Goal: Book appointment/travel/reservation

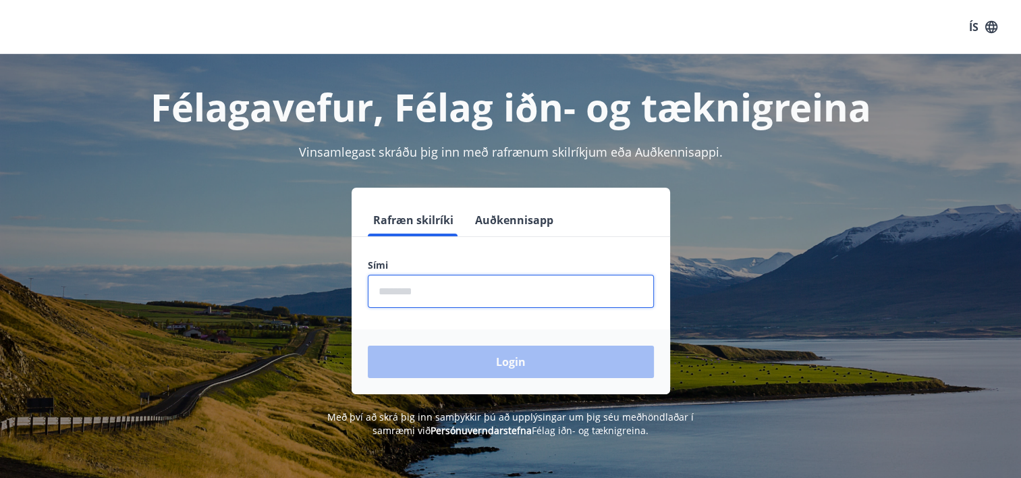
click at [389, 299] on input "phone" at bounding box center [511, 291] width 286 height 33
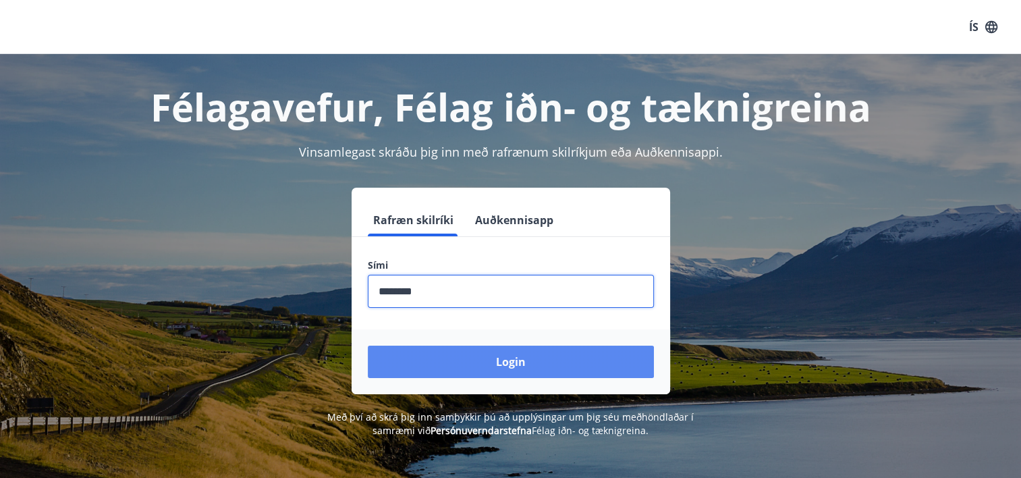
type input "********"
click at [500, 359] on button "Login" at bounding box center [511, 361] width 286 height 32
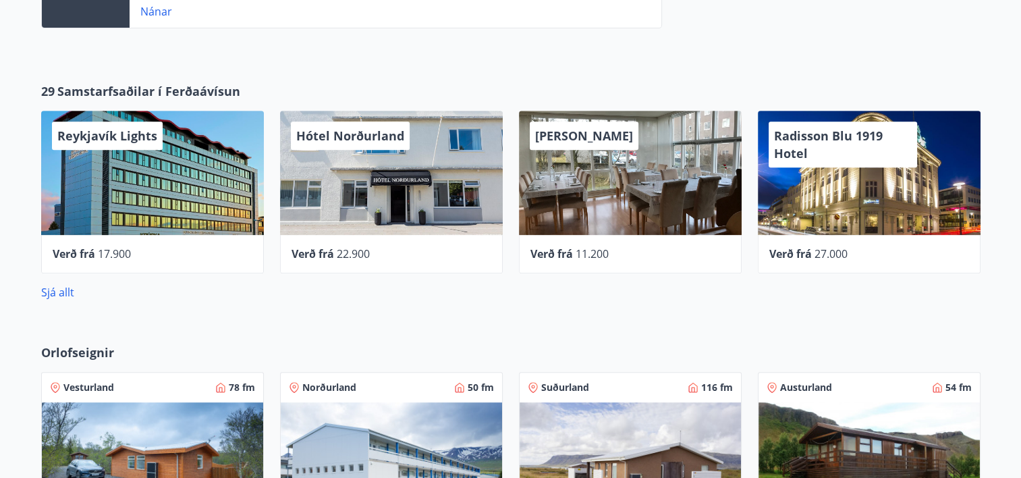
scroll to position [550, 0]
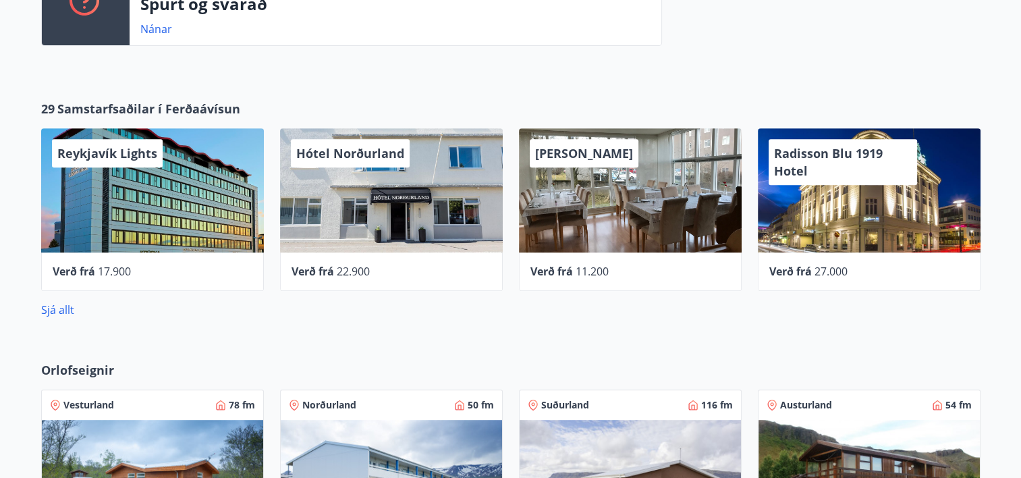
click at [625, 229] on div "[PERSON_NAME]" at bounding box center [630, 190] width 223 height 124
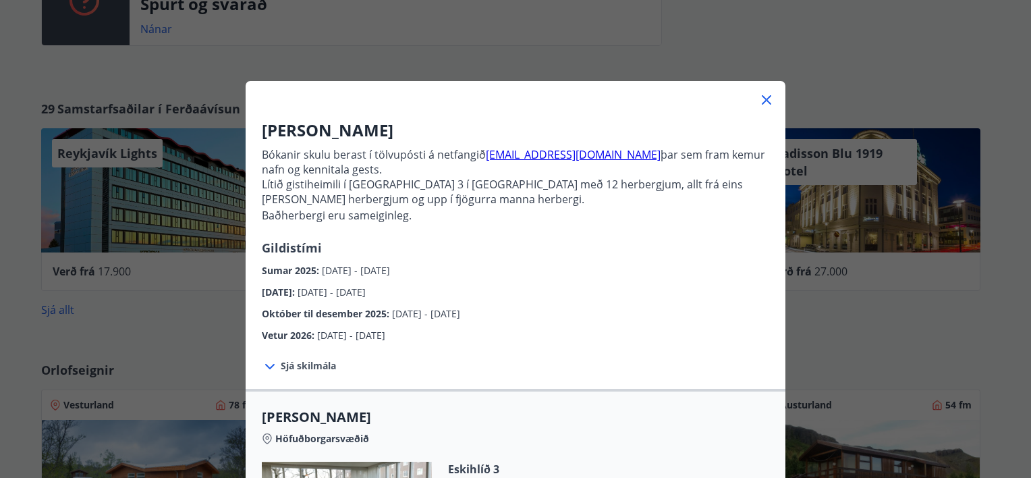
click at [761, 105] on icon at bounding box center [766, 100] width 16 height 16
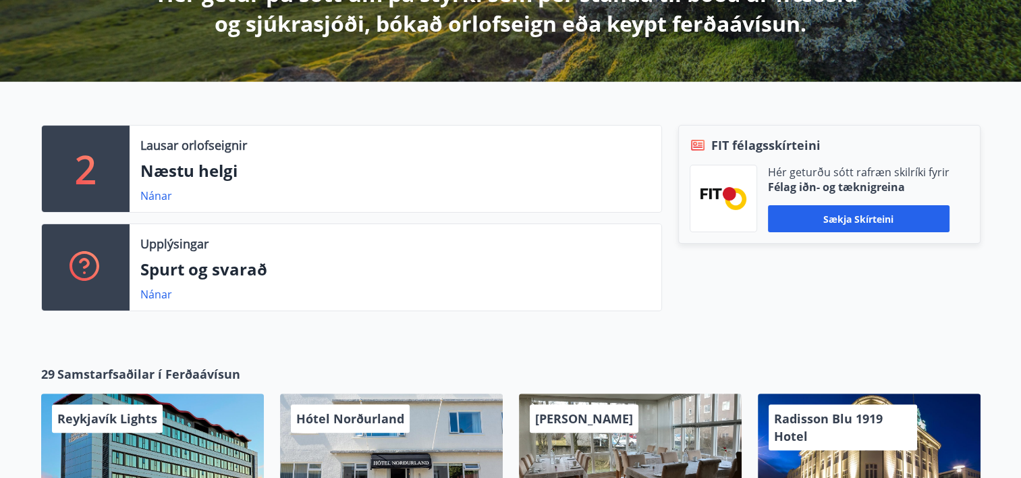
scroll to position [0, 0]
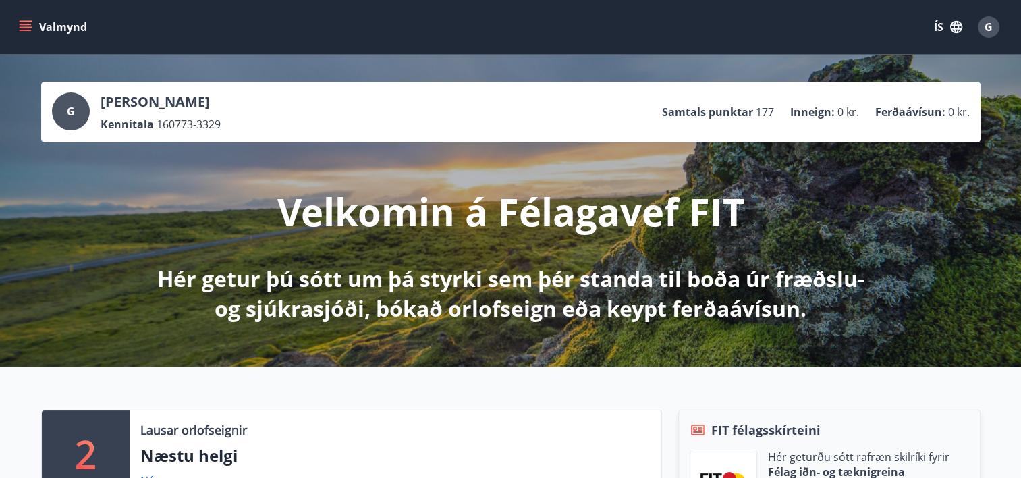
click at [28, 29] on icon "menu" at bounding box center [25, 26] width 13 height 13
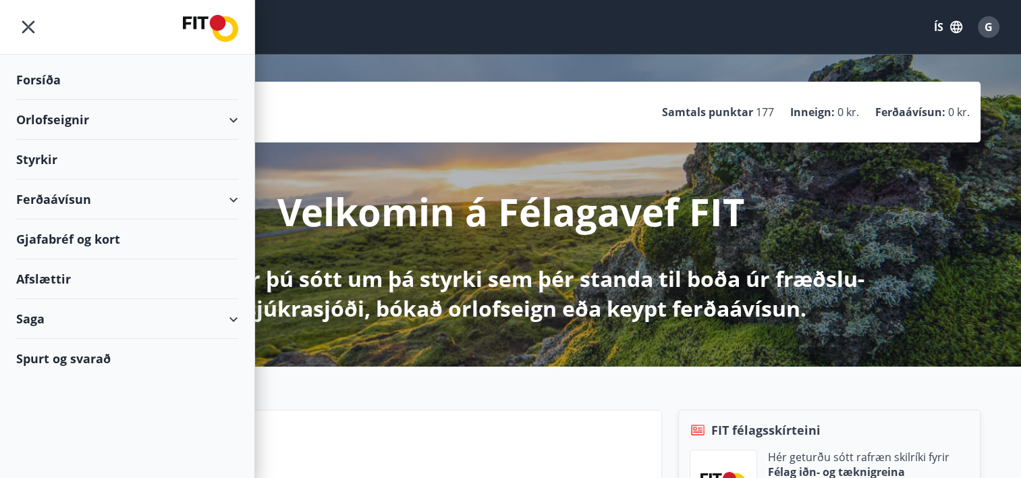
click at [73, 117] on div "Orlofseignir" at bounding box center [127, 120] width 222 height 40
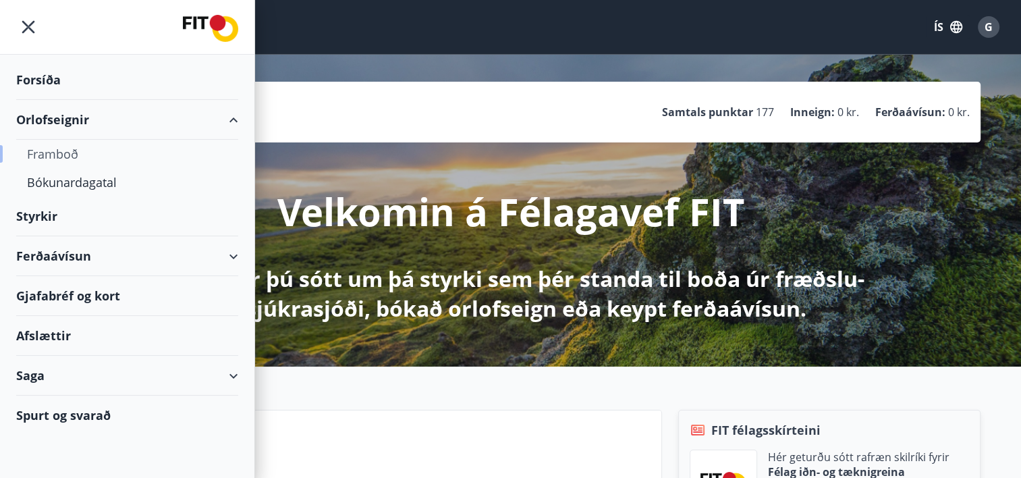
click at [62, 153] on div "Framboð" at bounding box center [127, 154] width 200 height 28
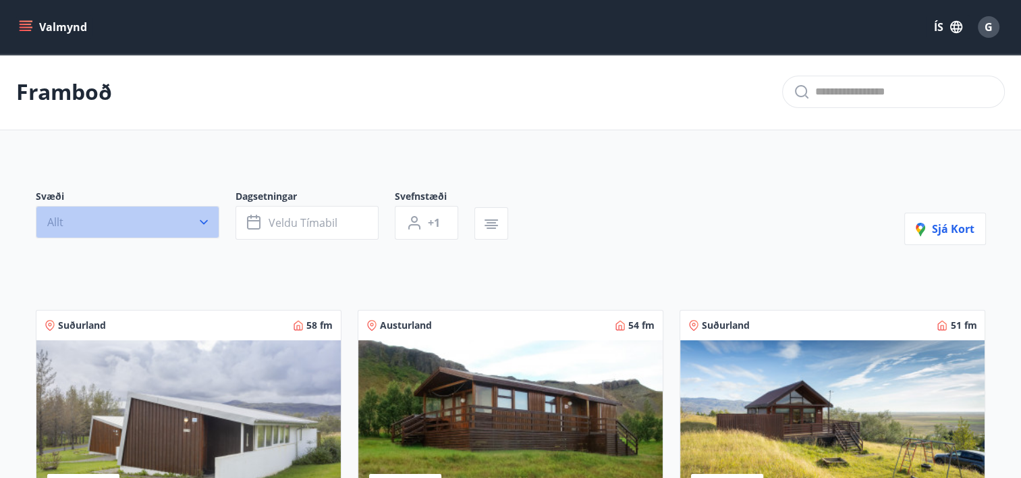
click at [202, 221] on icon "button" at bounding box center [203, 221] width 13 height 13
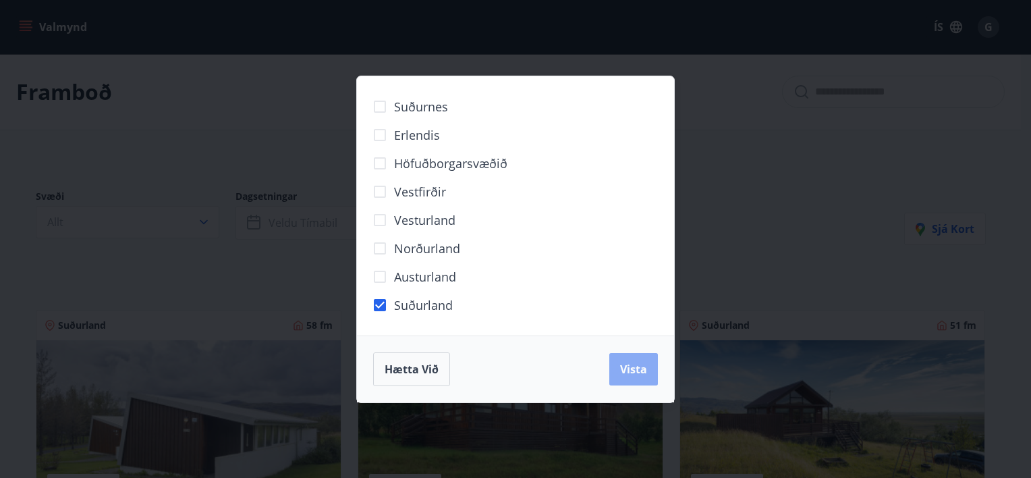
click at [628, 368] on span "Vista" at bounding box center [633, 369] width 27 height 15
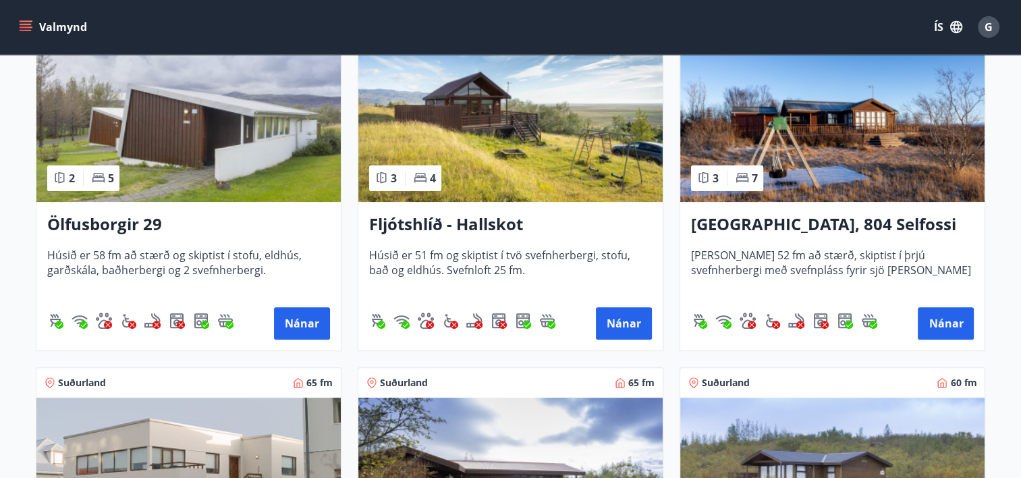
scroll to position [346, 0]
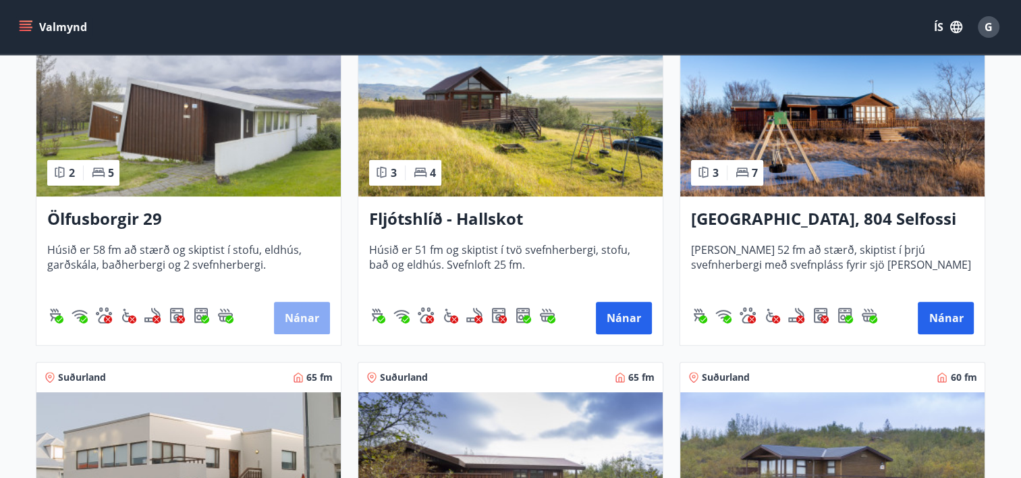
click at [308, 311] on button "Nánar" at bounding box center [302, 318] width 56 height 32
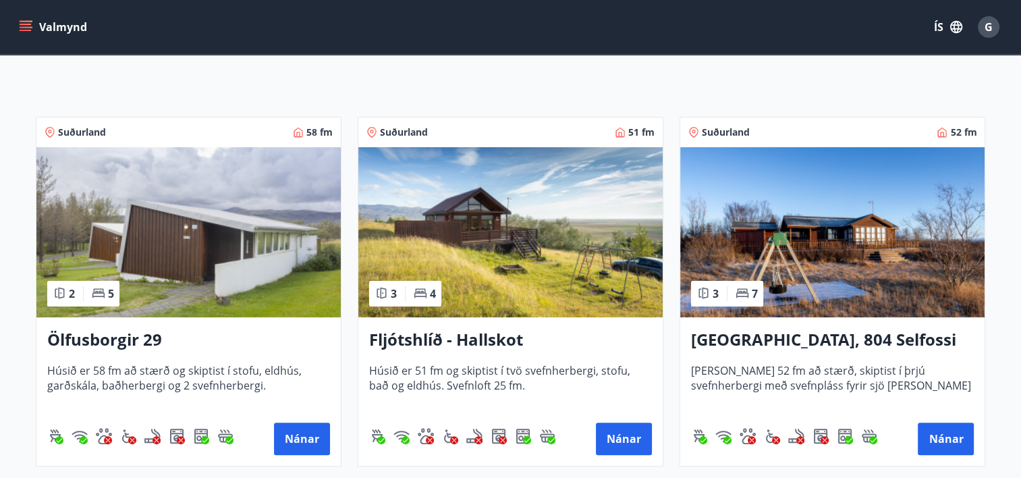
scroll to position [231, 0]
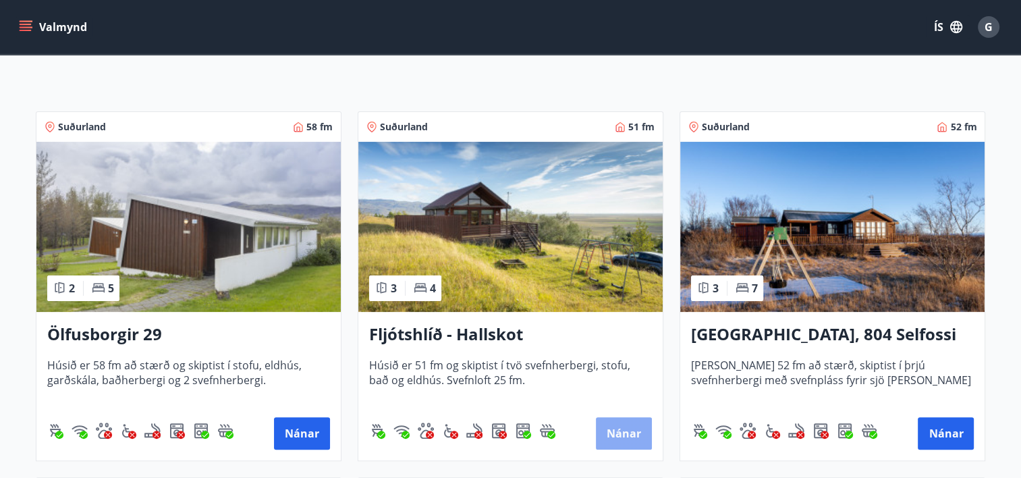
click at [613, 437] on button "Nánar" at bounding box center [624, 433] width 56 height 32
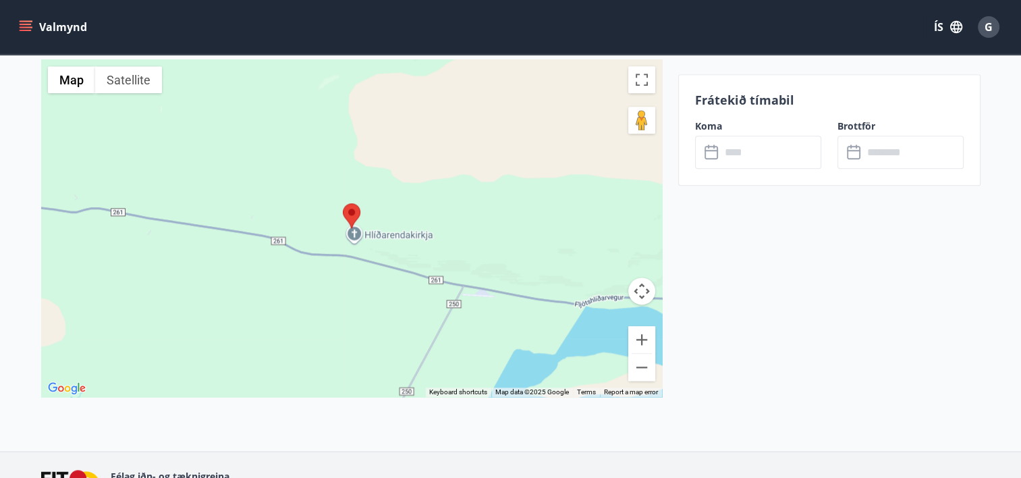
scroll to position [1725, 0]
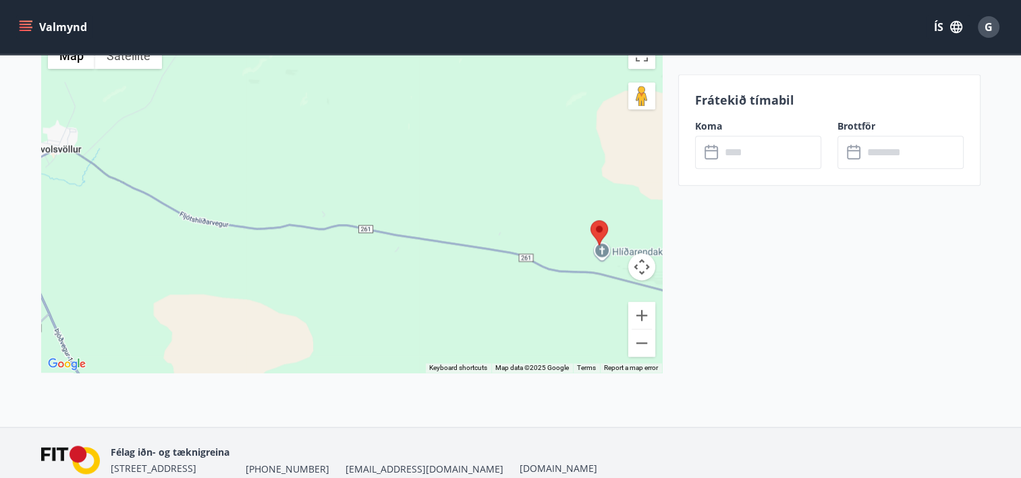
drag, startPoint x: 322, startPoint y: 266, endPoint x: 576, endPoint y: 310, distance: 258.3
click at [576, 310] on div at bounding box center [351, 203] width 621 height 337
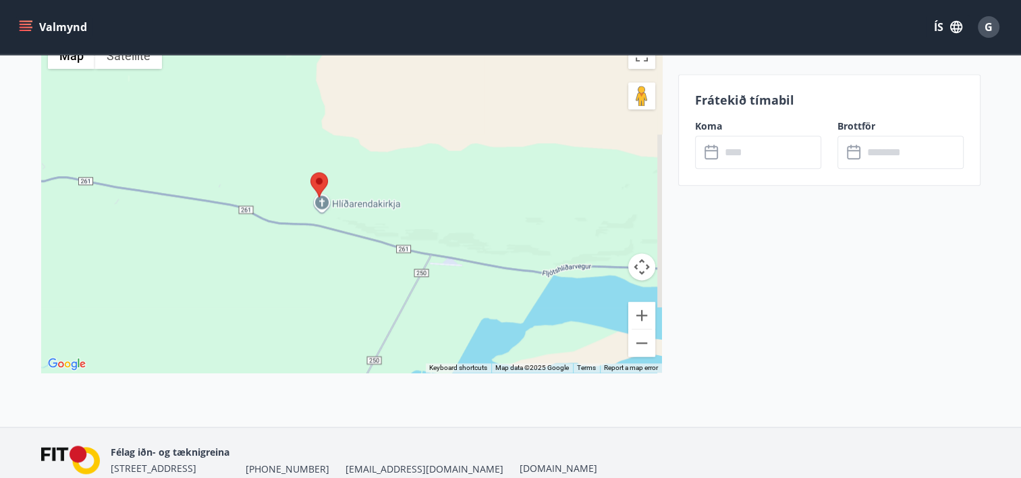
drag, startPoint x: 462, startPoint y: 267, endPoint x: 175, endPoint y: 219, distance: 290.8
click at [175, 219] on div at bounding box center [351, 203] width 621 height 337
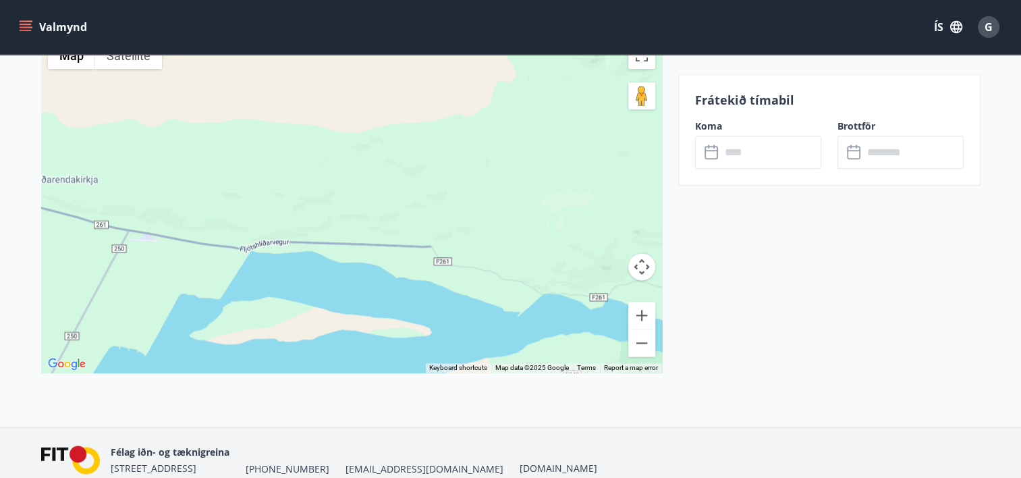
drag, startPoint x: 384, startPoint y: 260, endPoint x: 80, endPoint y: 236, distance: 304.6
click at [80, 236] on div at bounding box center [351, 203] width 621 height 337
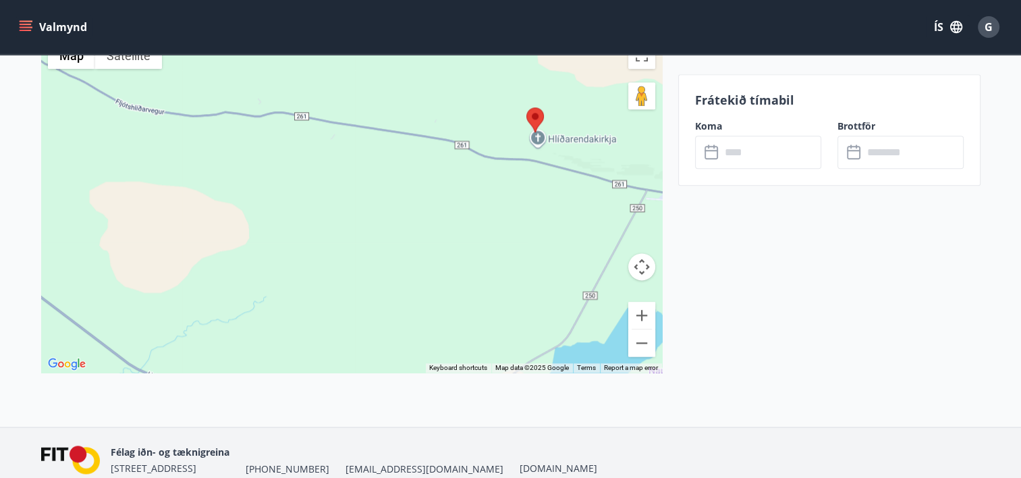
drag, startPoint x: 329, startPoint y: 207, endPoint x: 846, endPoint y: 167, distance: 517.7
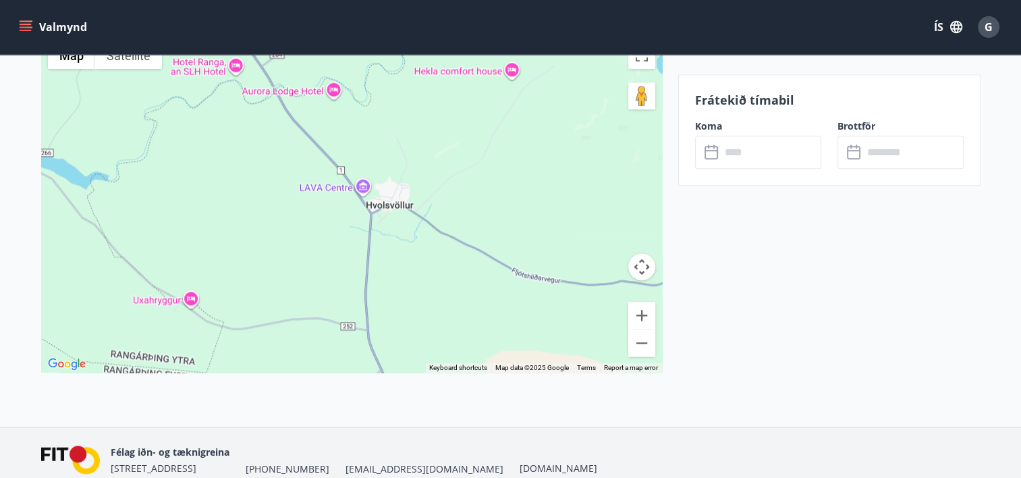
drag, startPoint x: 184, startPoint y: 126, endPoint x: 583, endPoint y: 297, distance: 434.7
click at [583, 297] on div at bounding box center [351, 203] width 621 height 337
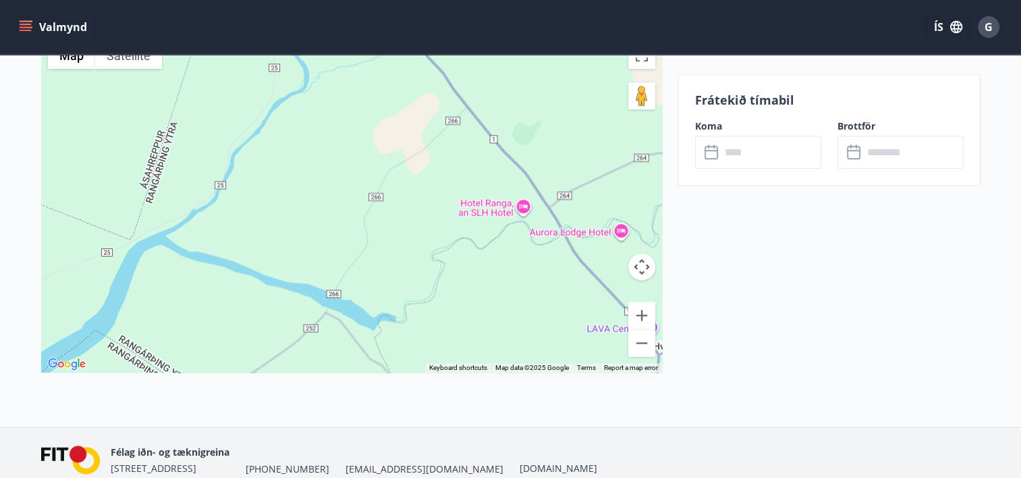
drag, startPoint x: 228, startPoint y: 202, endPoint x: 517, endPoint y: 345, distance: 322.3
click at [517, 345] on div at bounding box center [351, 203] width 621 height 337
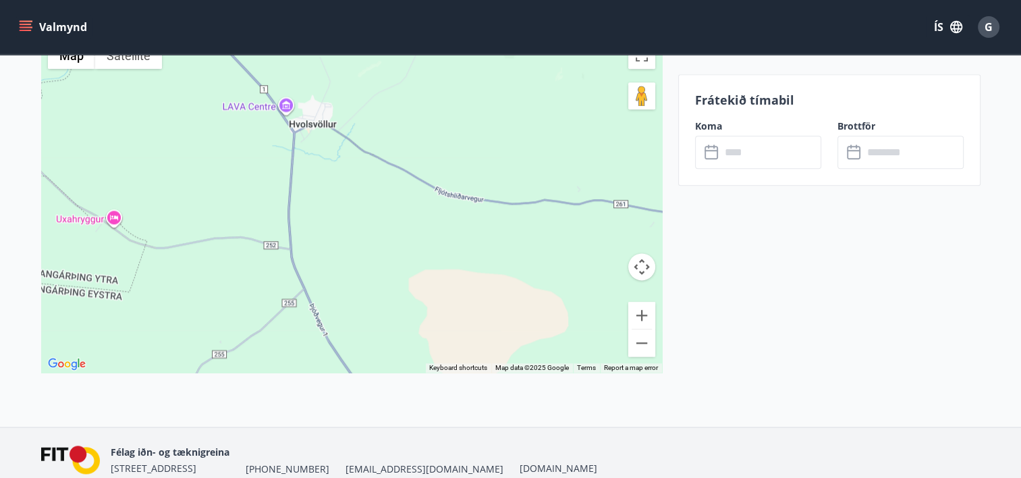
drag, startPoint x: 362, startPoint y: 148, endPoint x: -3, endPoint y: -68, distance: 423.9
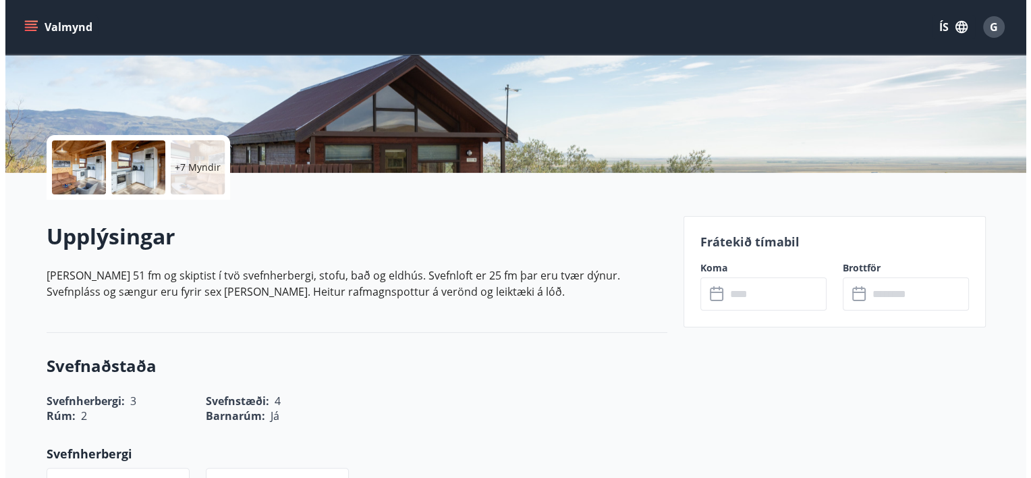
scroll to position [227, 0]
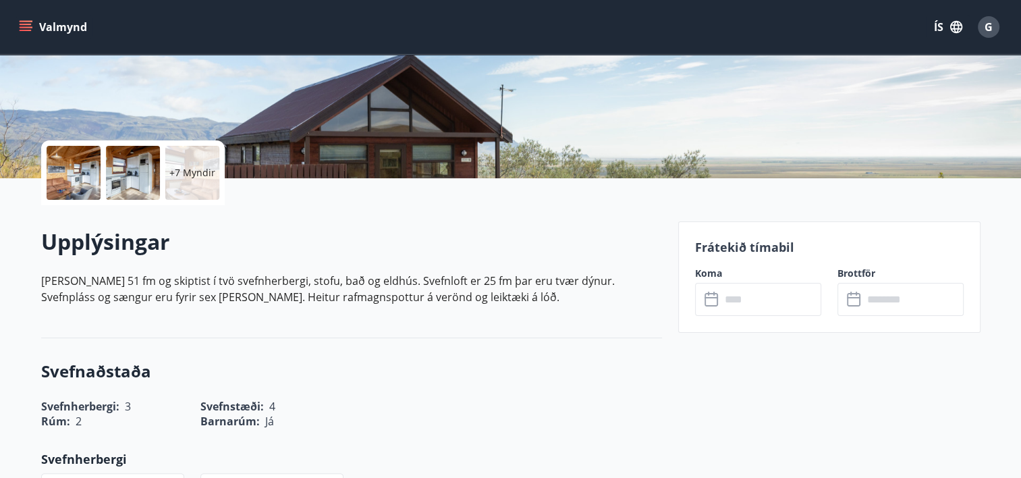
click at [704, 314] on div "​ ​" at bounding box center [758, 299] width 126 height 33
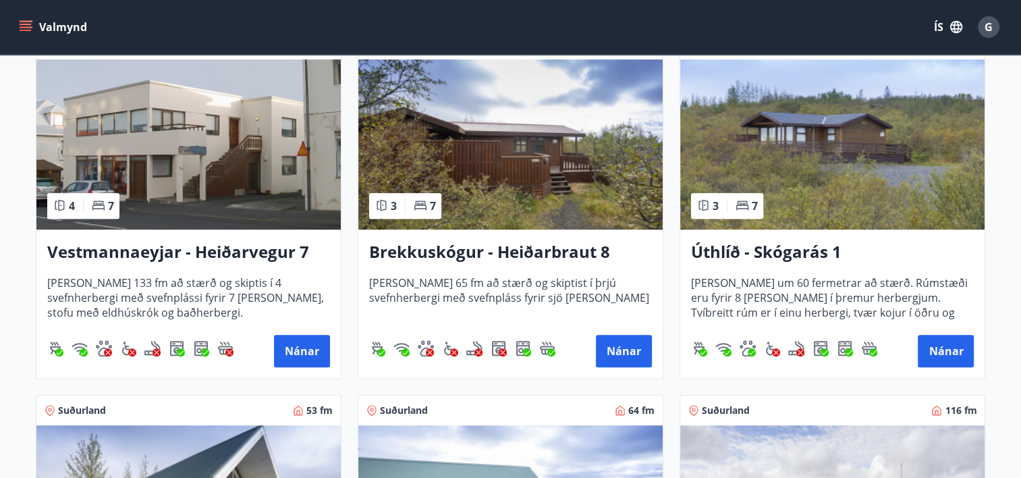
scroll to position [682, 0]
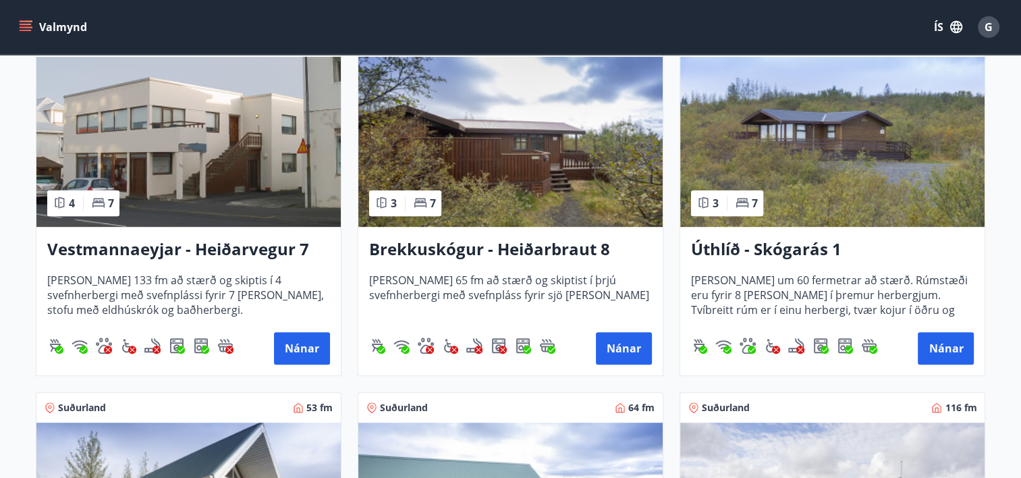
click at [478, 150] on img at bounding box center [510, 142] width 304 height 170
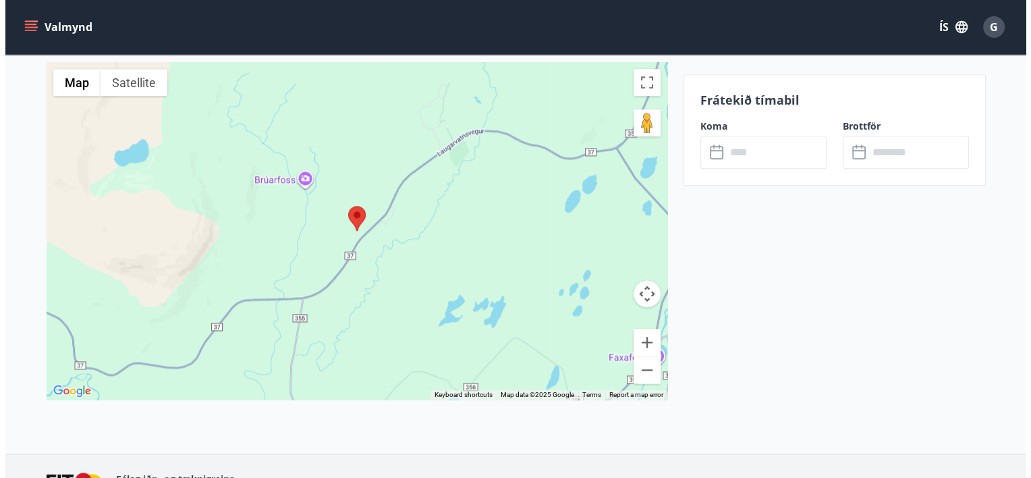
scroll to position [1707, 0]
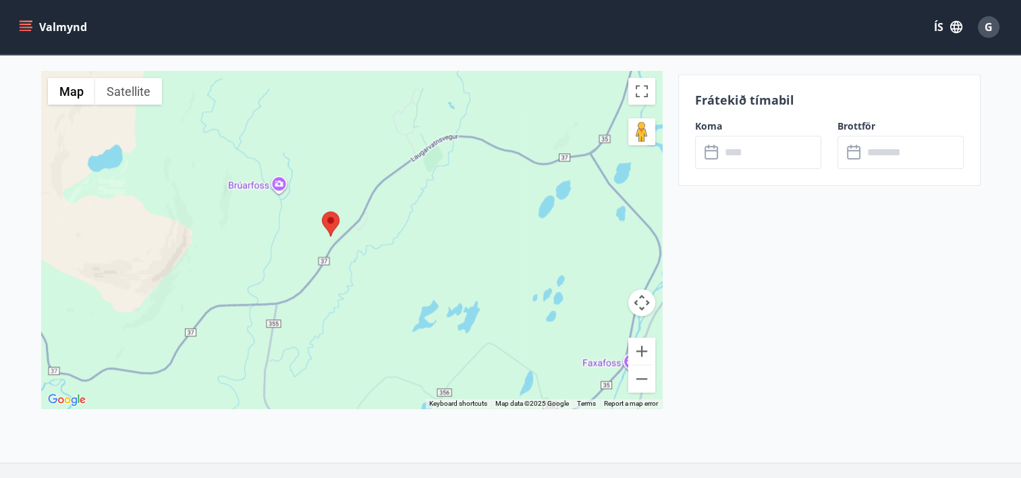
drag, startPoint x: 209, startPoint y: 300, endPoint x: 190, endPoint y: 294, distance: 20.3
click at [190, 294] on div at bounding box center [351, 239] width 621 height 337
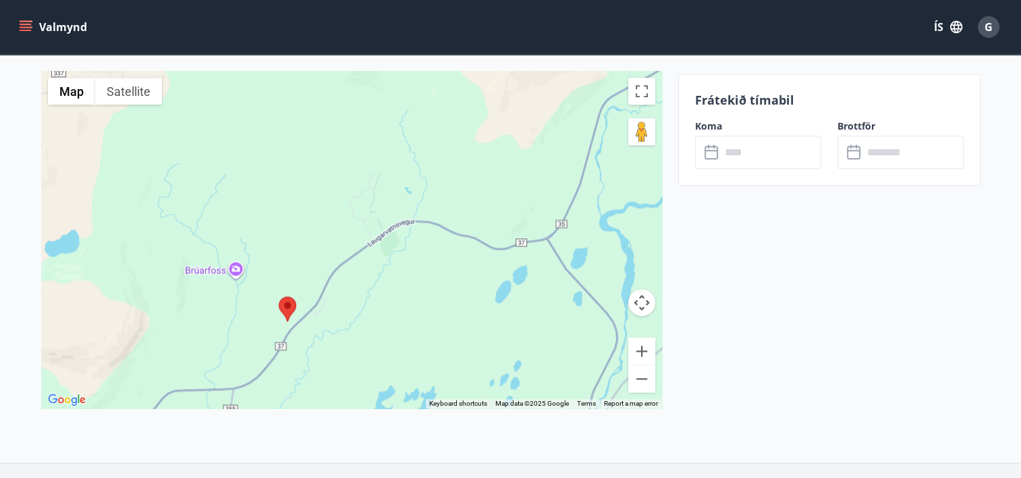
drag, startPoint x: 414, startPoint y: 294, endPoint x: 368, endPoint y: 377, distance: 95.4
click at [368, 377] on div at bounding box center [351, 239] width 621 height 337
click at [709, 151] on icon at bounding box center [712, 152] width 16 height 16
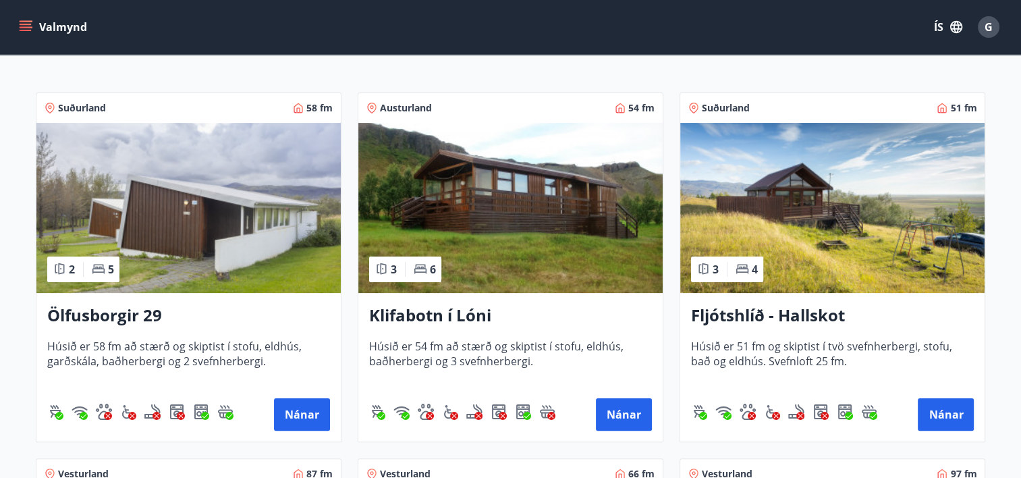
scroll to position [228, 0]
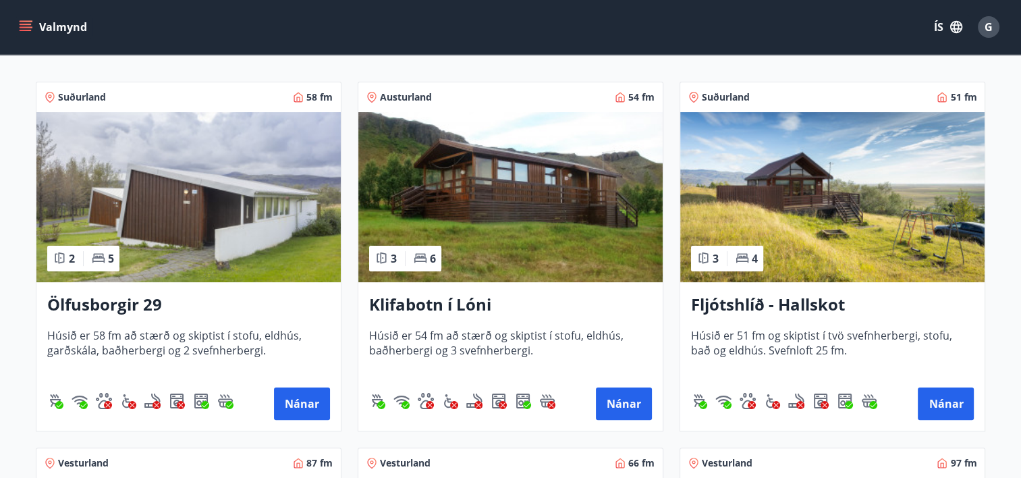
click at [532, 191] on img at bounding box center [510, 197] width 304 height 170
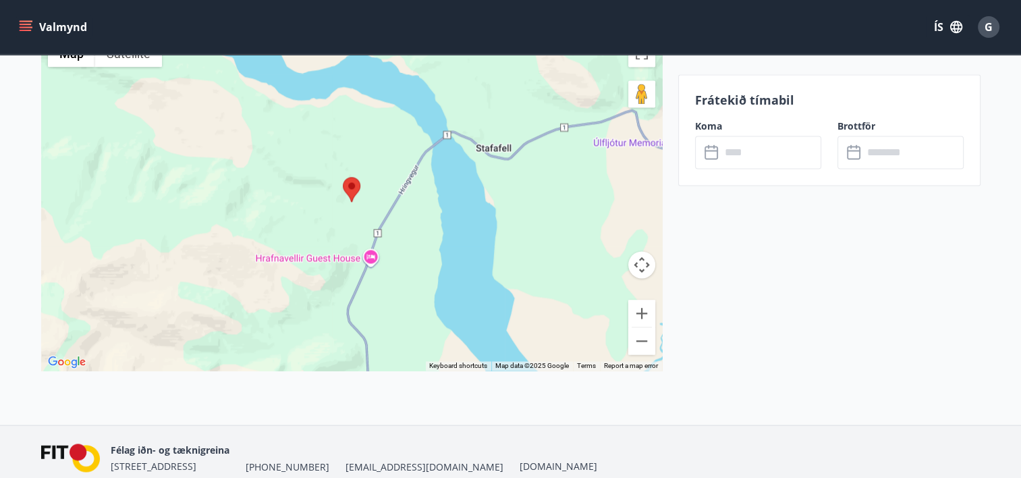
scroll to position [1896, 0]
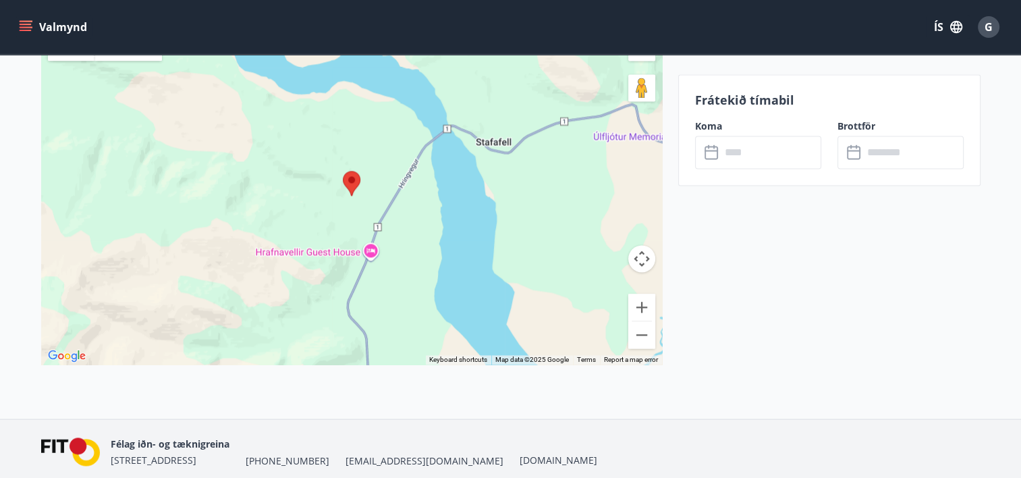
drag, startPoint x: 700, startPoint y: 453, endPoint x: 421, endPoint y: 512, distance: 284.8
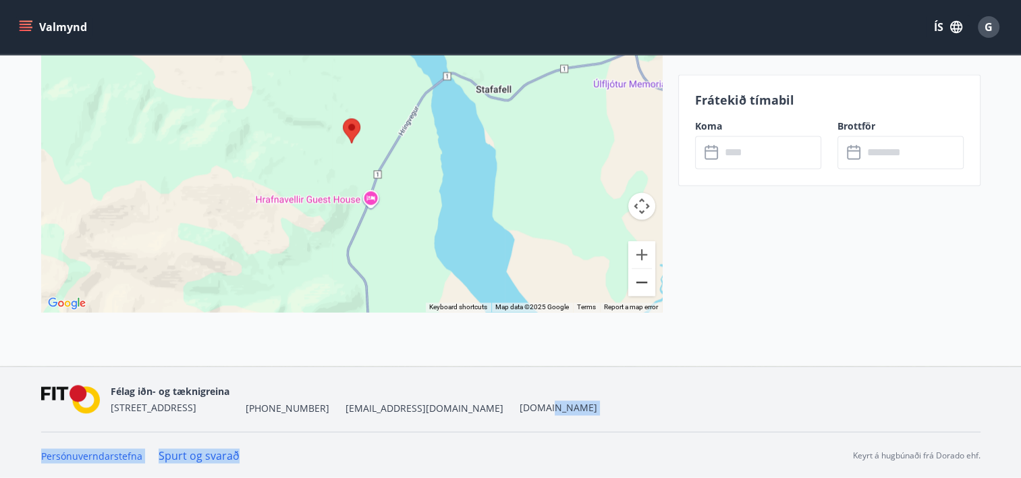
click at [645, 286] on button "Zoom out" at bounding box center [641, 282] width 27 height 27
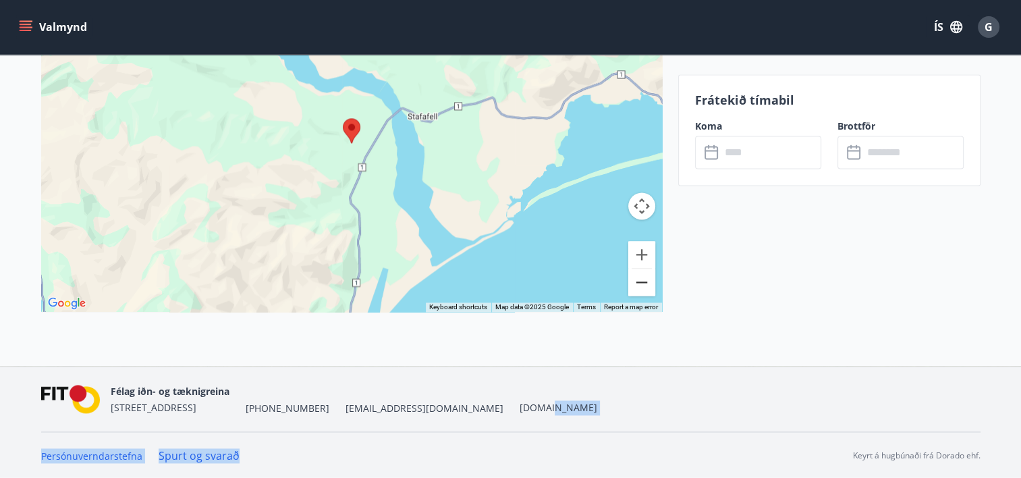
click at [645, 286] on button "Zoom out" at bounding box center [641, 282] width 27 height 27
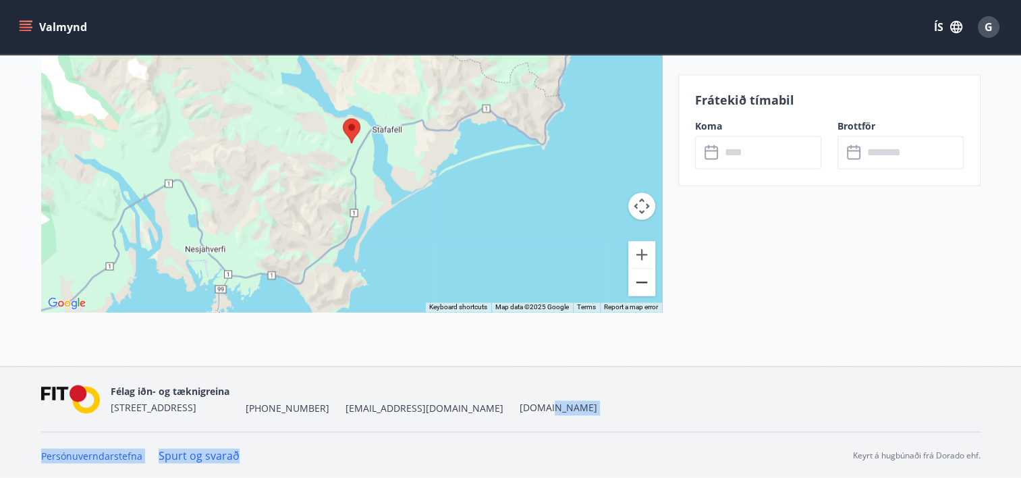
click at [645, 286] on button "Zoom out" at bounding box center [641, 282] width 27 height 27
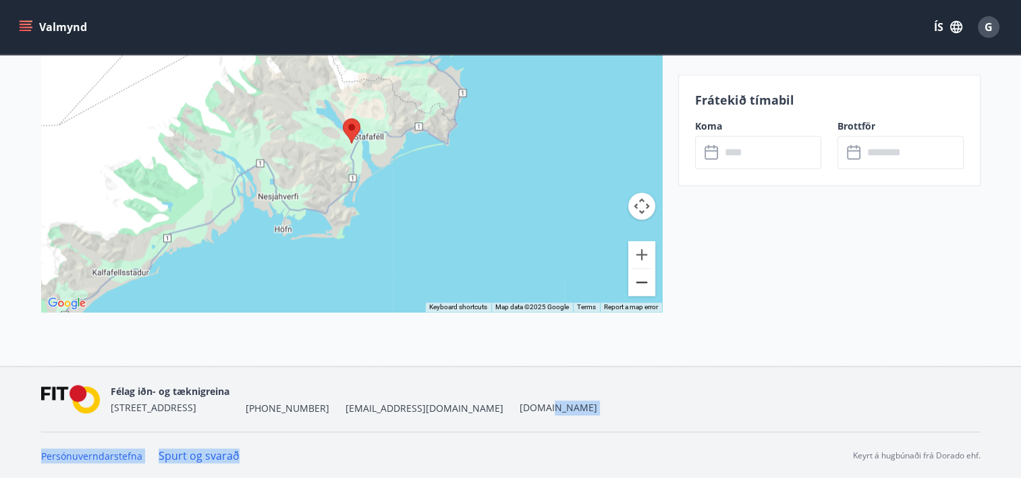
click at [645, 286] on button "Zoom out" at bounding box center [641, 282] width 27 height 27
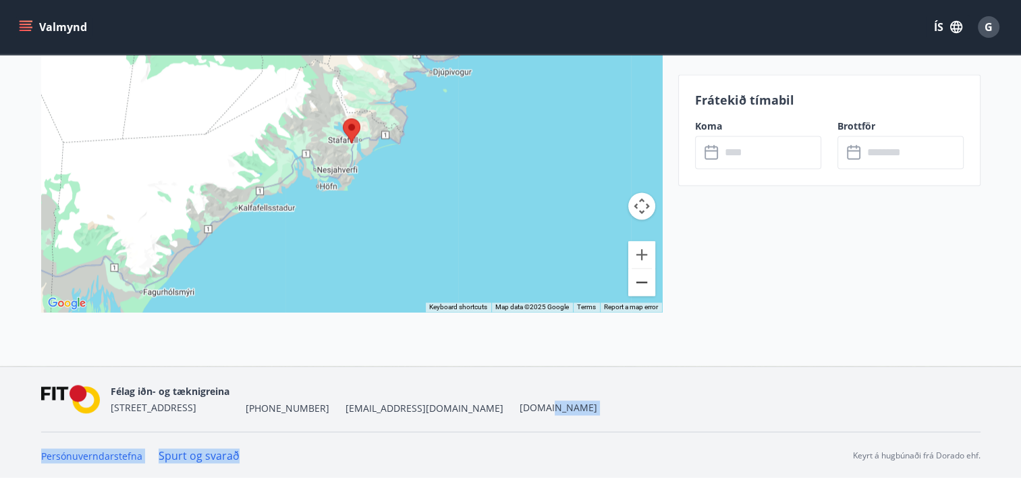
click at [645, 286] on button "Zoom out" at bounding box center [641, 282] width 27 height 27
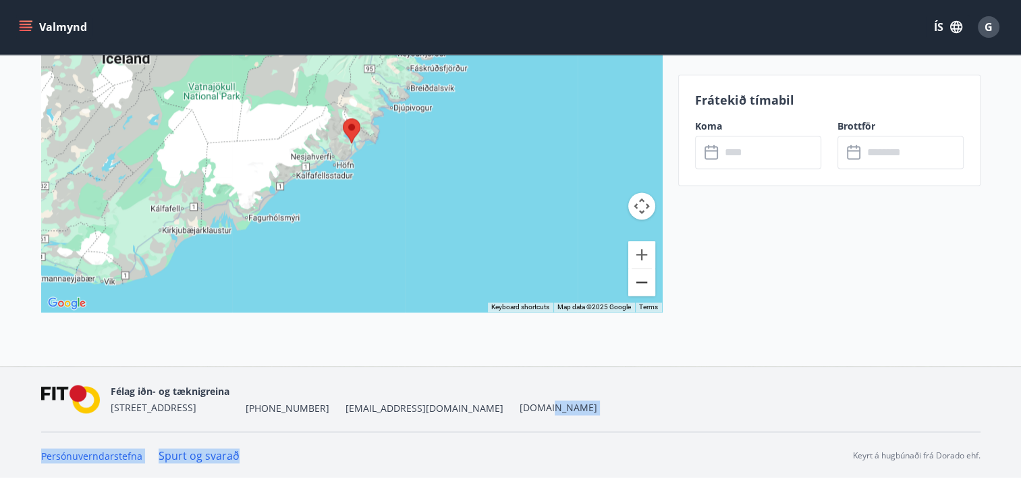
click at [645, 286] on button "Zoom out" at bounding box center [641, 282] width 27 height 27
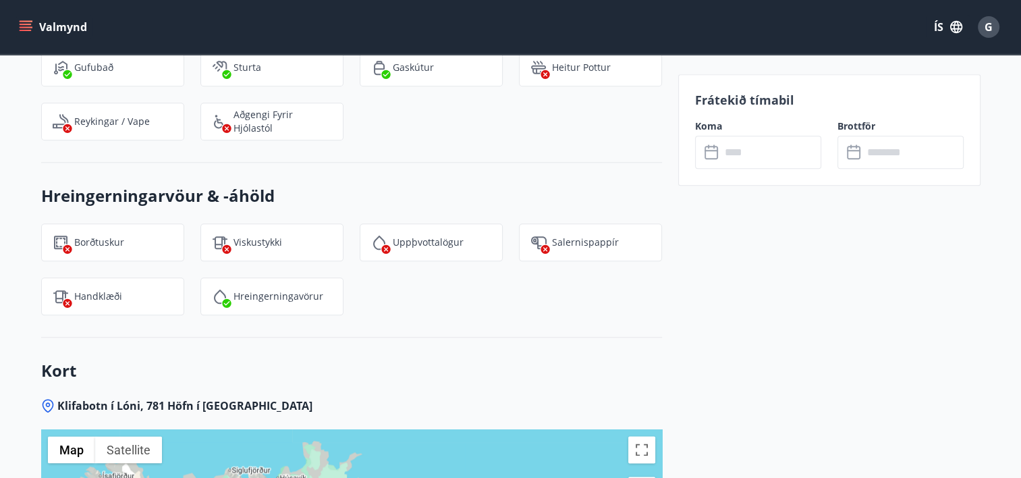
scroll to position [1476, 0]
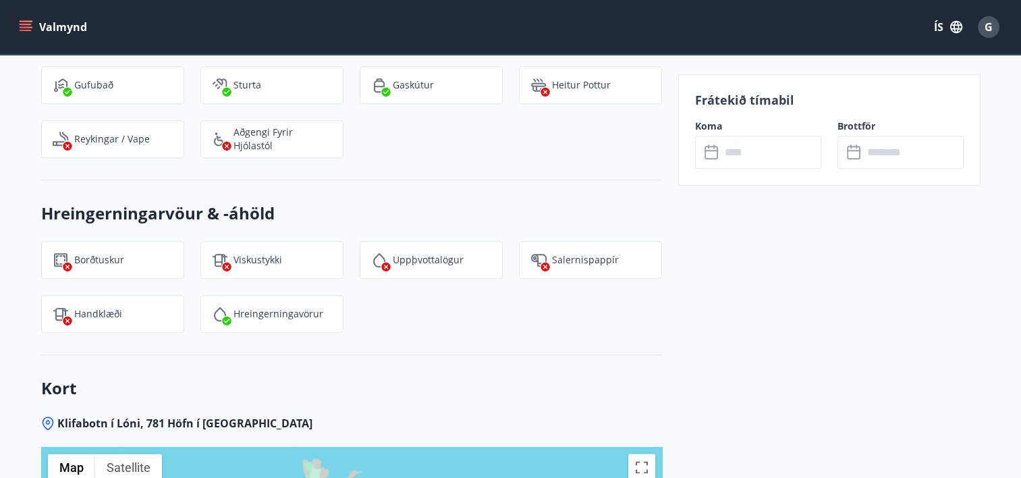
click at [710, 155] on icon at bounding box center [712, 152] width 16 height 16
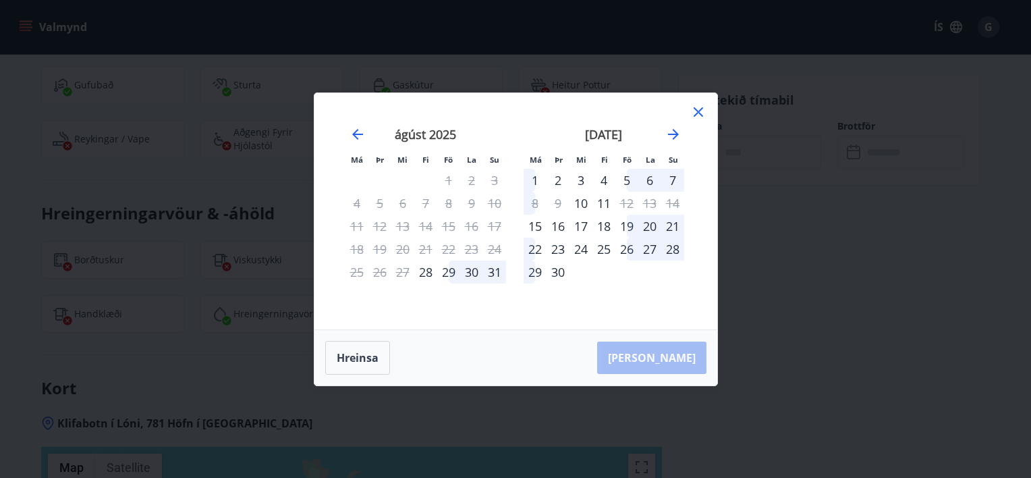
click at [696, 109] on icon at bounding box center [698, 112] width 16 height 16
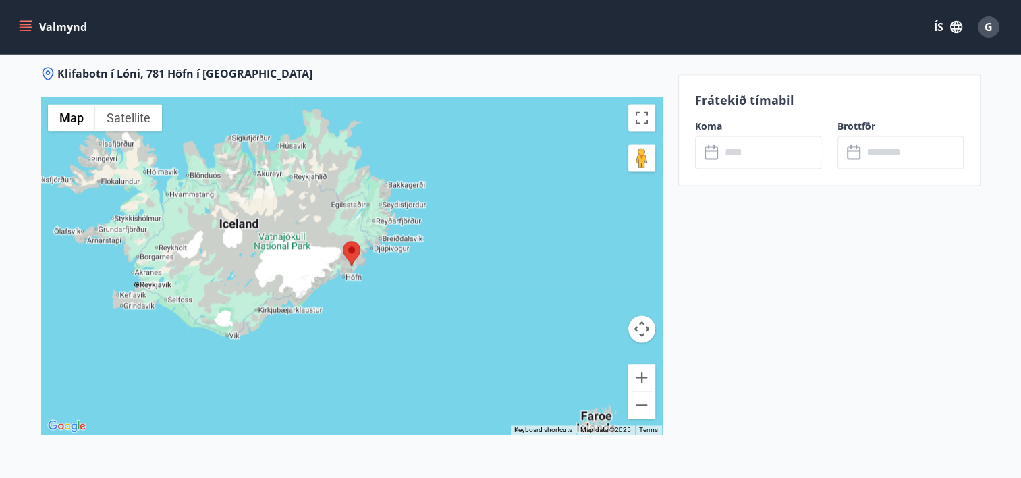
scroll to position [1837, 0]
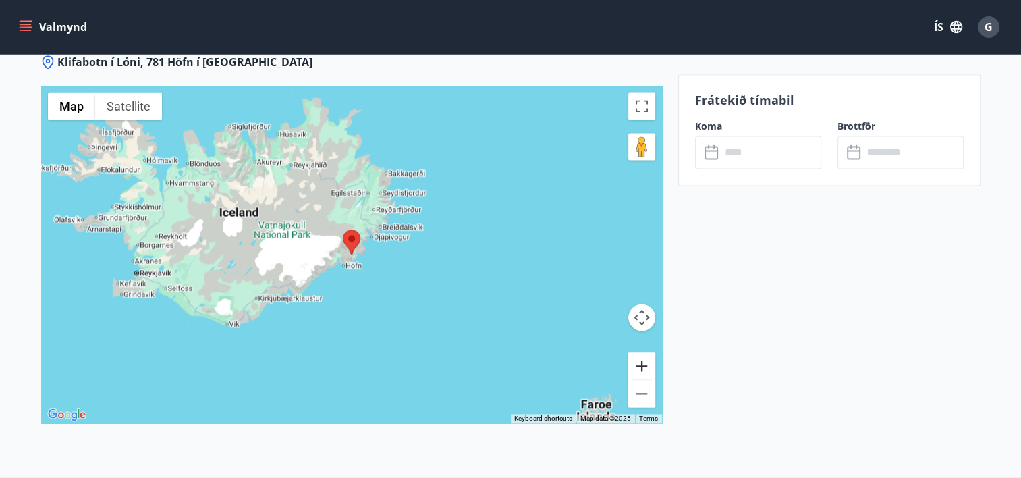
click at [640, 366] on button "Zoom in" at bounding box center [641, 365] width 27 height 27
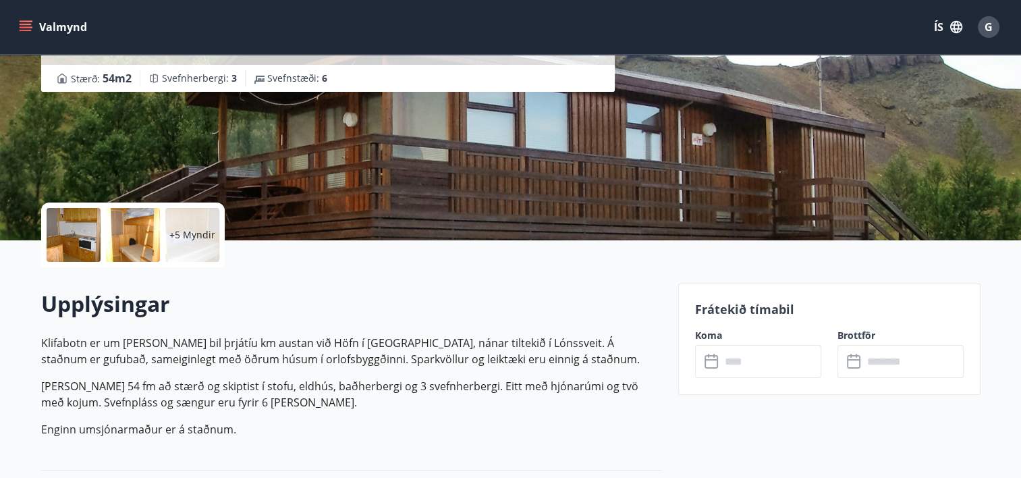
scroll to position [0, 0]
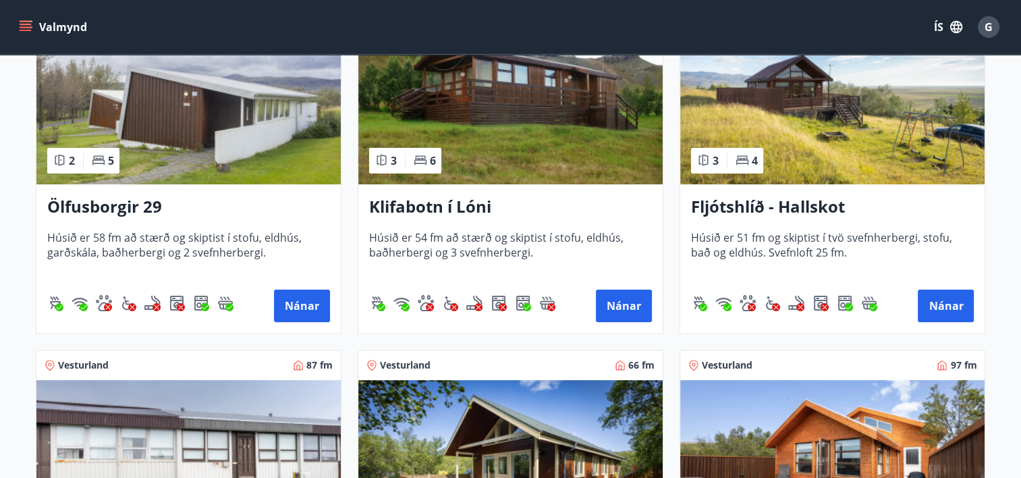
scroll to position [331, 0]
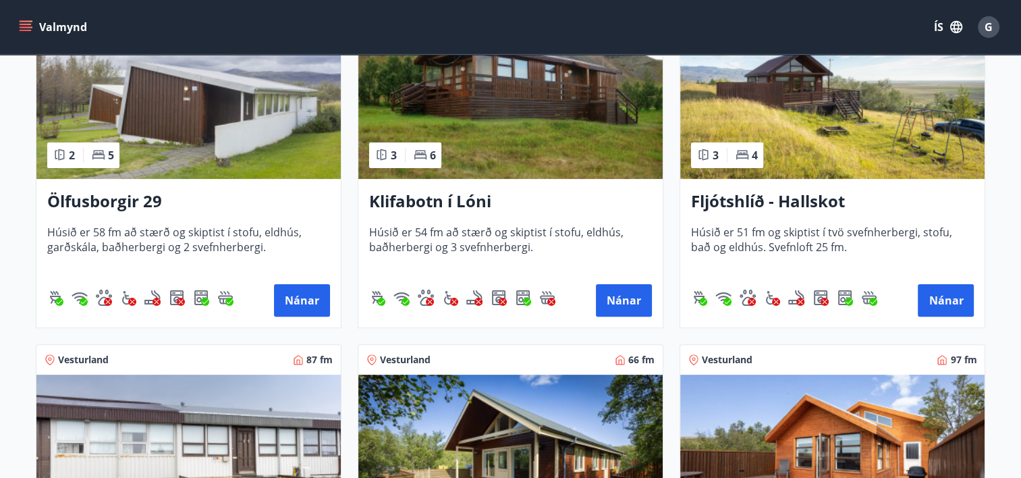
click at [826, 140] on img at bounding box center [832, 94] width 304 height 170
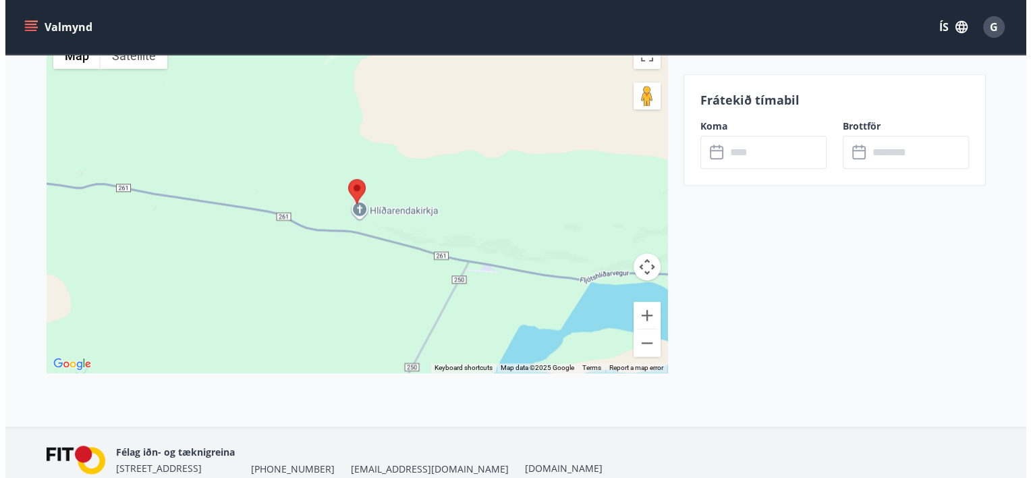
scroll to position [1676, 0]
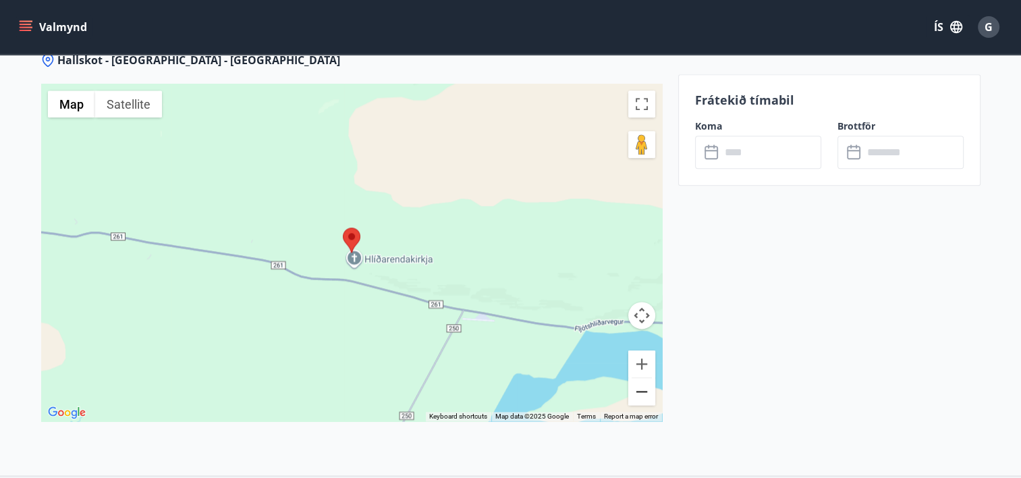
click at [640, 393] on button "Zoom out" at bounding box center [641, 391] width 27 height 27
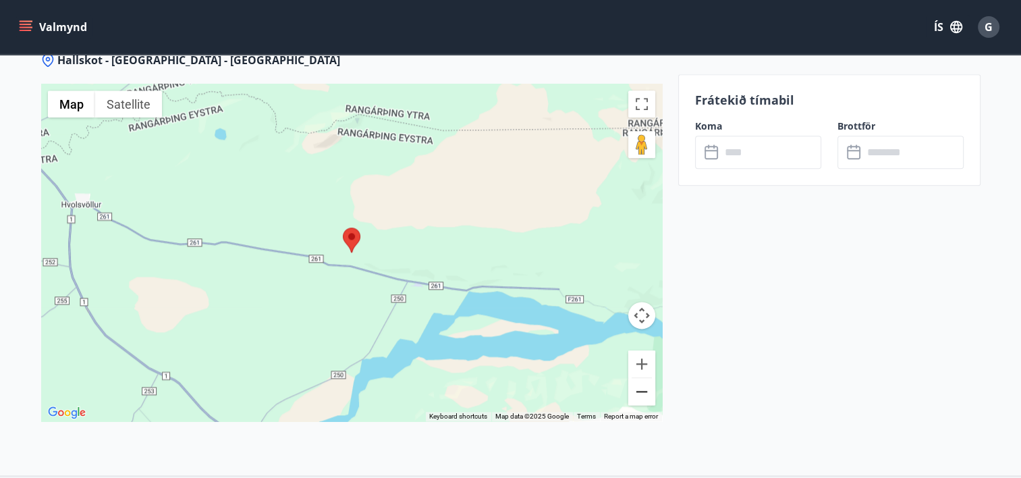
click at [640, 393] on button "Zoom out" at bounding box center [641, 391] width 27 height 27
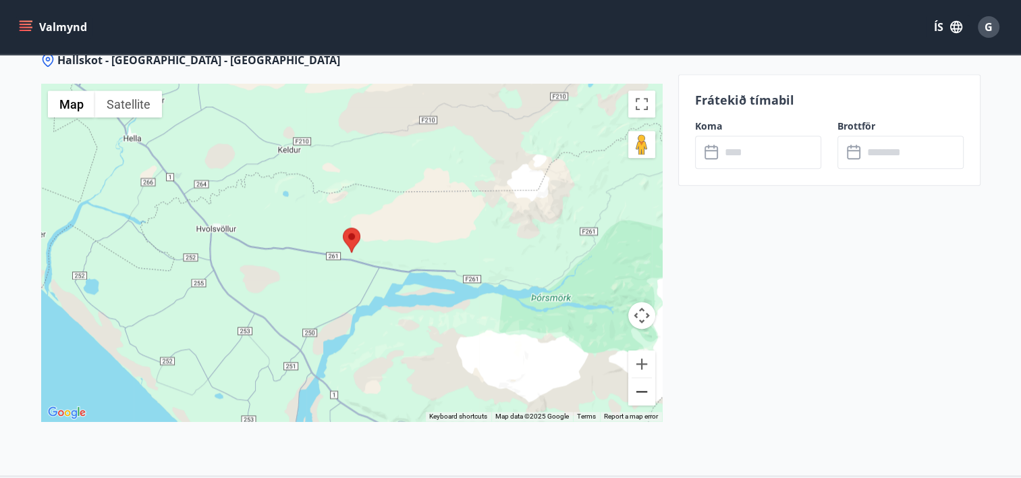
click at [640, 393] on button "Zoom out" at bounding box center [641, 391] width 27 height 27
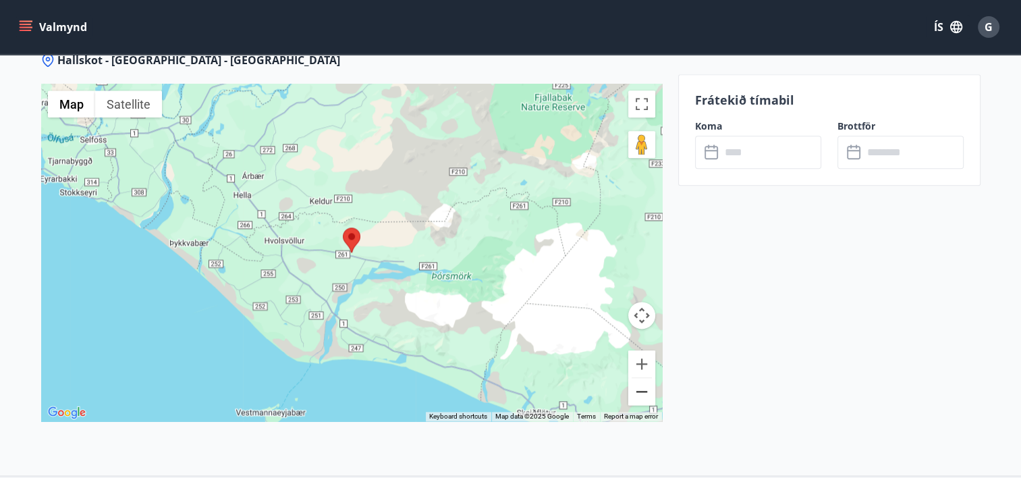
click at [640, 393] on button "Zoom out" at bounding box center [641, 391] width 27 height 27
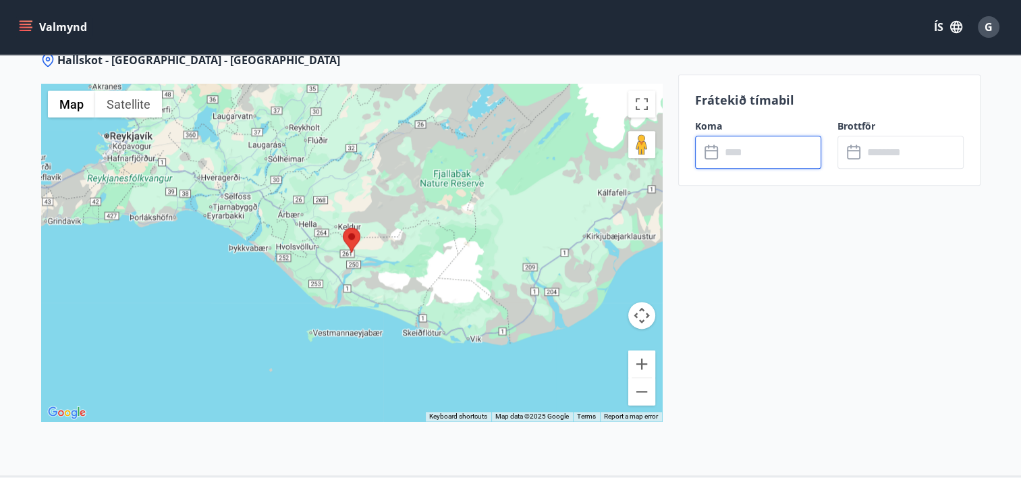
click at [729, 155] on input "text" at bounding box center [771, 152] width 101 height 33
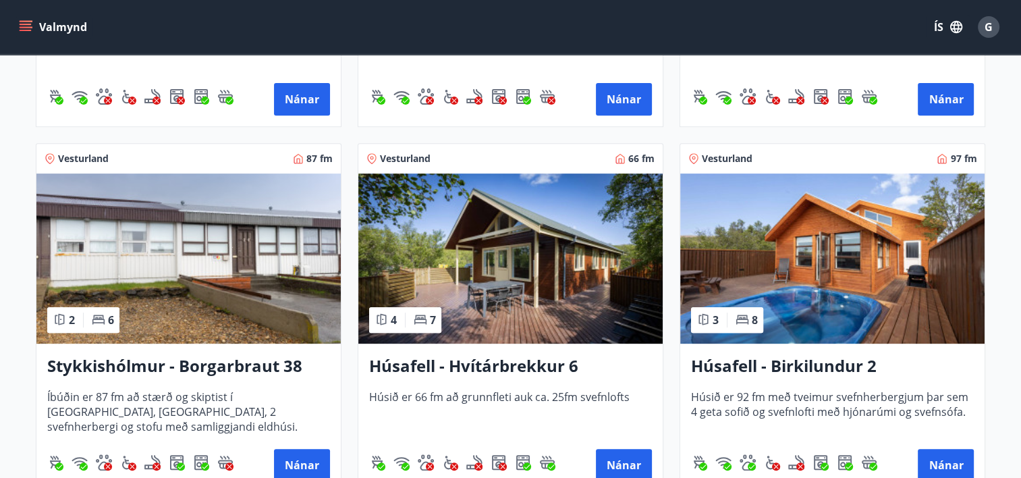
scroll to position [549, 0]
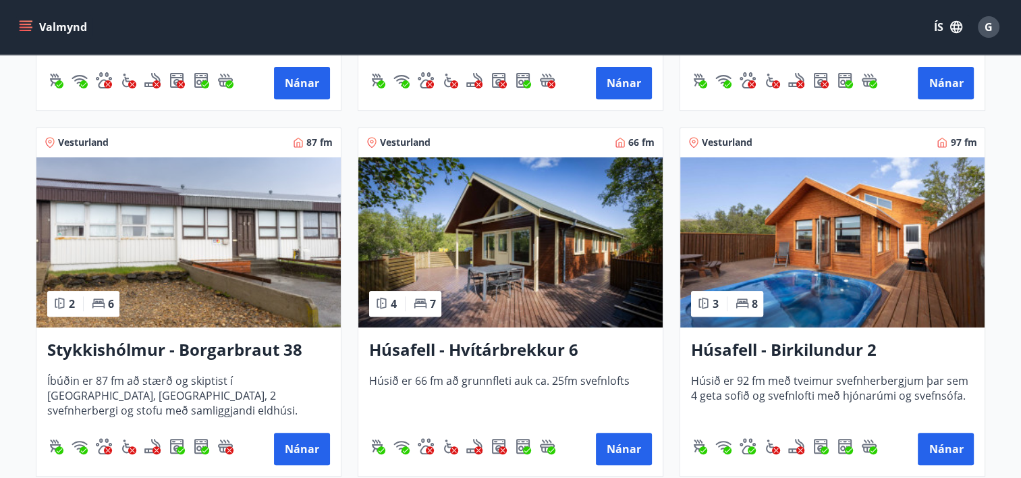
click at [556, 240] on img at bounding box center [510, 242] width 304 height 170
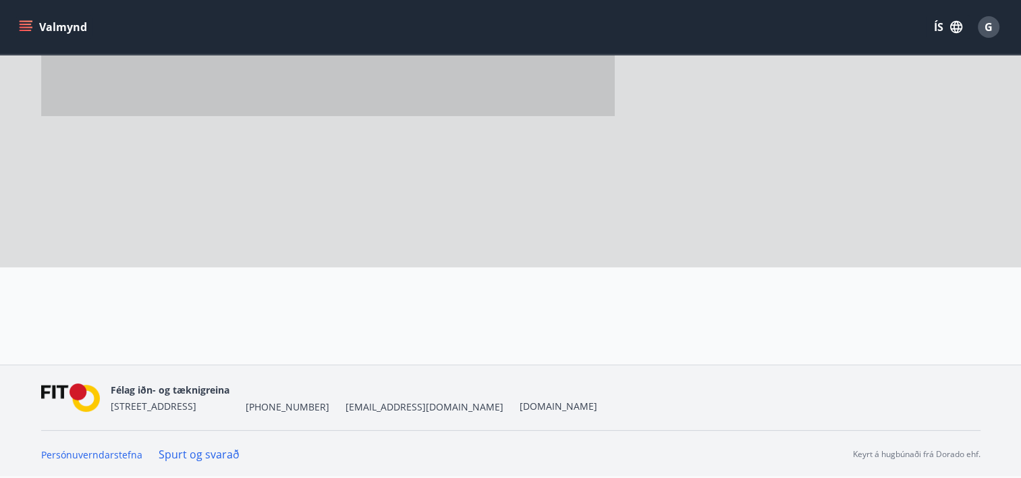
click at [556, 240] on div at bounding box center [510, 113] width 1021 height 502
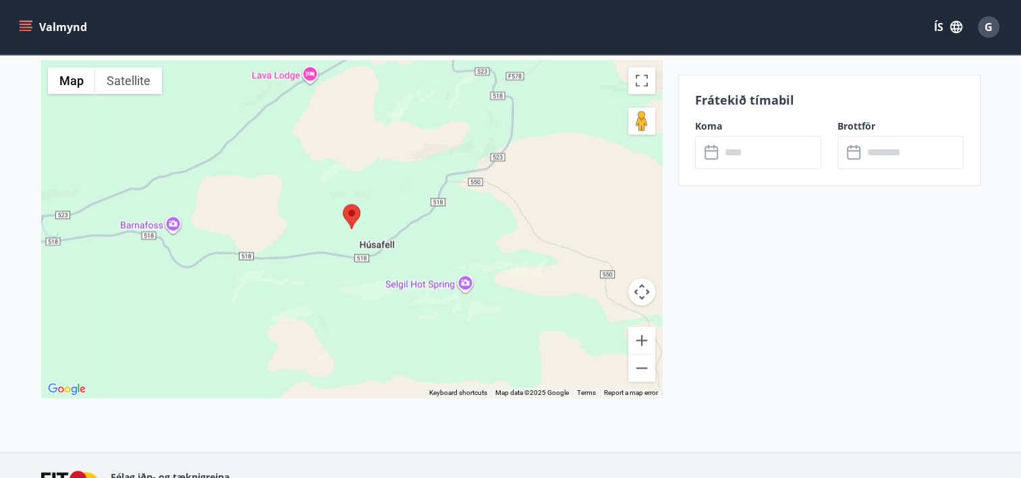
scroll to position [1958, 0]
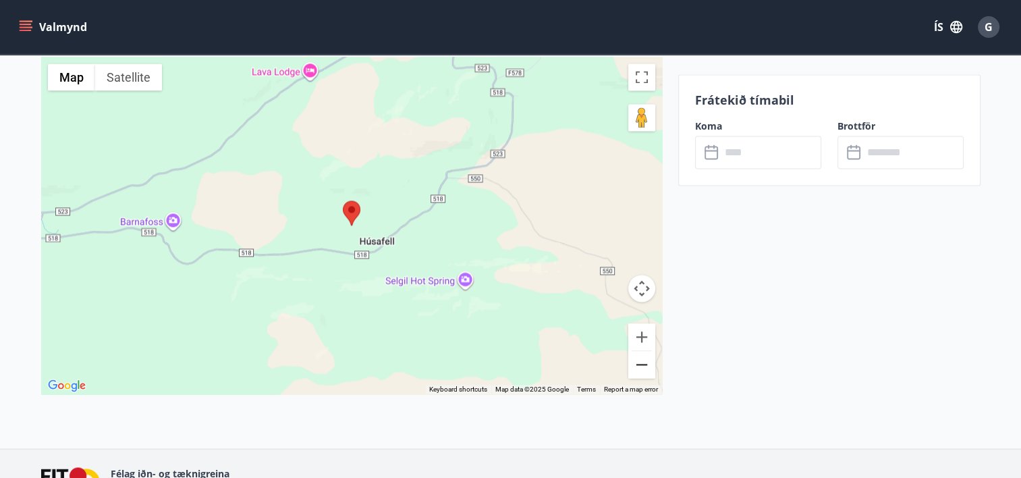
click at [644, 370] on button "Zoom out" at bounding box center [641, 364] width 27 height 27
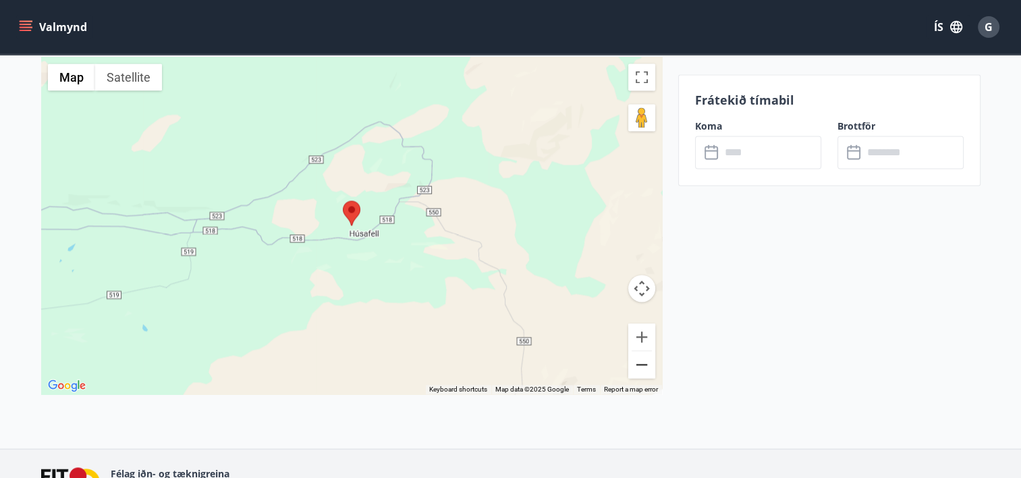
click at [644, 370] on button "Zoom out" at bounding box center [641, 364] width 27 height 27
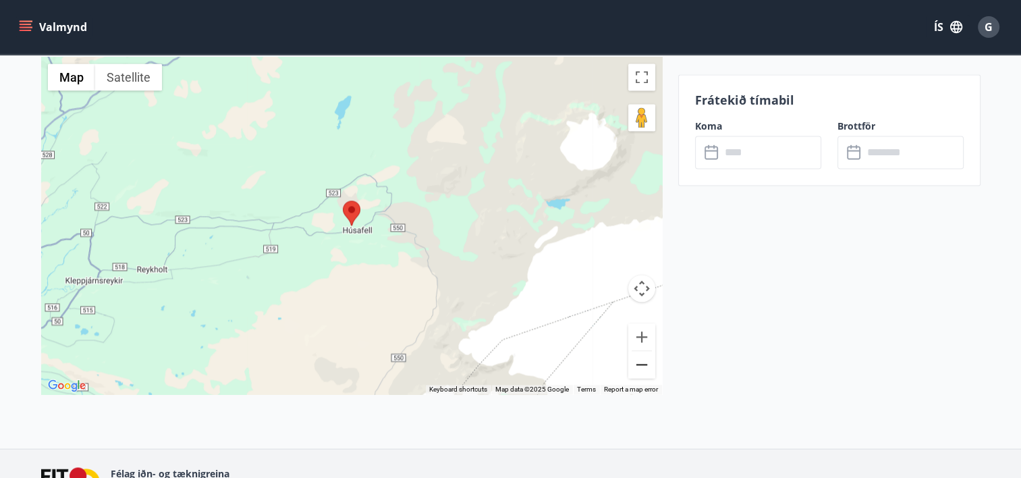
click at [644, 370] on button "Zoom out" at bounding box center [641, 364] width 27 height 27
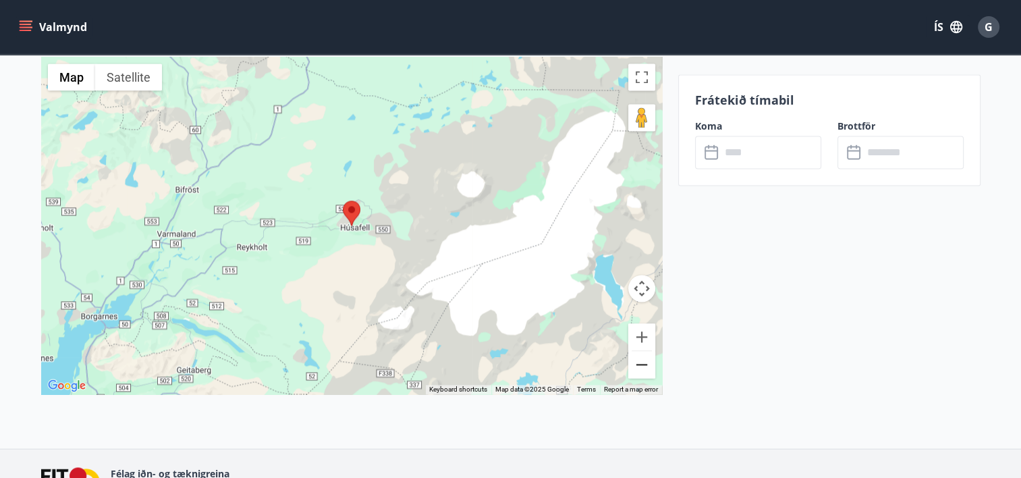
click at [644, 370] on button "Zoom out" at bounding box center [641, 364] width 27 height 27
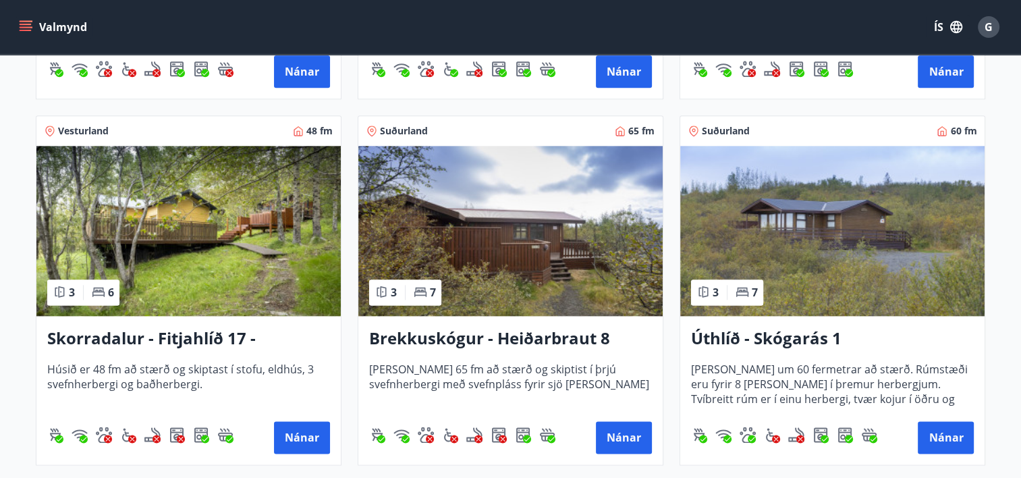
scroll to position [1734, 0]
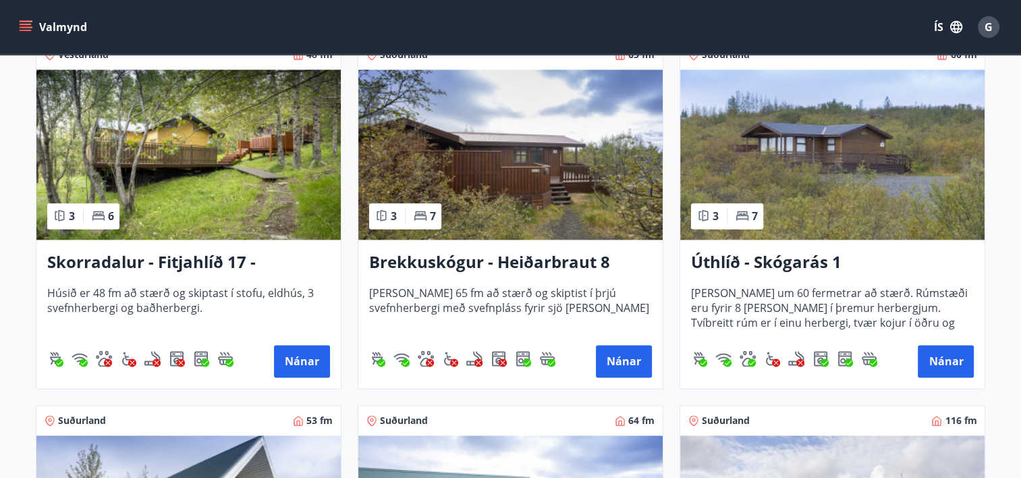
click at [213, 157] on img at bounding box center [188, 155] width 304 height 170
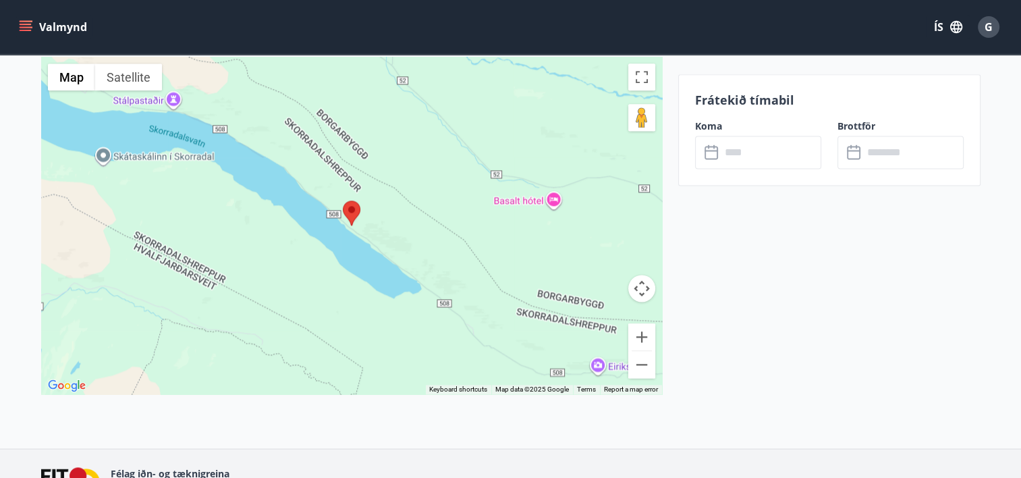
scroll to position [1799, 0]
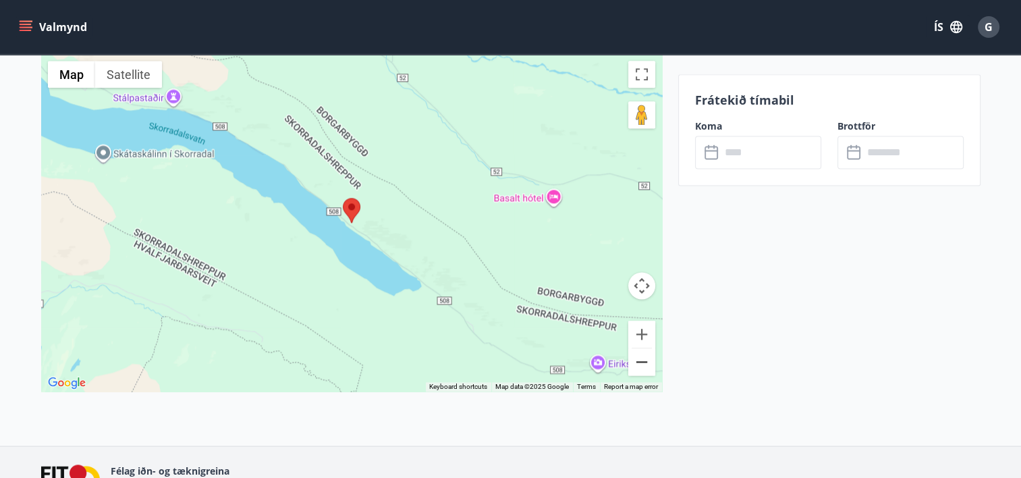
click at [642, 367] on button "Zoom out" at bounding box center [641, 361] width 27 height 27
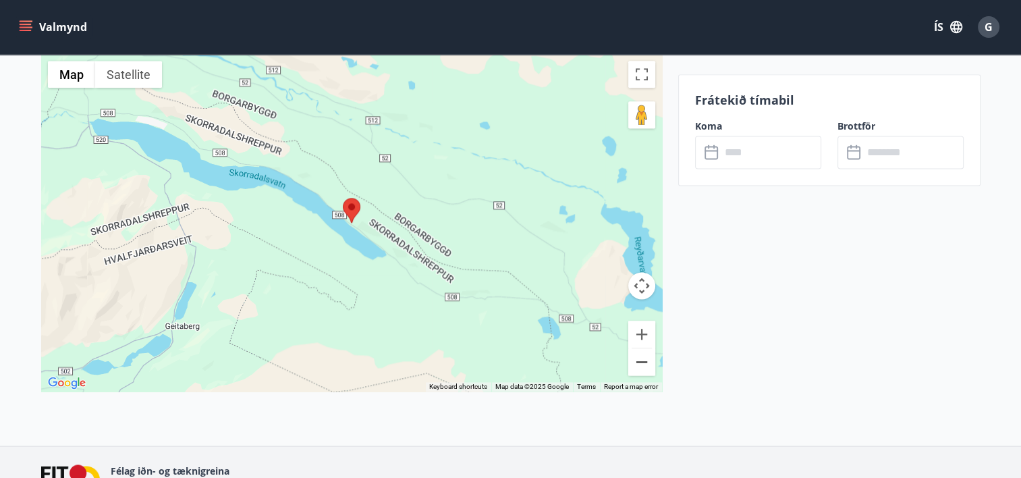
click at [642, 367] on button "Zoom out" at bounding box center [641, 361] width 27 height 27
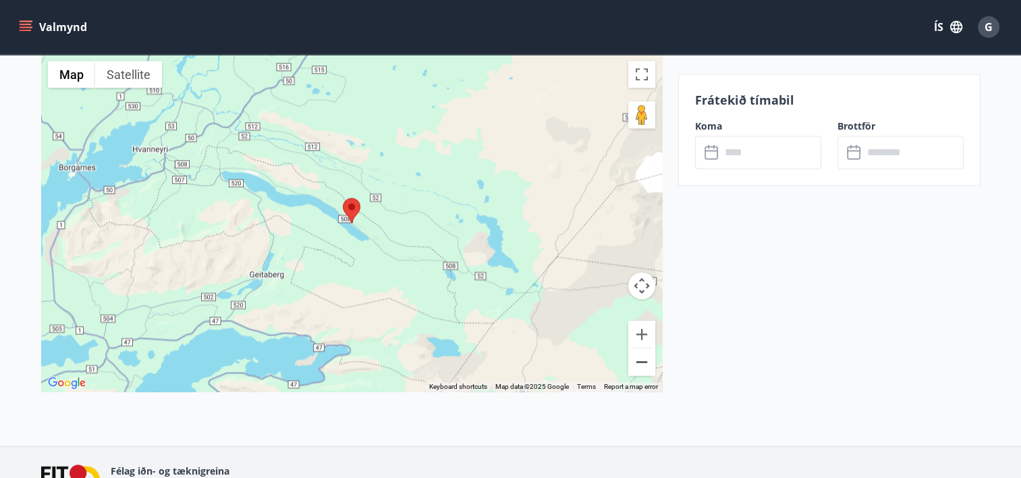
click at [642, 367] on button "Zoom out" at bounding box center [641, 361] width 27 height 27
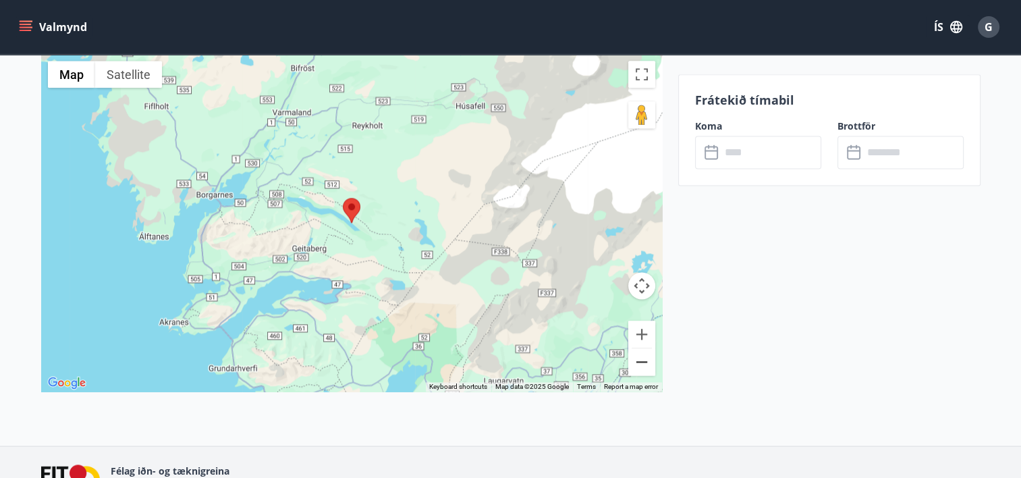
click at [642, 367] on button "Zoom out" at bounding box center [641, 361] width 27 height 27
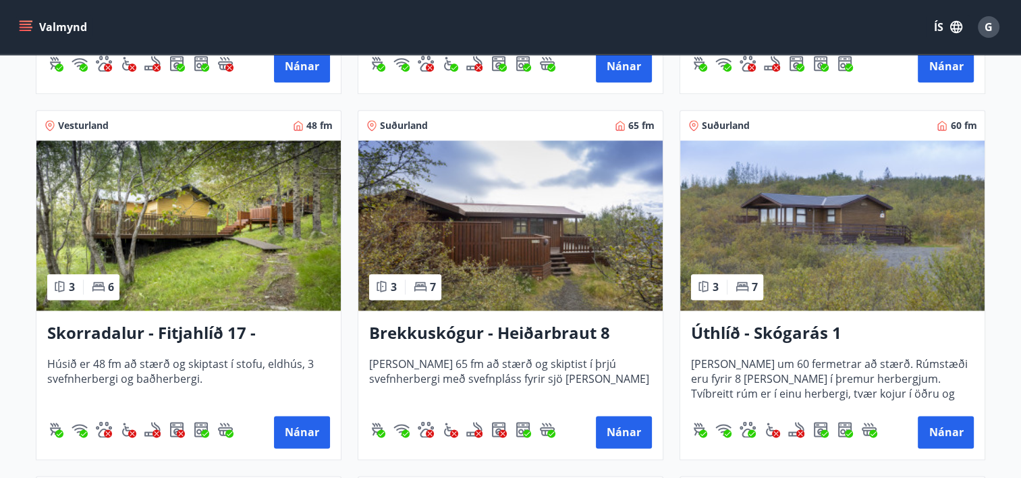
scroll to position [1673, 0]
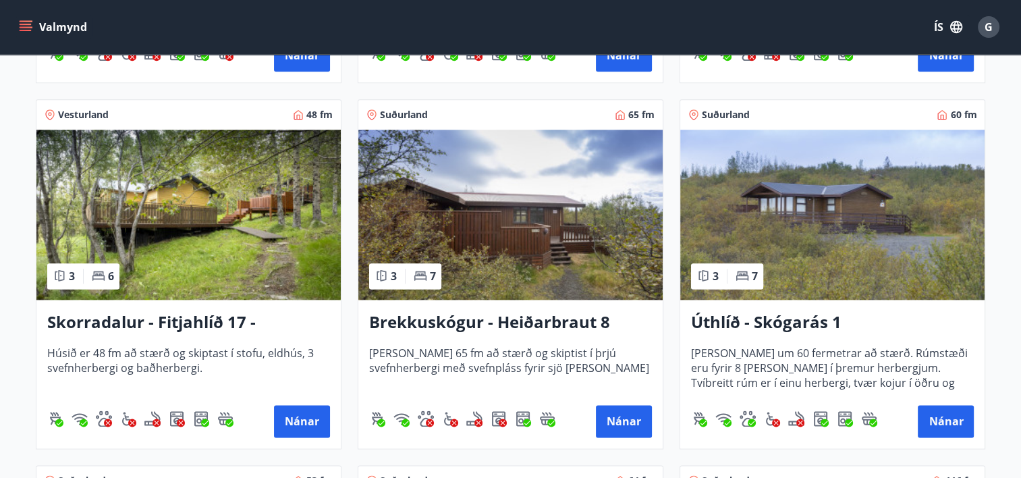
click at [548, 226] on img at bounding box center [510, 215] width 304 height 170
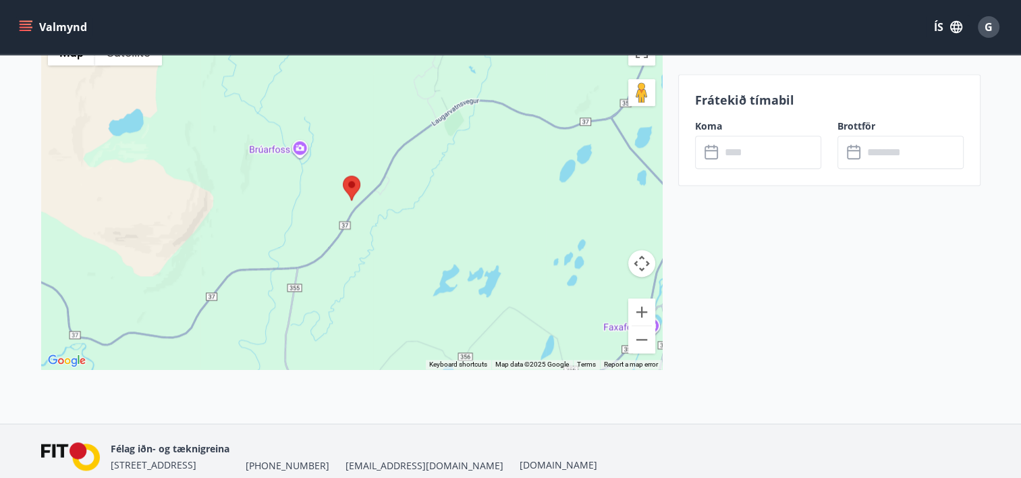
scroll to position [1737, 0]
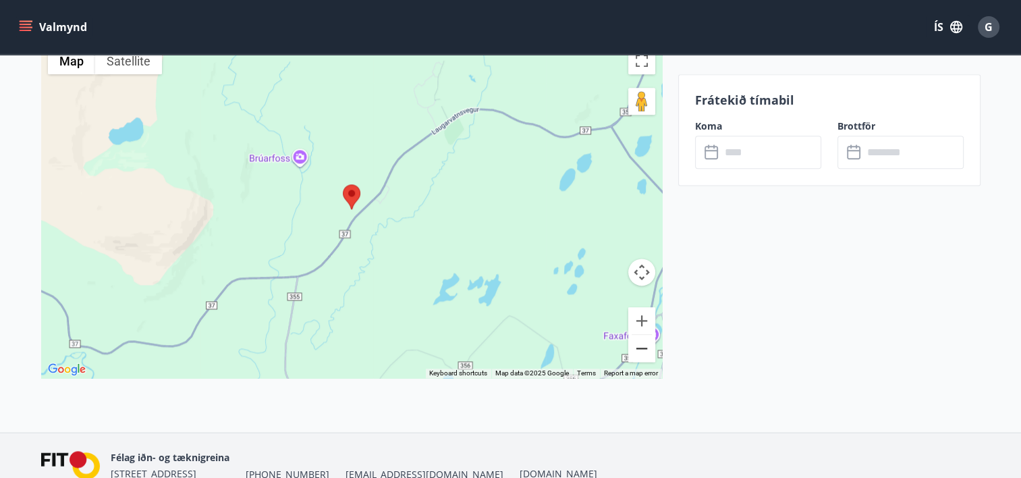
click at [640, 351] on button "Zoom out" at bounding box center [641, 348] width 27 height 27
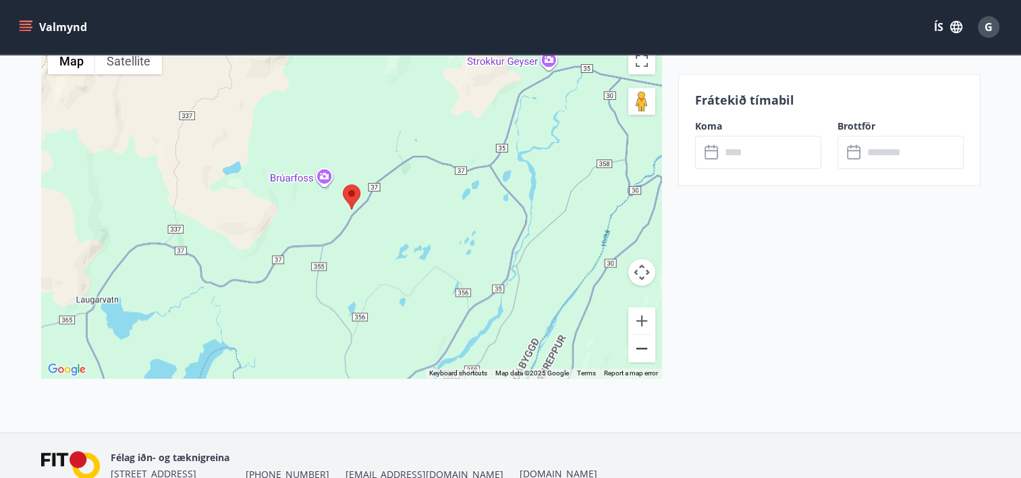
click at [640, 351] on button "Zoom out" at bounding box center [641, 348] width 27 height 27
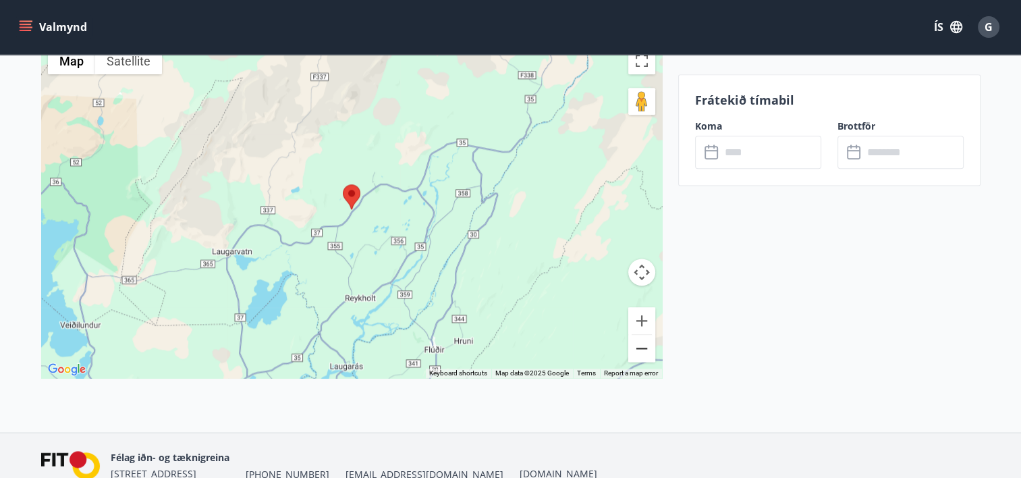
click at [640, 351] on button "Zoom out" at bounding box center [641, 348] width 27 height 27
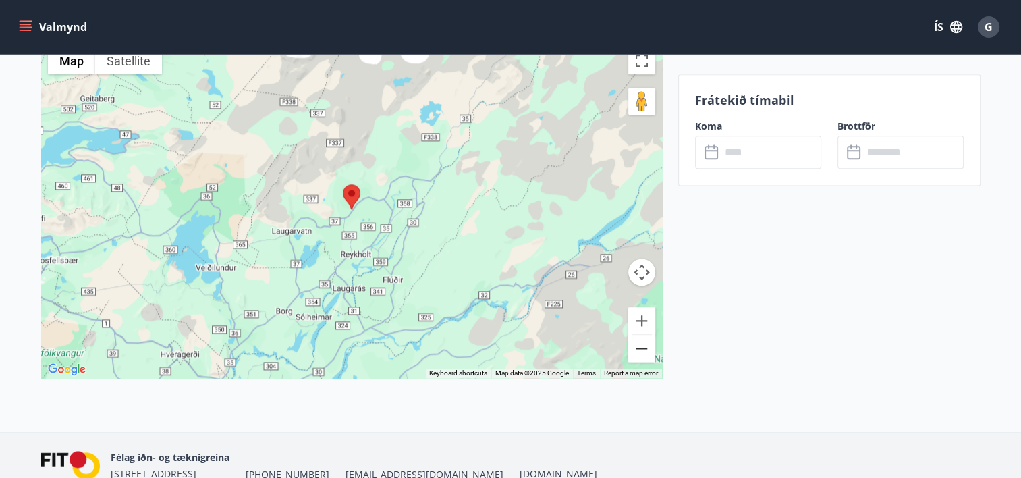
scroll to position [0, 0]
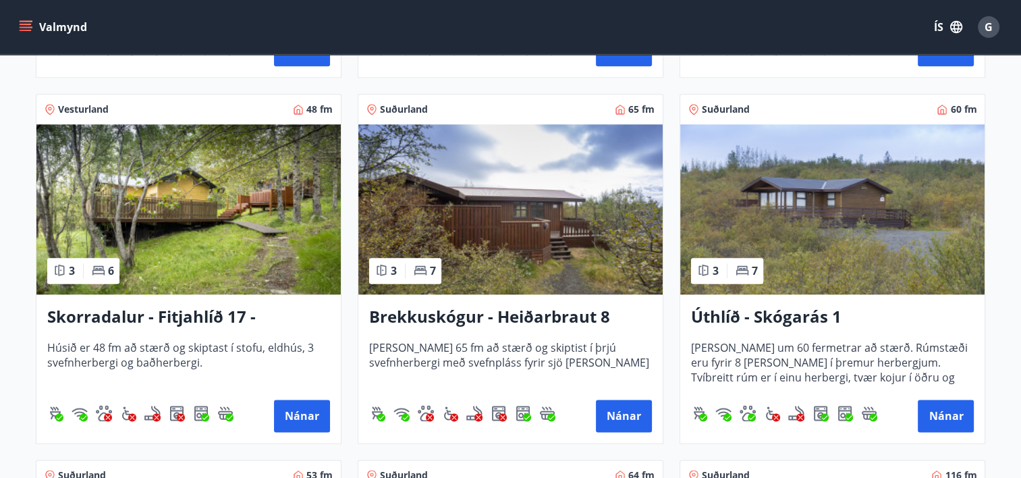
scroll to position [1690, 0]
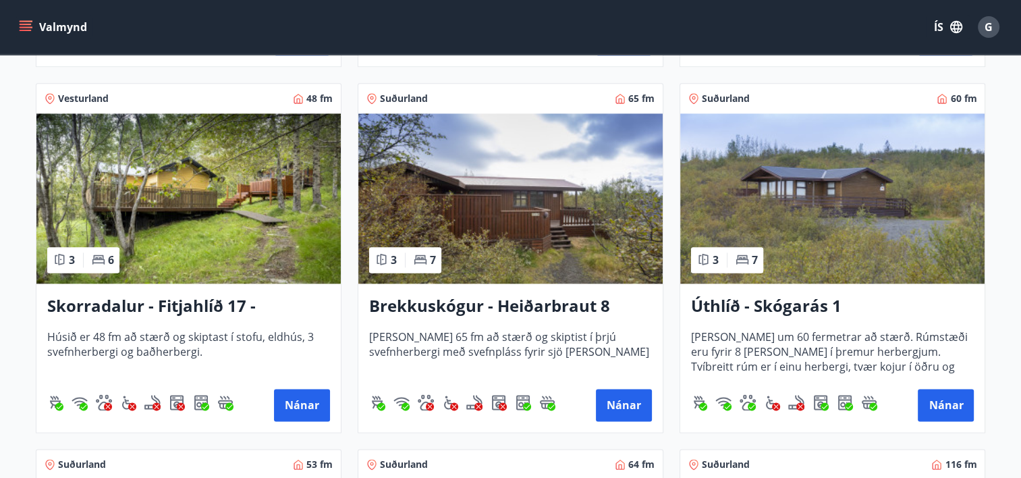
click at [822, 186] on img at bounding box center [832, 198] width 304 height 170
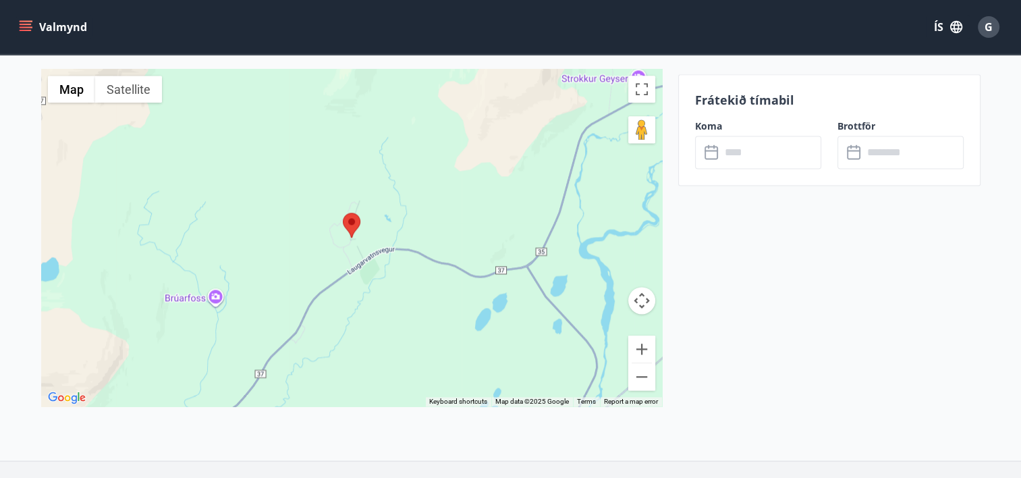
scroll to position [1793, 0]
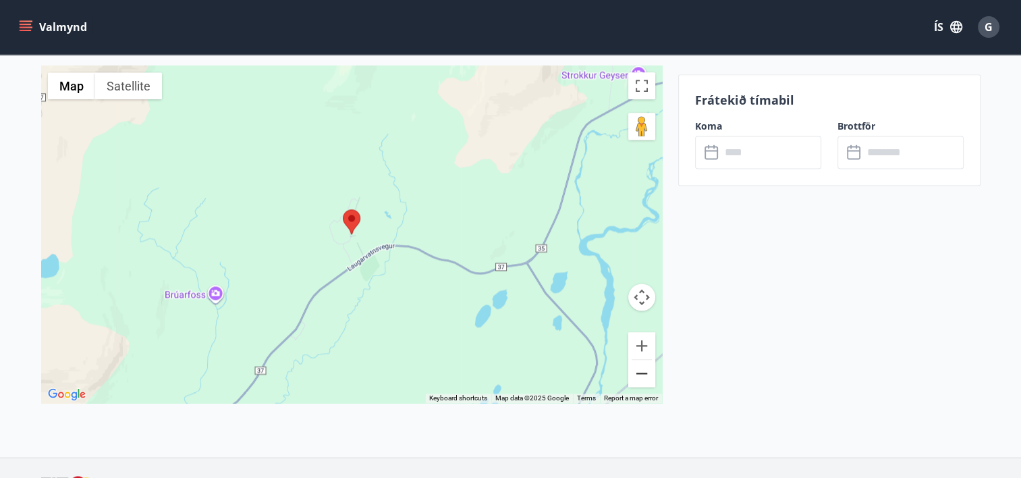
click at [643, 381] on button "Zoom out" at bounding box center [641, 373] width 27 height 27
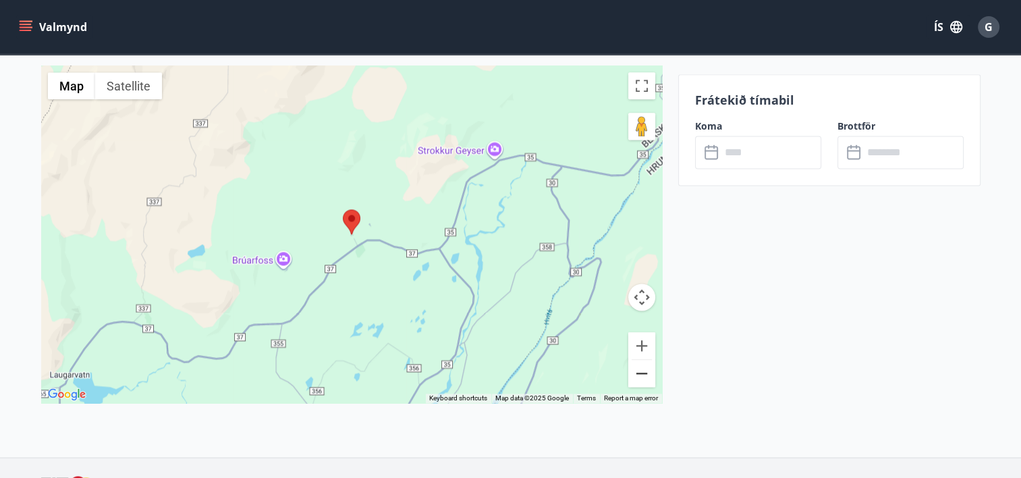
click at [643, 381] on button "Zoom out" at bounding box center [641, 373] width 27 height 27
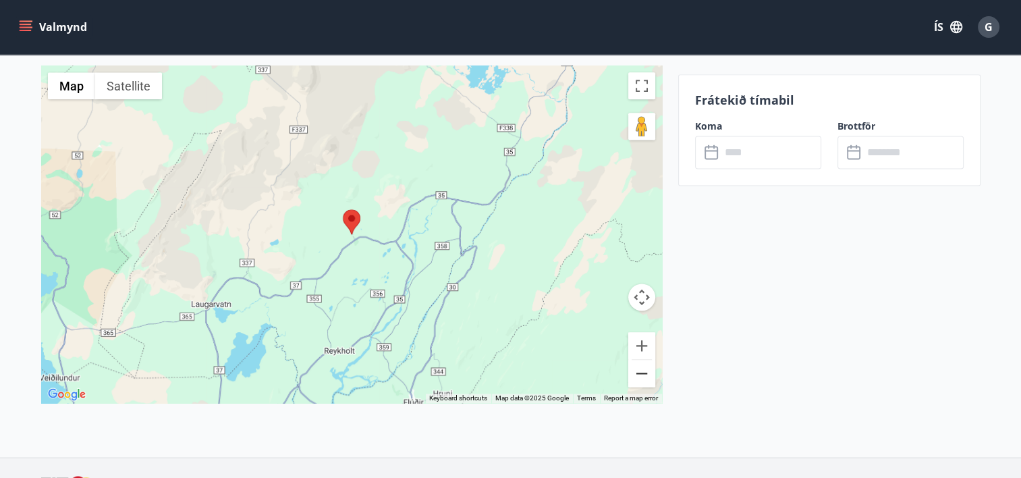
click at [643, 381] on button "Zoom out" at bounding box center [641, 373] width 27 height 27
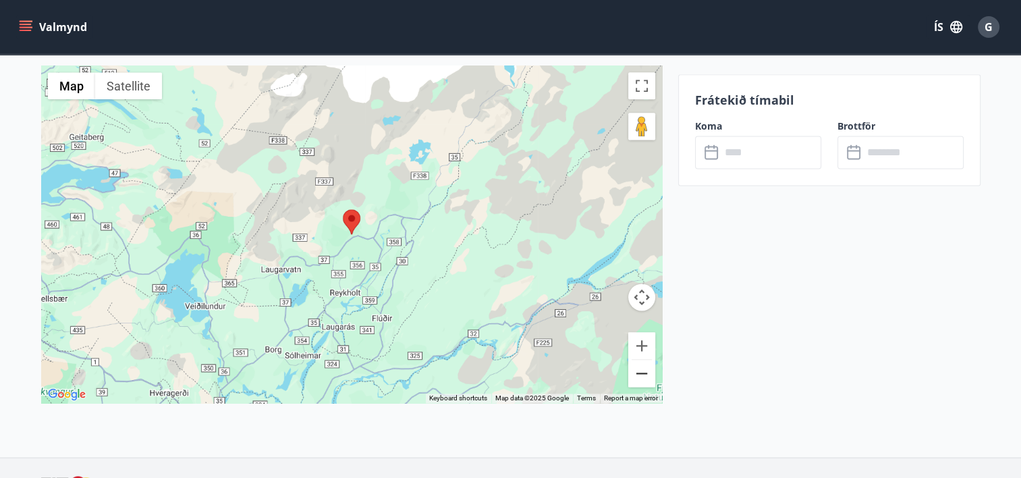
click at [643, 381] on button "Zoom out" at bounding box center [641, 373] width 27 height 27
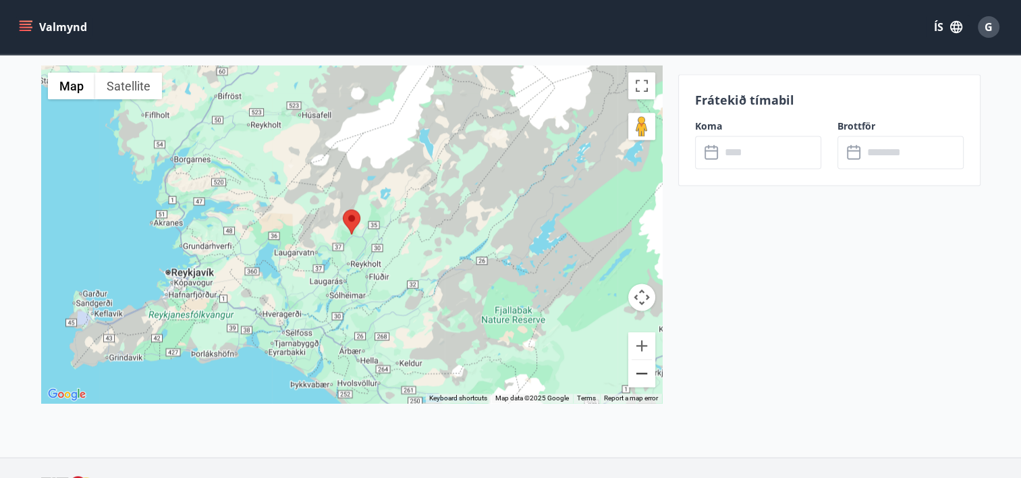
click at [643, 381] on button "Zoom out" at bounding box center [641, 373] width 27 height 27
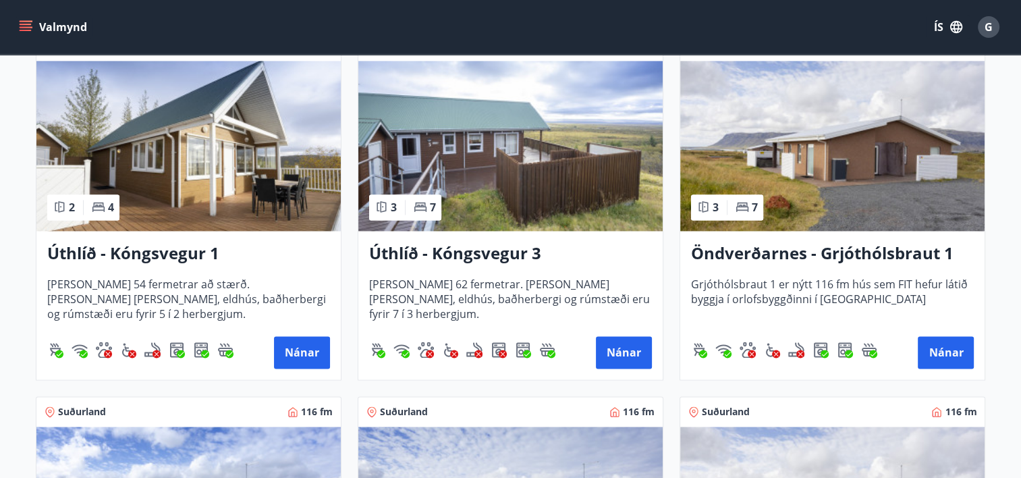
scroll to position [2124, 0]
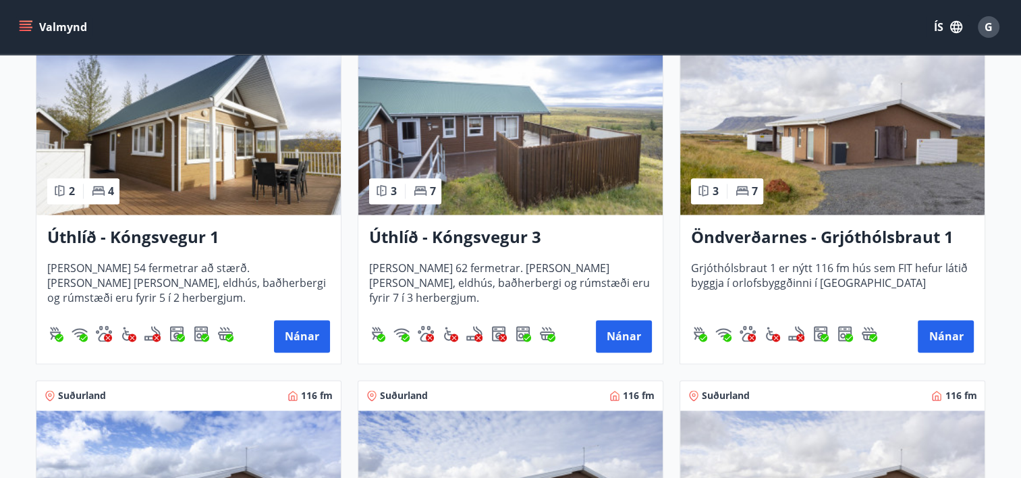
click at [816, 142] on img at bounding box center [832, 130] width 304 height 170
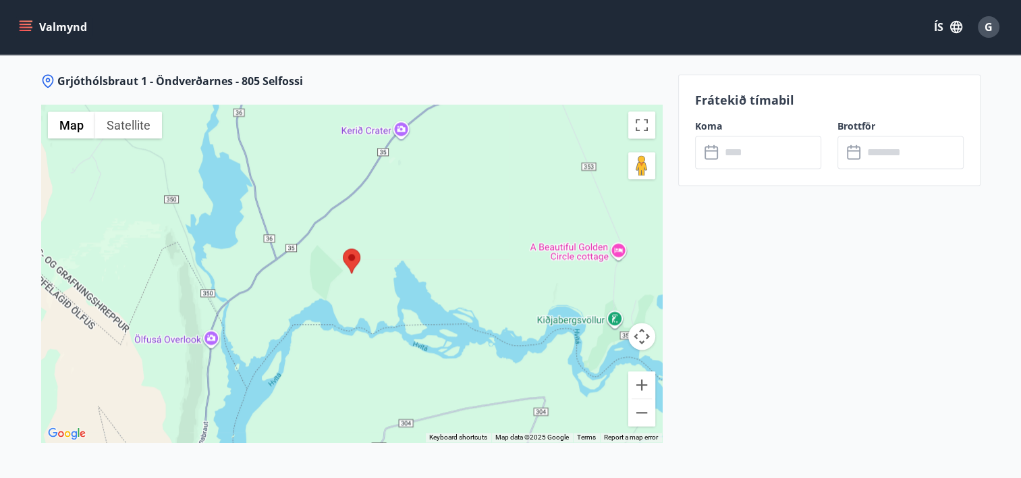
scroll to position [1779, 0]
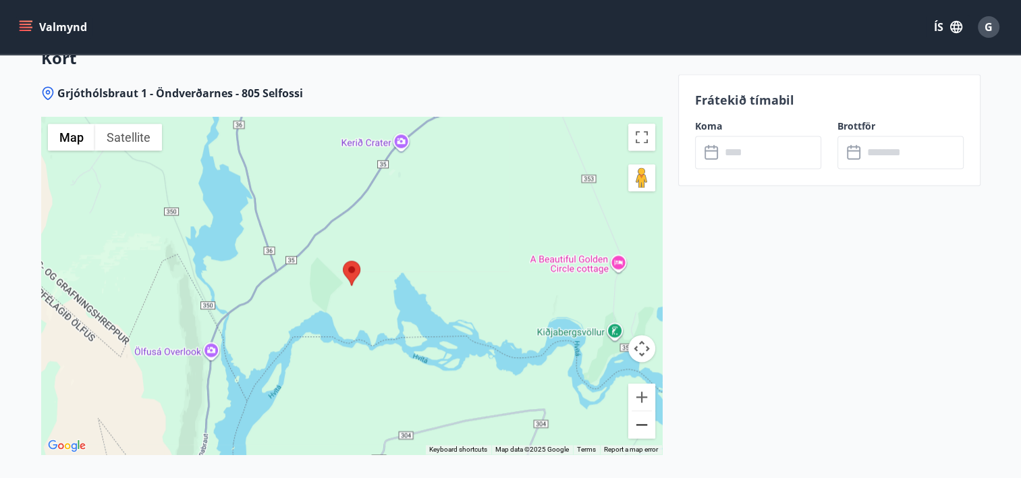
click at [644, 422] on button "Zoom out" at bounding box center [641, 424] width 27 height 27
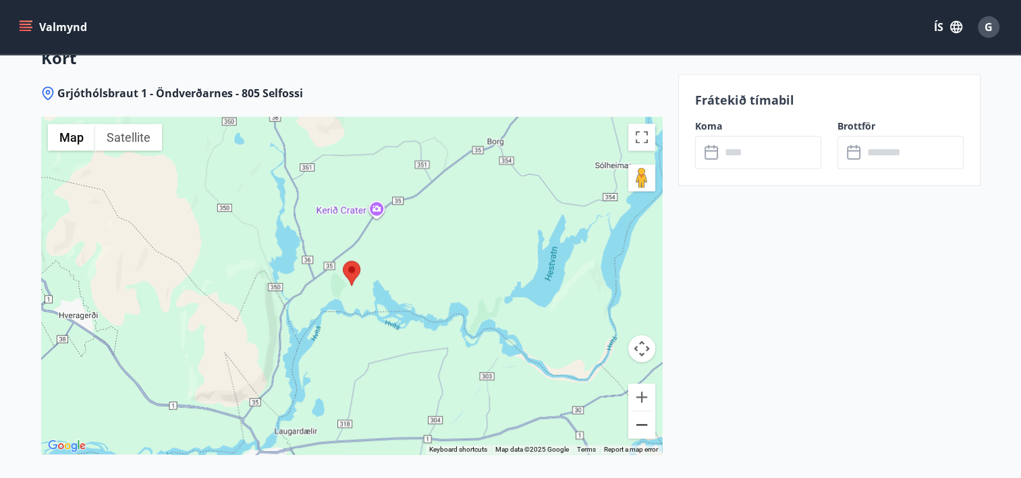
click at [644, 422] on button "Zoom out" at bounding box center [641, 424] width 27 height 27
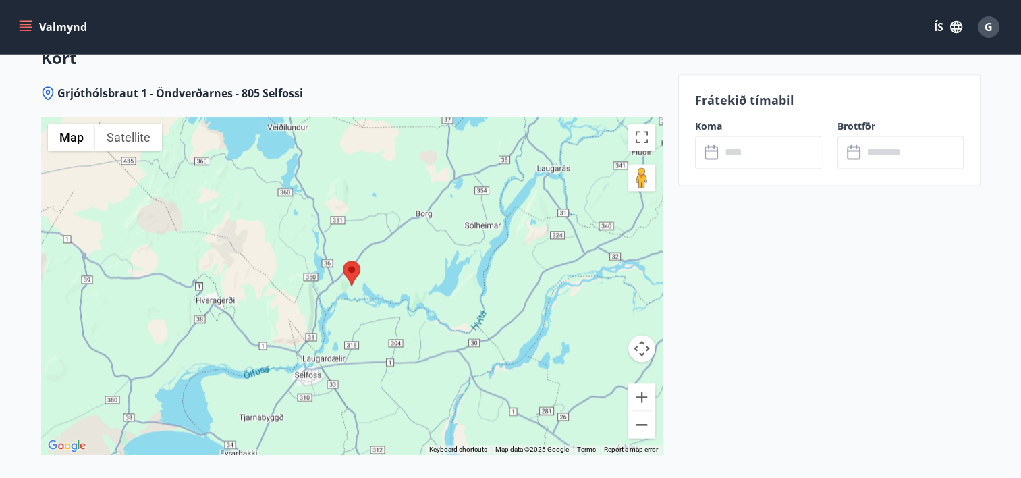
click at [644, 422] on button "Zoom out" at bounding box center [641, 424] width 27 height 27
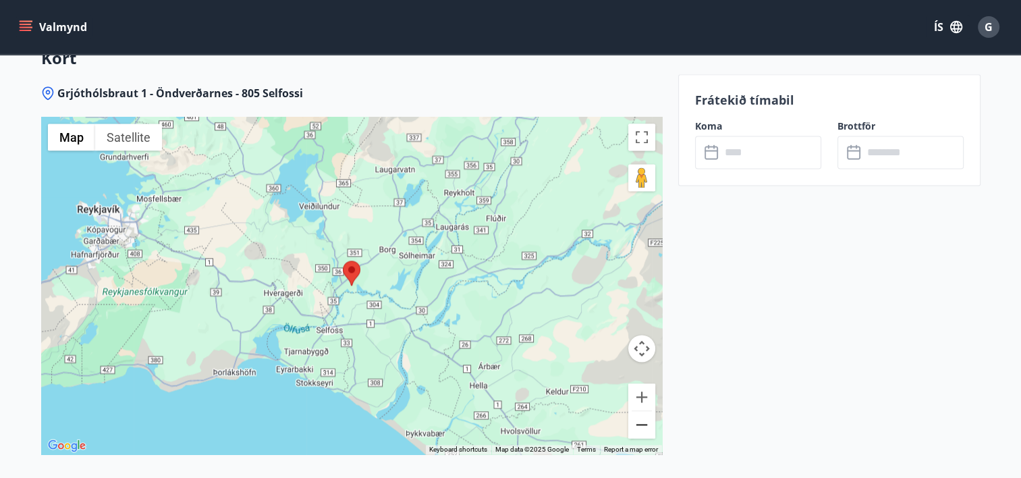
click at [644, 422] on button "Zoom out" at bounding box center [641, 424] width 27 height 27
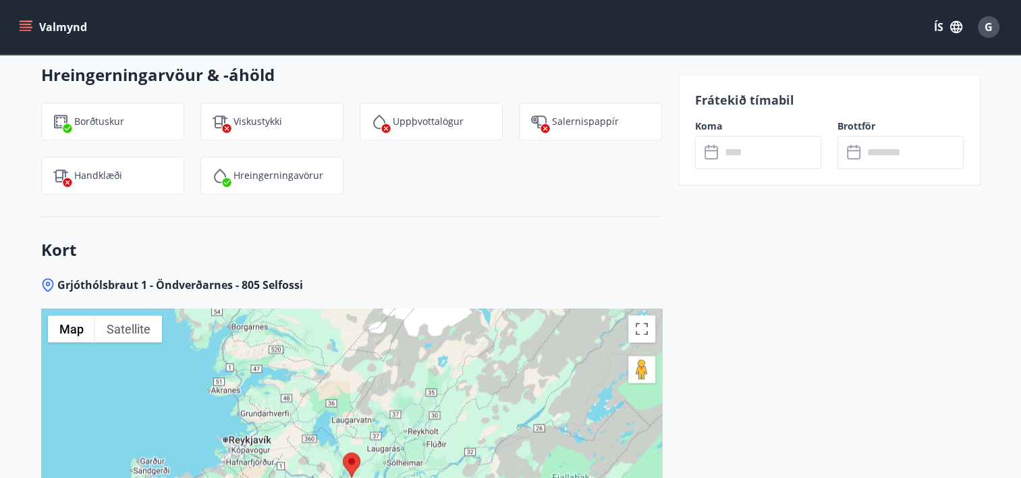
scroll to position [1597, 0]
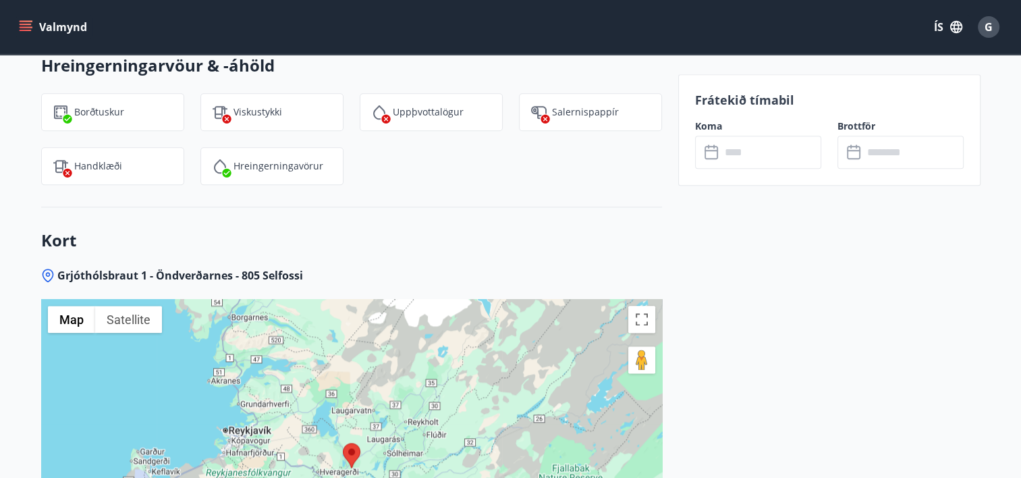
click at [738, 160] on input "text" at bounding box center [771, 152] width 101 height 33
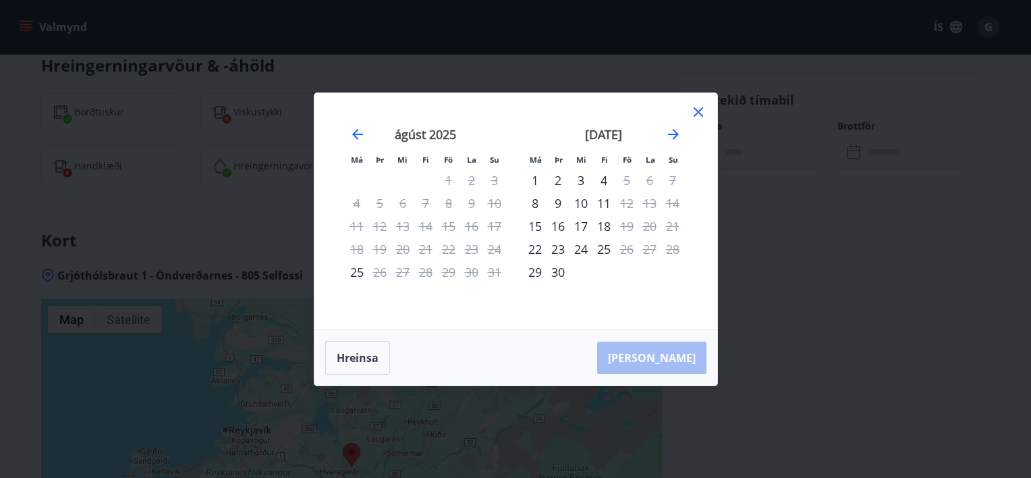
click at [702, 109] on icon at bounding box center [698, 112] width 16 height 16
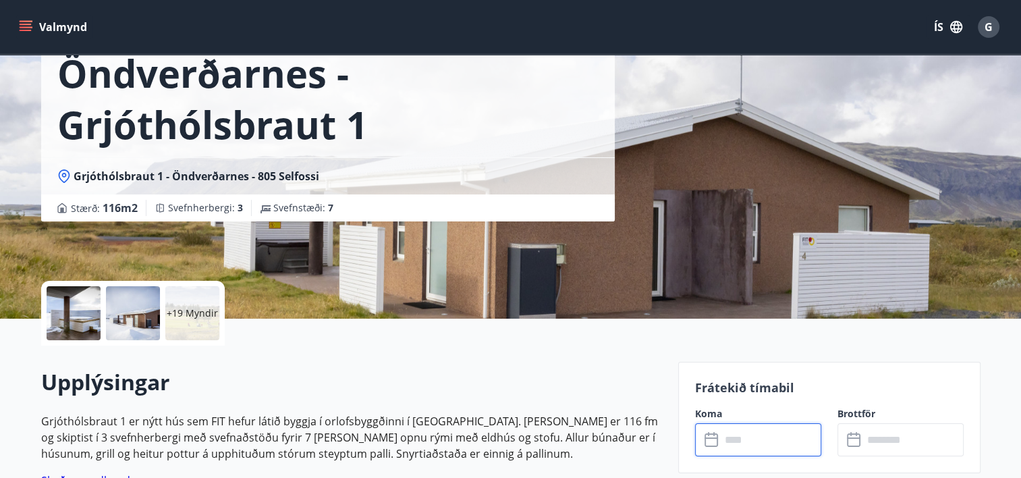
scroll to position [55, 0]
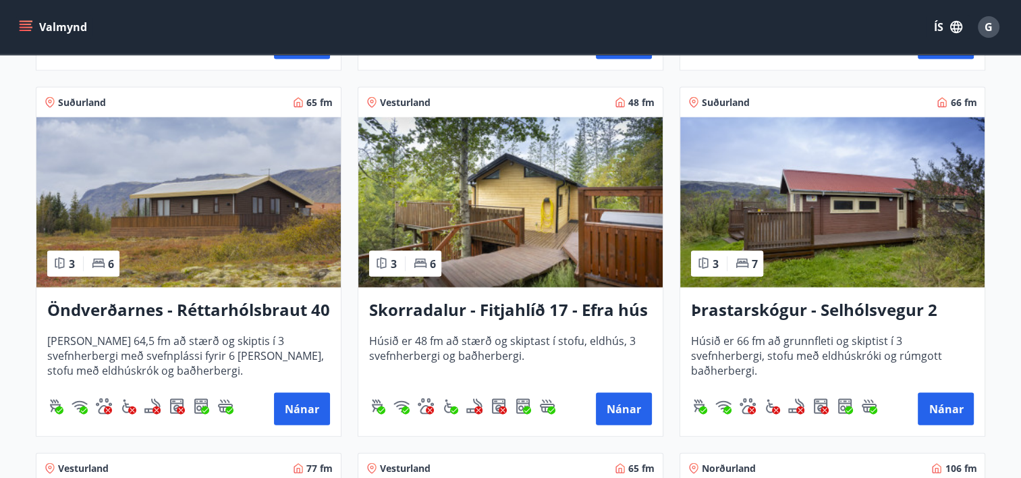
scroll to position [2777, 0]
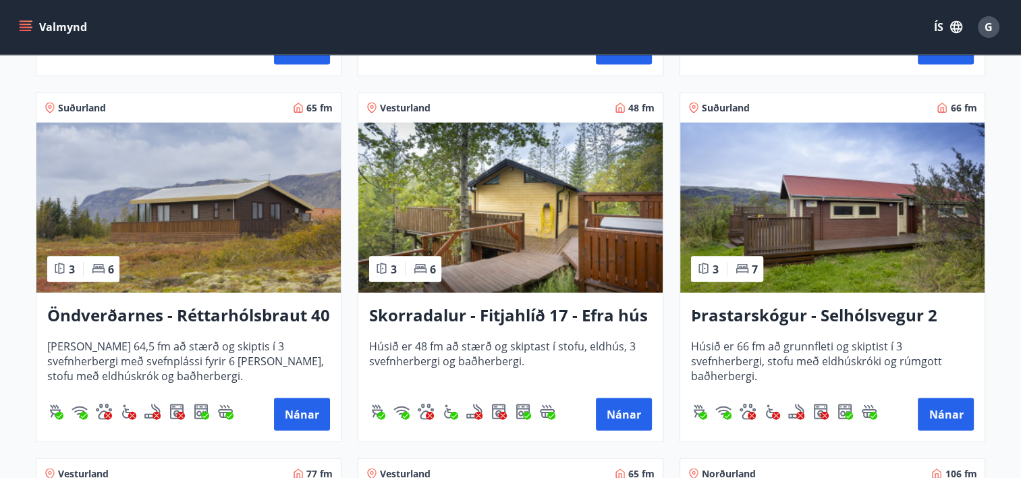
click at [823, 225] on img at bounding box center [832, 208] width 304 height 170
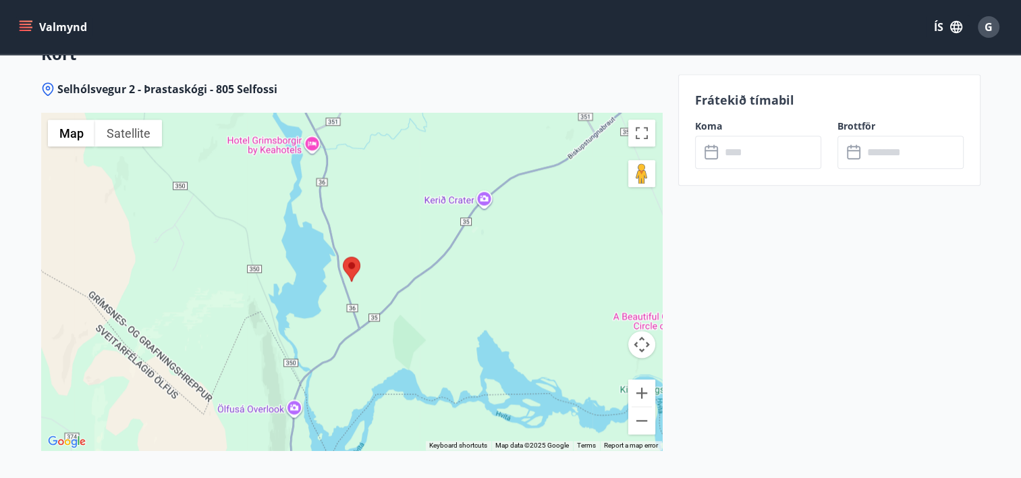
scroll to position [1746, 0]
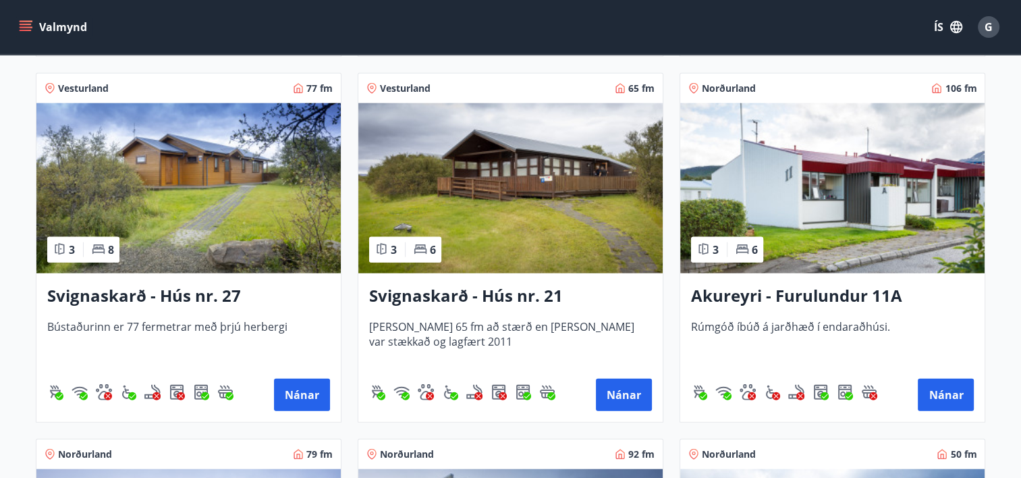
scroll to position [3201, 0]
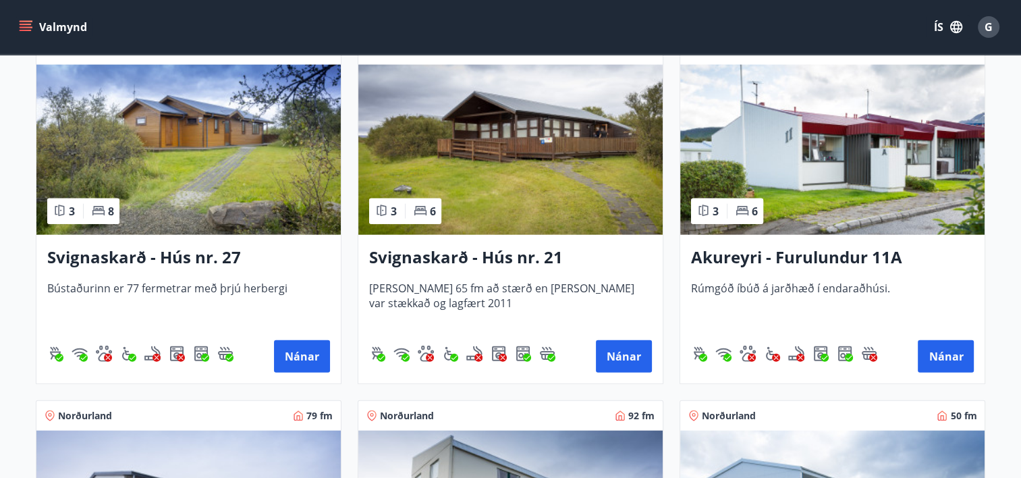
click at [173, 125] on img at bounding box center [188, 150] width 304 height 170
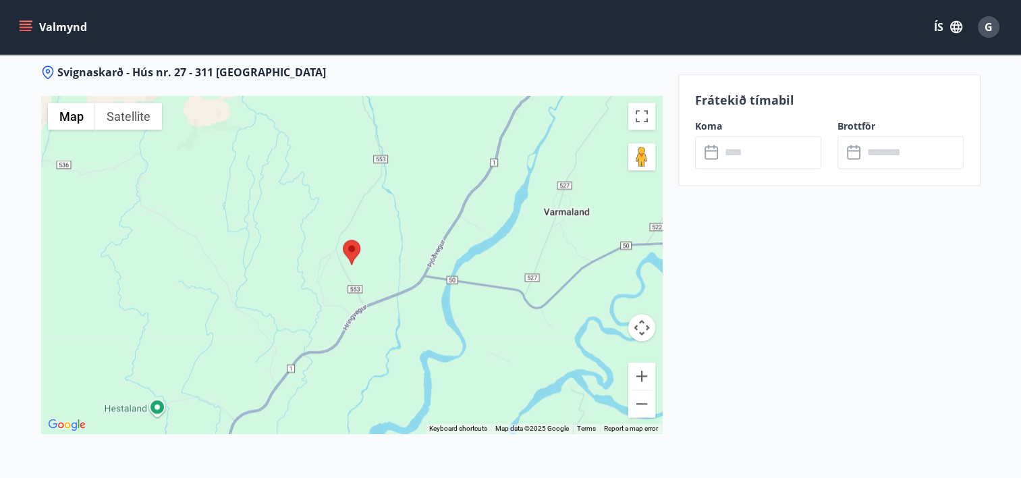
scroll to position [1744, 0]
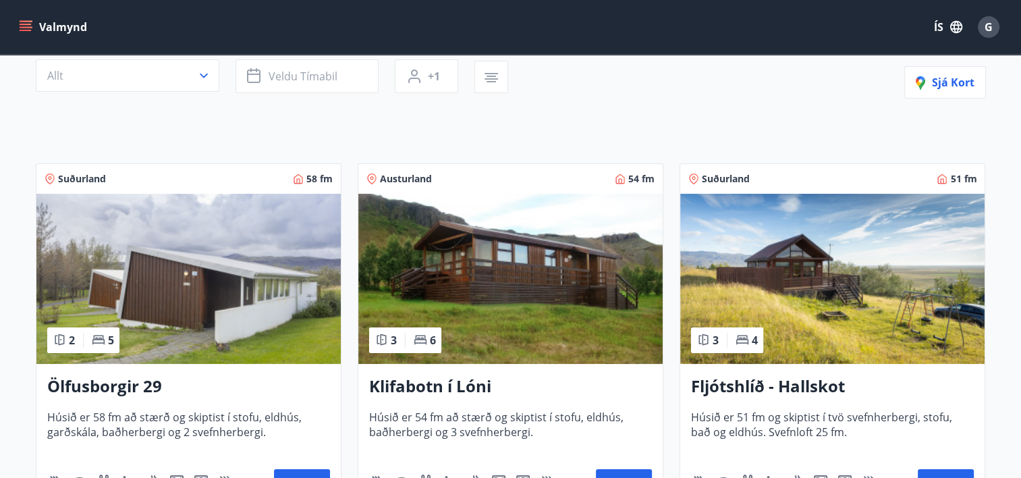
scroll to position [136, 0]
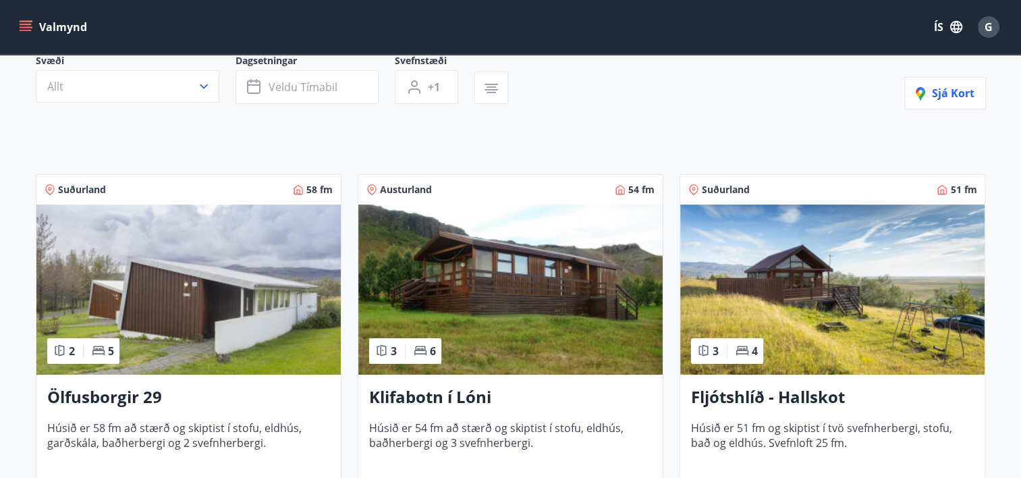
click at [532, 308] on img at bounding box center [510, 289] width 304 height 170
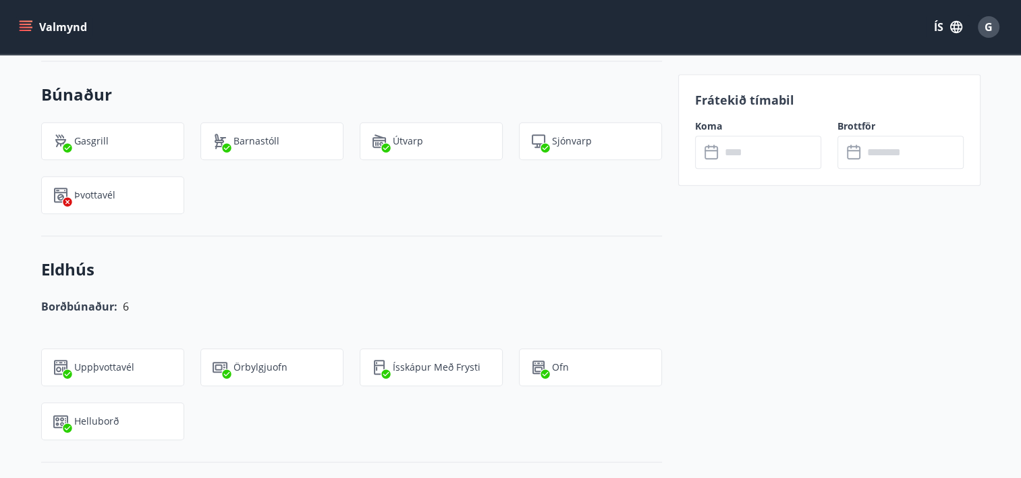
scroll to position [939, 0]
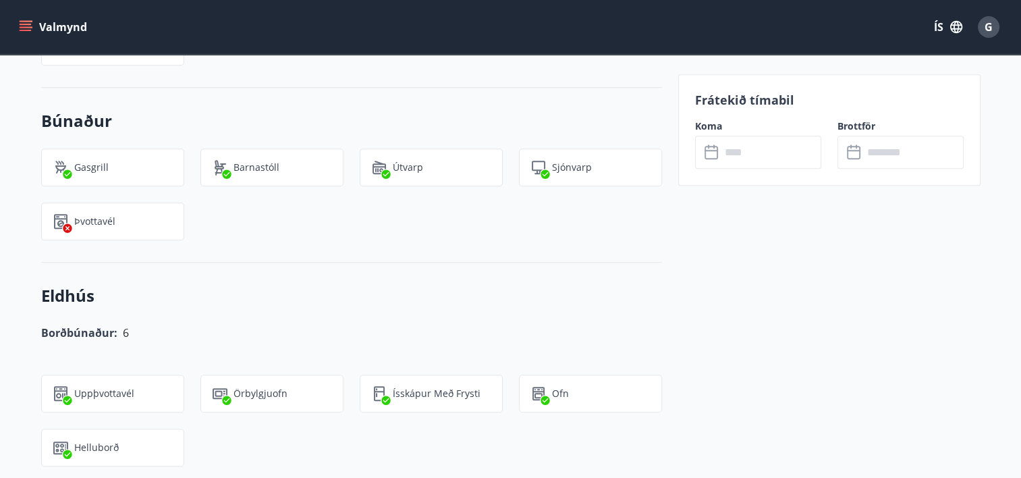
click at [738, 159] on input "text" at bounding box center [771, 152] width 101 height 33
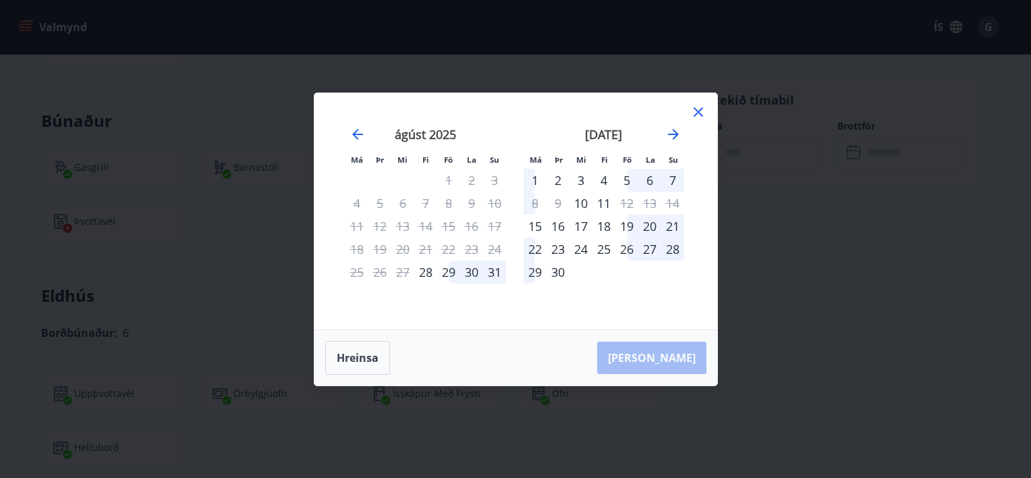
click at [794, 106] on div "Má Þr Mi Fi Fö La Su Má Þr Mi Fi Fö La Su júlí 2025 1 2 3 4 5 6 7 8 9 10 11 12 …" at bounding box center [515, 239] width 1031 height 478
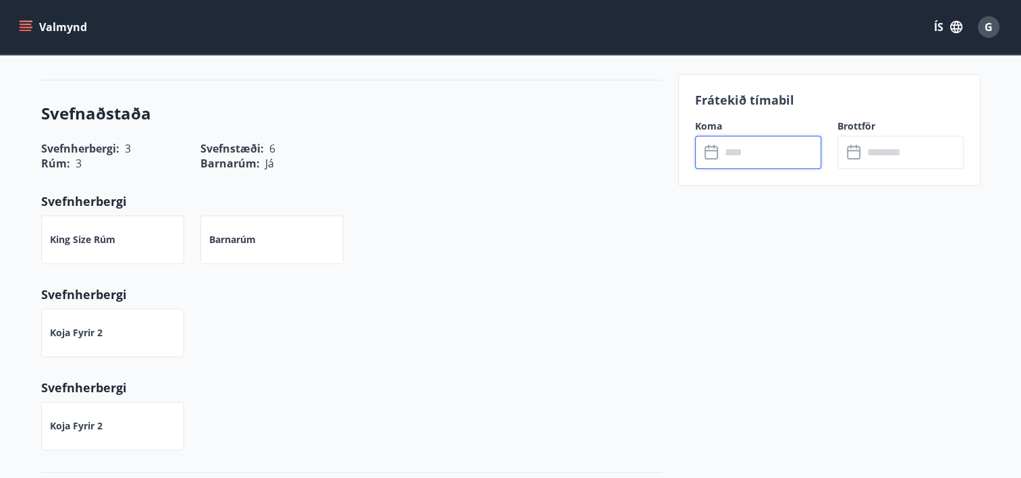
scroll to position [572, 0]
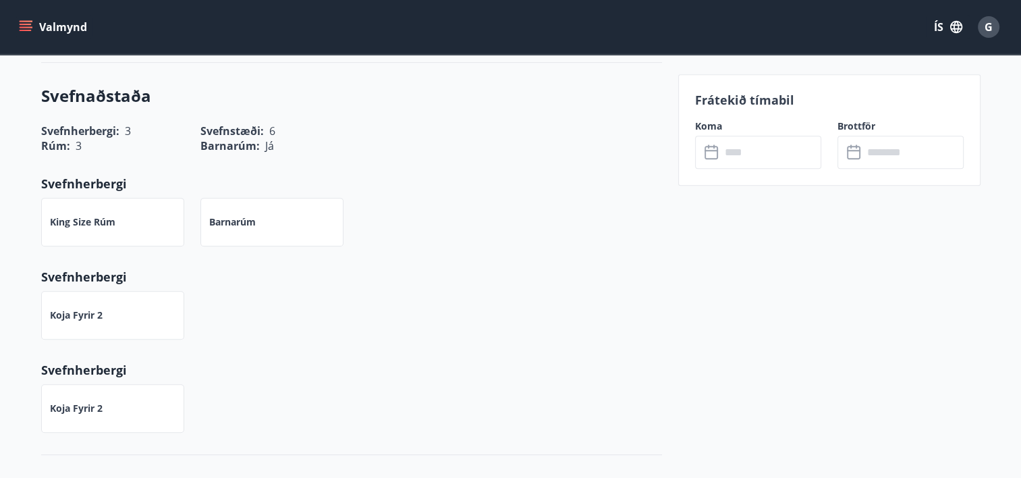
click at [24, 24] on icon "menu" at bounding box center [26, 24] width 12 height 1
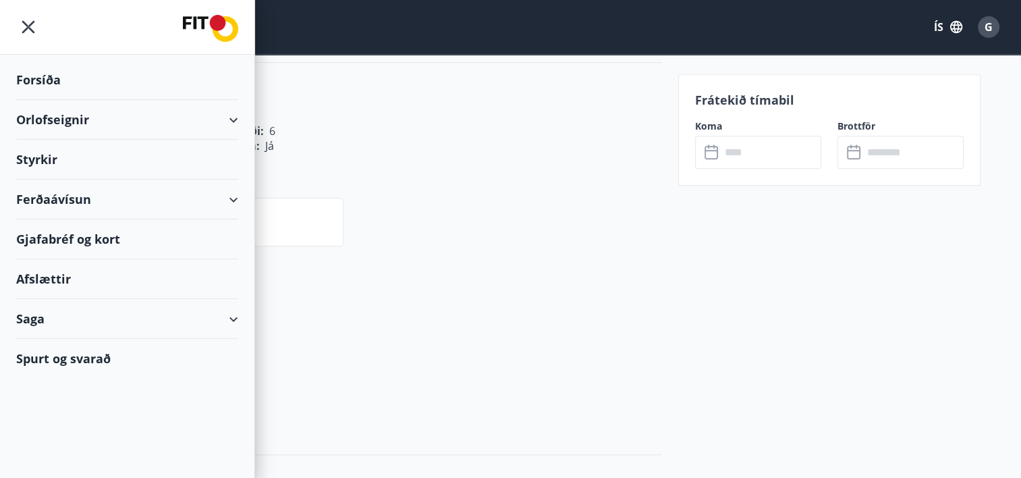
click at [56, 121] on div "Orlofseignir" at bounding box center [127, 120] width 222 height 40
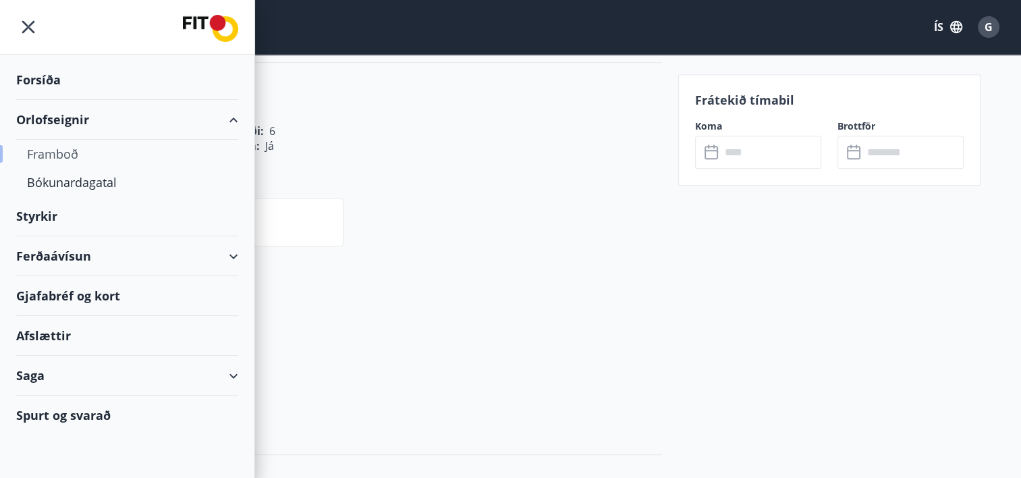
click at [62, 152] on div "Framboð" at bounding box center [127, 154] width 200 height 28
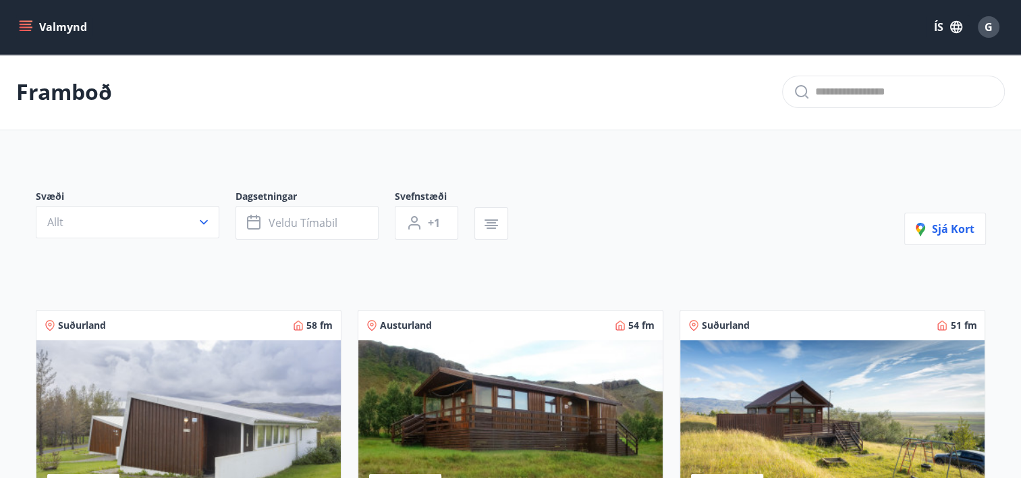
click at [24, 27] on icon "menu" at bounding box center [27, 26] width 15 height 1
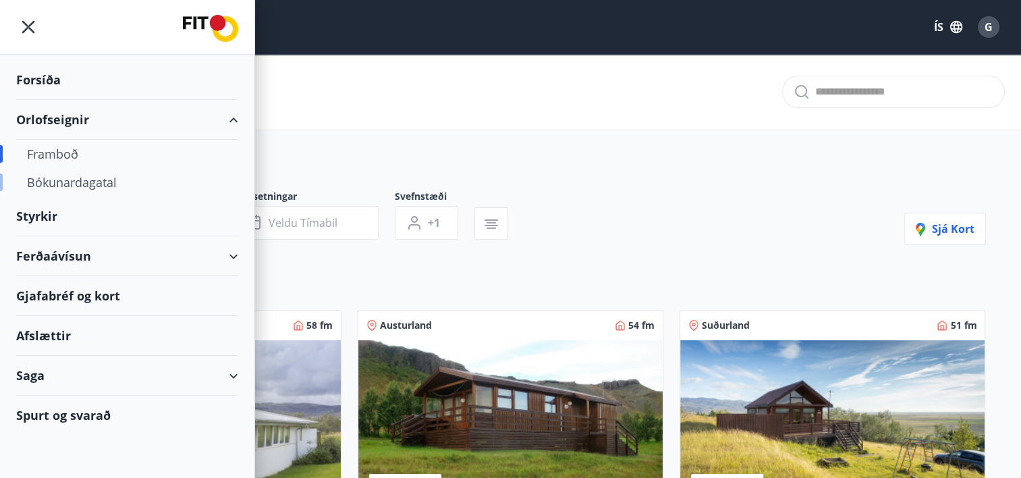
click at [61, 186] on div "Bókunardagatal" at bounding box center [127, 182] width 200 height 28
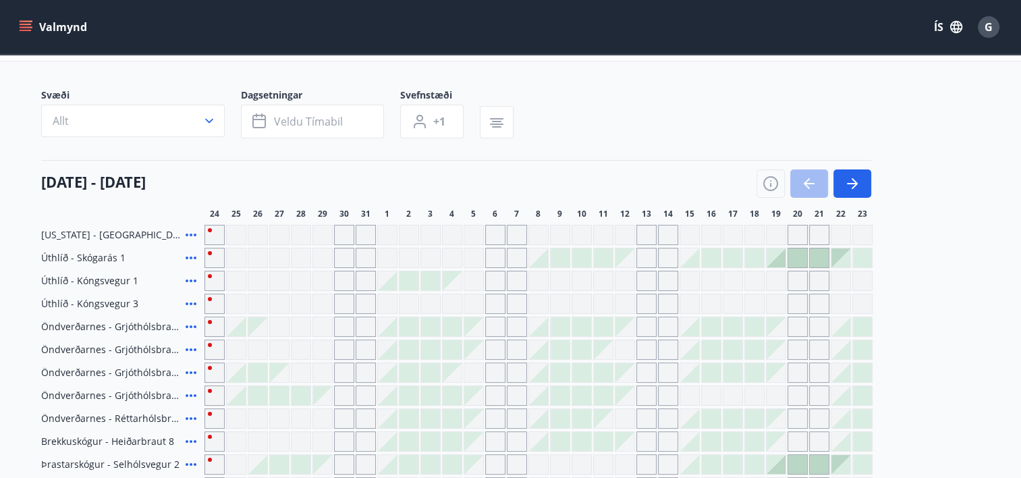
scroll to position [52, 0]
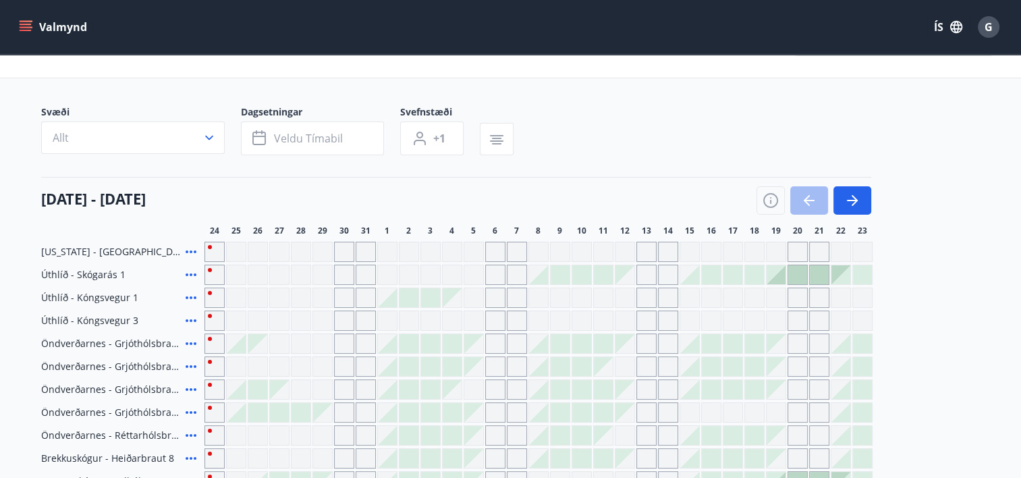
click at [254, 229] on span "26" at bounding box center [257, 230] width 9 height 11
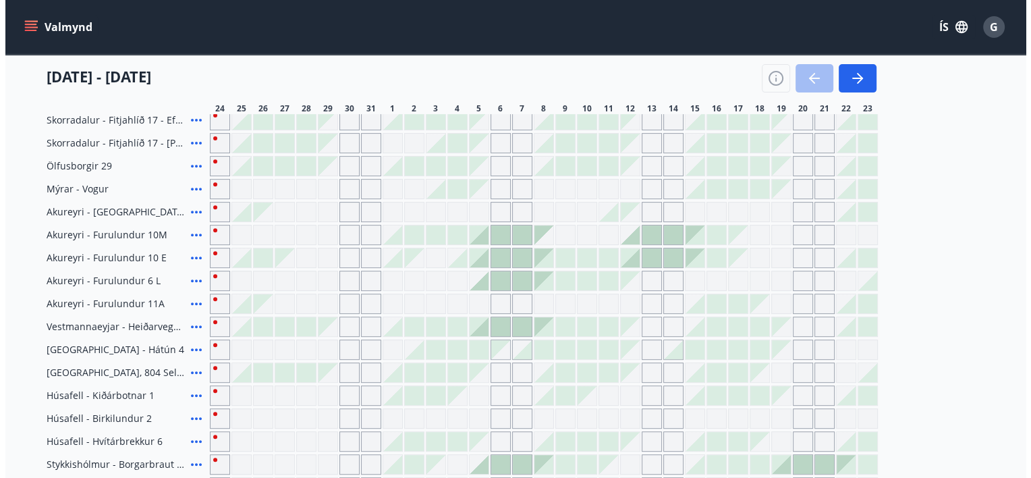
scroll to position [499, 0]
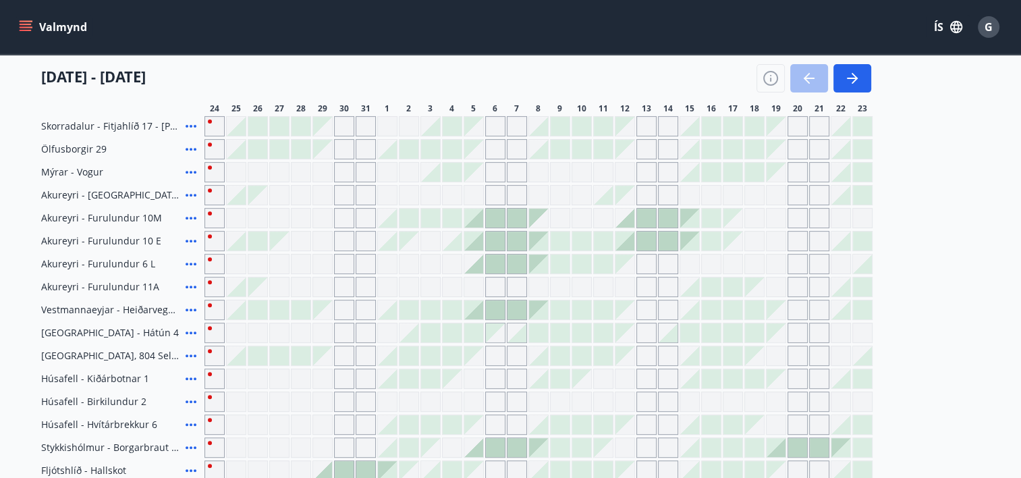
click at [188, 310] on icon at bounding box center [191, 310] width 16 height 16
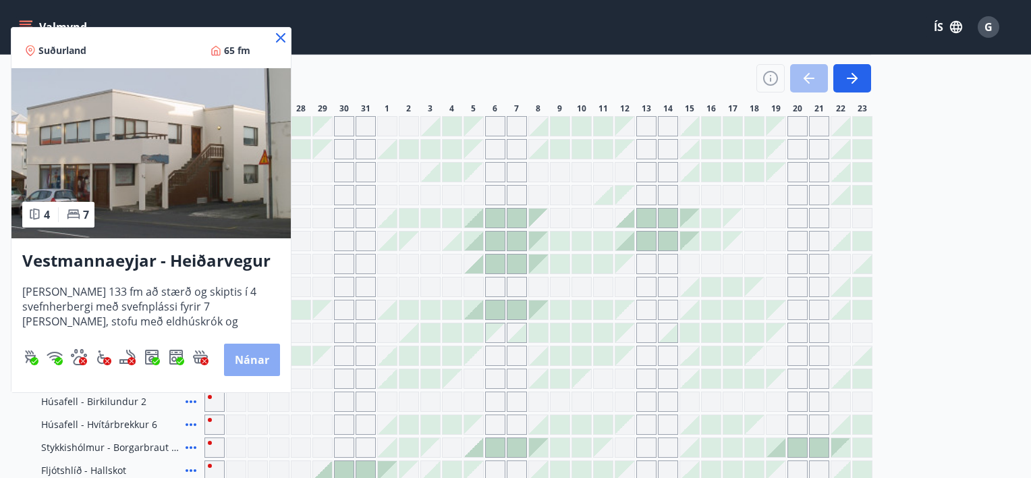
click at [251, 362] on button "Nánar" at bounding box center [252, 359] width 56 height 32
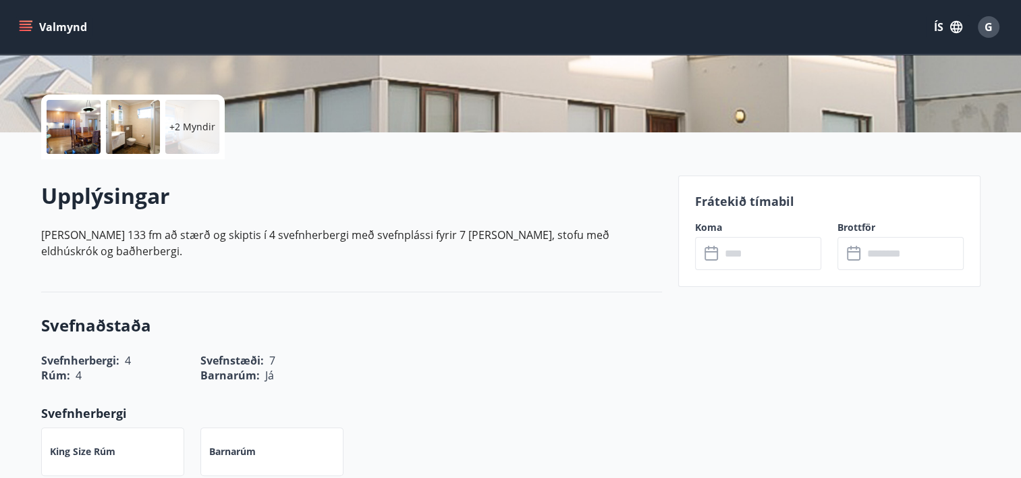
scroll to position [276, 0]
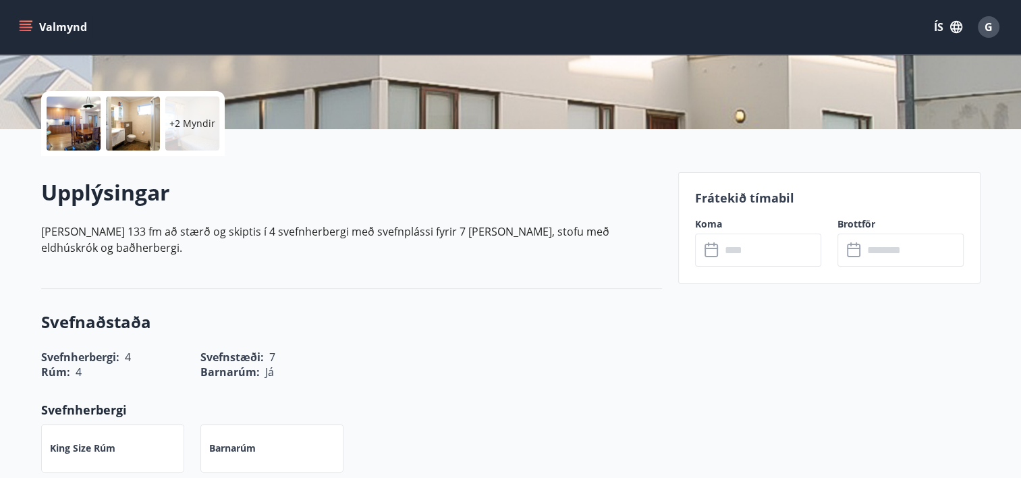
click at [709, 250] on icon at bounding box center [712, 250] width 16 height 16
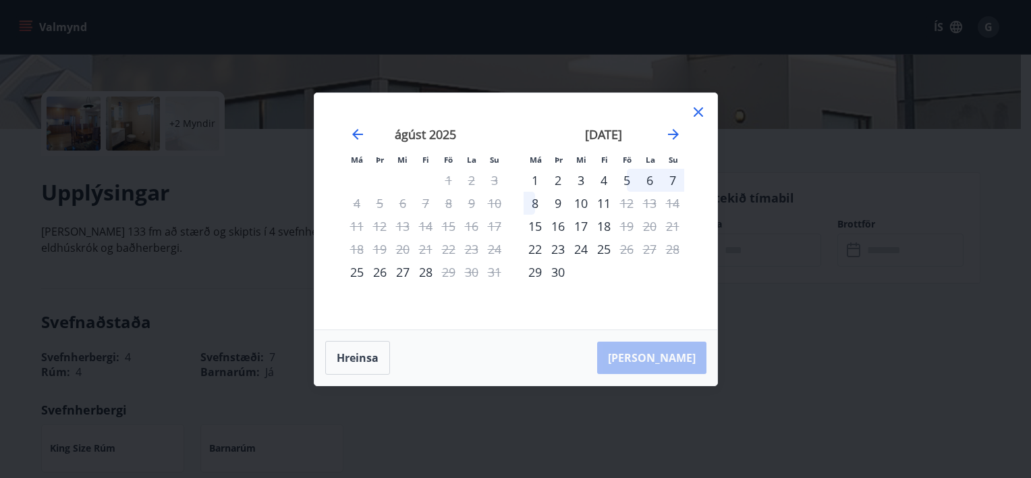
click at [375, 273] on div "26" at bounding box center [379, 271] width 23 height 23
click at [374, 274] on div "26" at bounding box center [379, 271] width 23 height 23
click at [353, 275] on div "25" at bounding box center [356, 271] width 23 height 23
click at [352, 269] on div "25" at bounding box center [356, 271] width 23 height 23
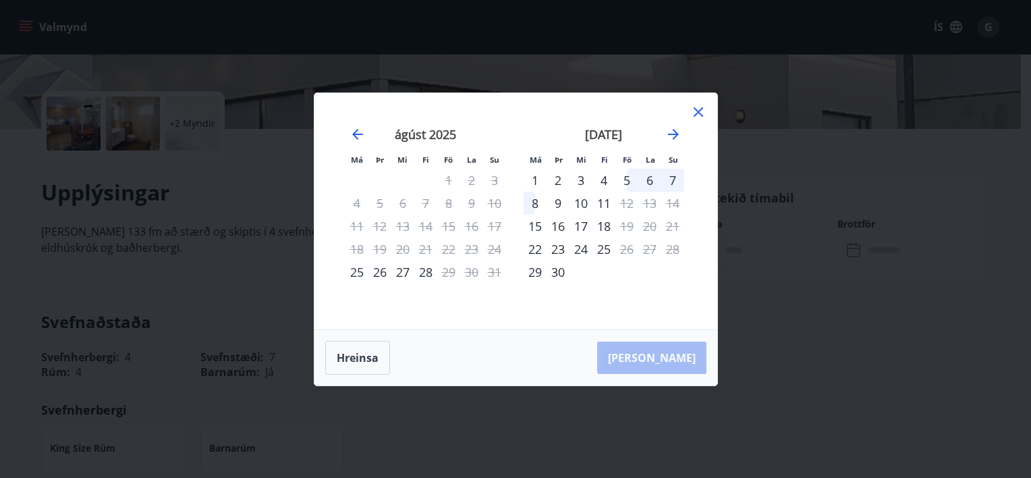
click at [626, 184] on div "5" at bounding box center [626, 180] width 23 height 23
click at [655, 178] on div "6" at bounding box center [649, 180] width 23 height 23
click at [680, 174] on div "7" at bounding box center [672, 180] width 23 height 23
click at [348, 275] on div "25" at bounding box center [356, 271] width 23 height 23
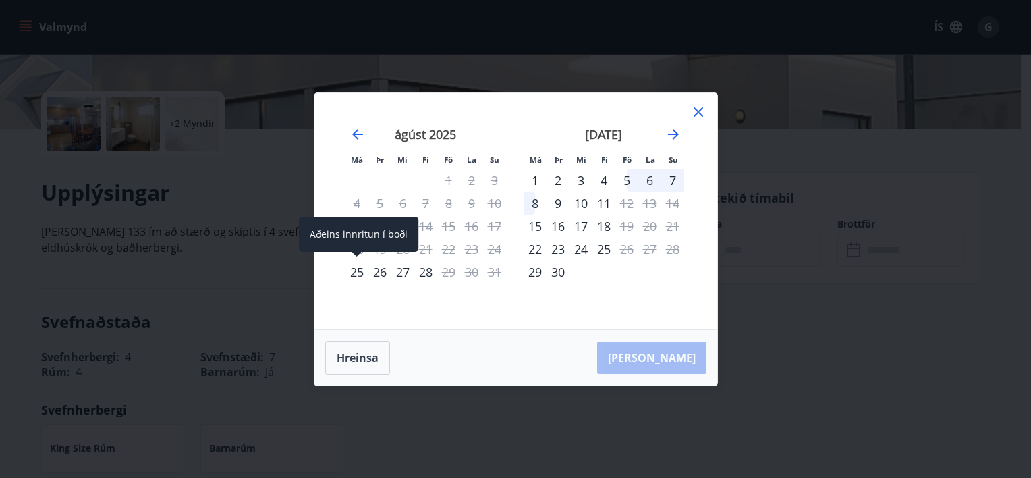
click at [353, 273] on div "25" at bounding box center [356, 271] width 23 height 23
click at [379, 272] on div "26" at bounding box center [379, 271] width 23 height 23
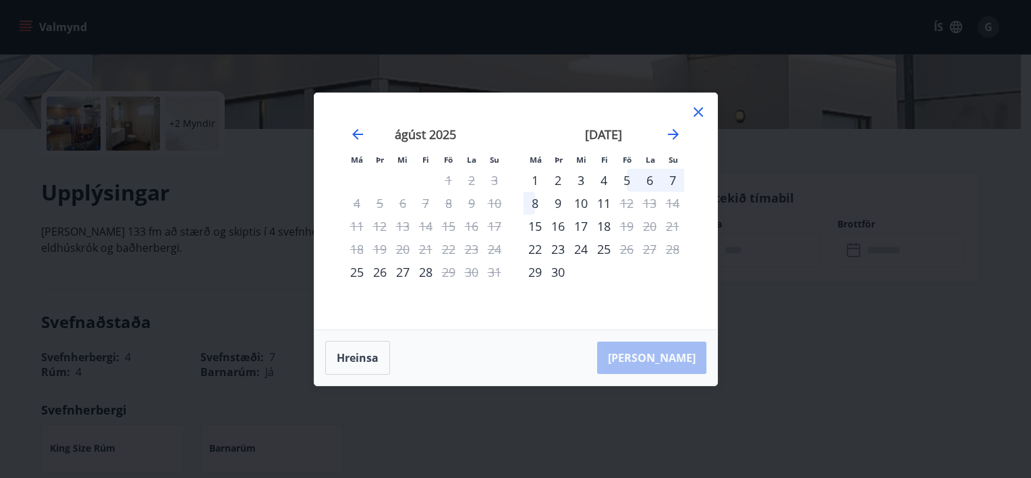
click at [399, 272] on div "27" at bounding box center [402, 271] width 23 height 23
click at [429, 275] on div "28" at bounding box center [425, 271] width 23 height 23
click at [699, 111] on icon at bounding box center [698, 112] width 16 height 16
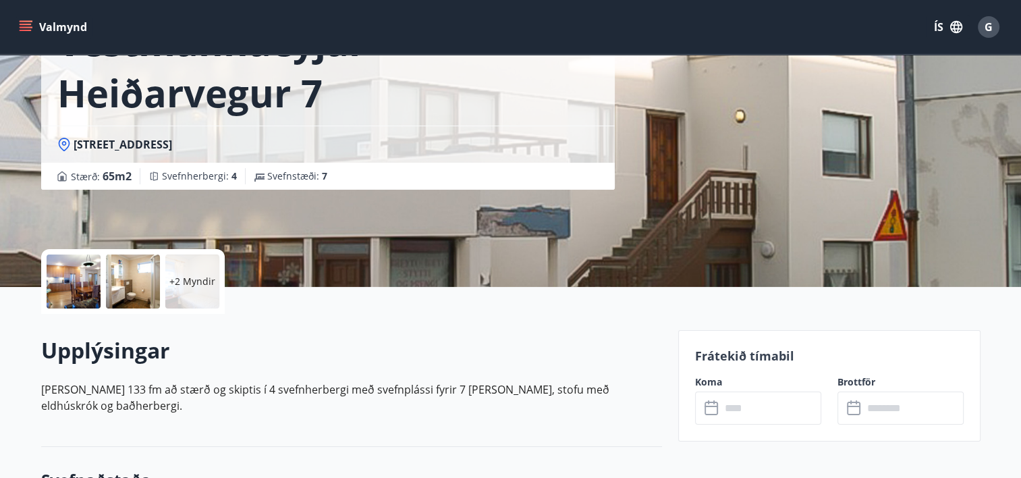
scroll to position [0, 0]
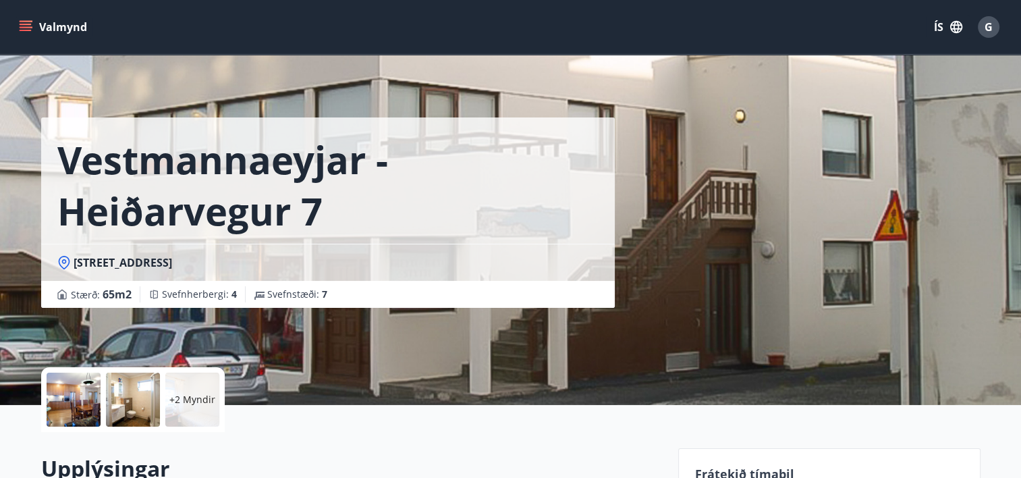
click at [24, 21] on icon "menu" at bounding box center [27, 21] width 15 height 1
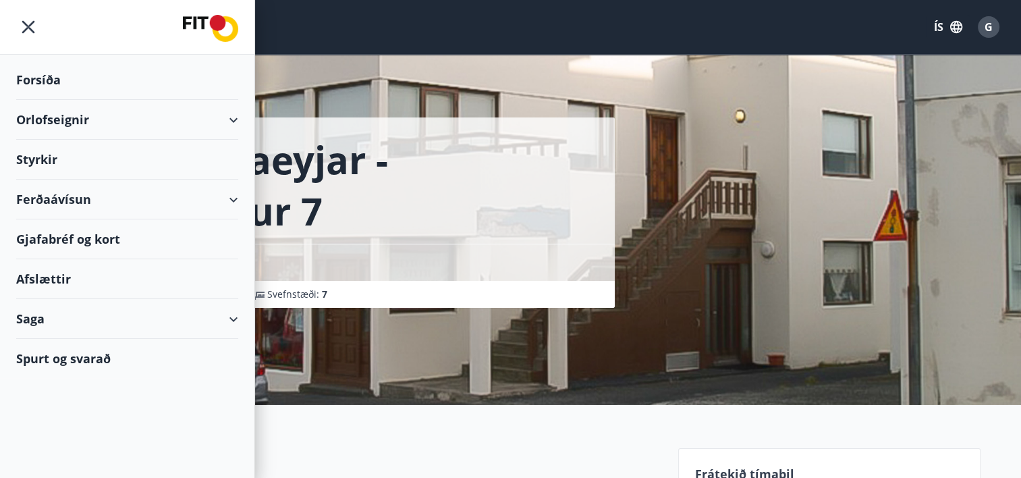
click at [45, 119] on div "Orlofseignir" at bounding box center [127, 120] width 222 height 40
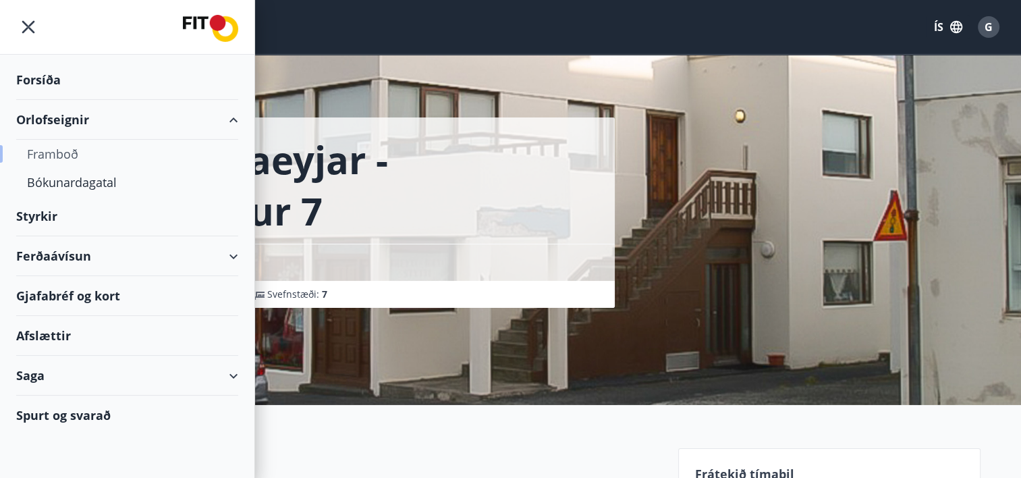
click at [59, 146] on div "Framboð" at bounding box center [127, 154] width 200 height 28
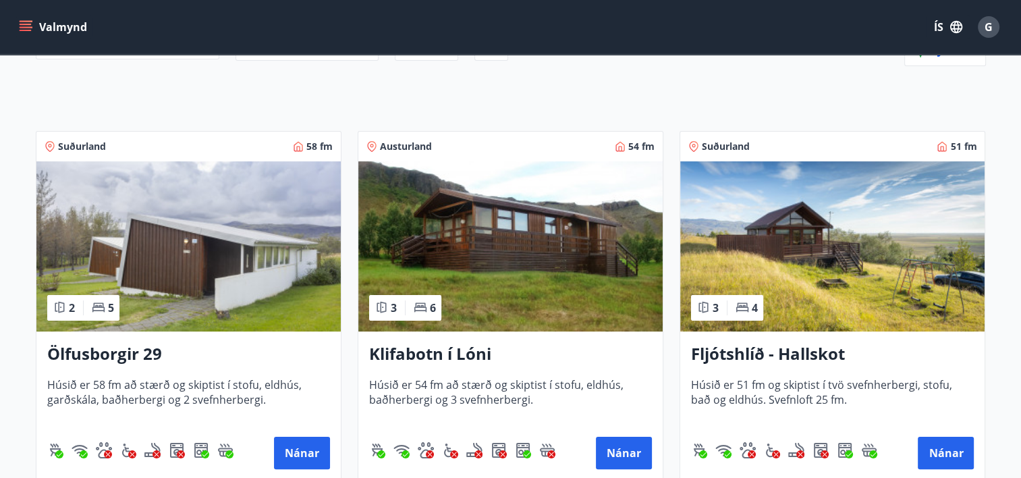
scroll to position [173, 0]
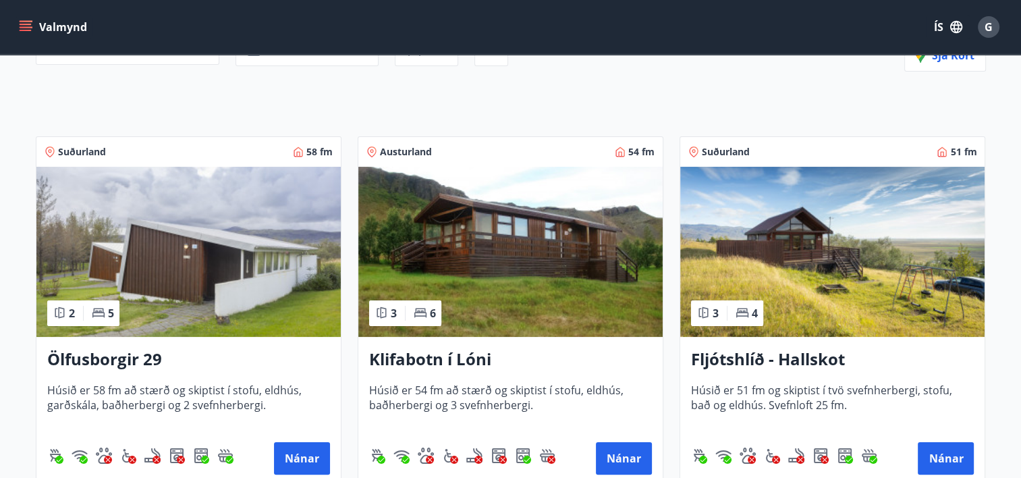
click at [533, 256] on img at bounding box center [510, 252] width 304 height 170
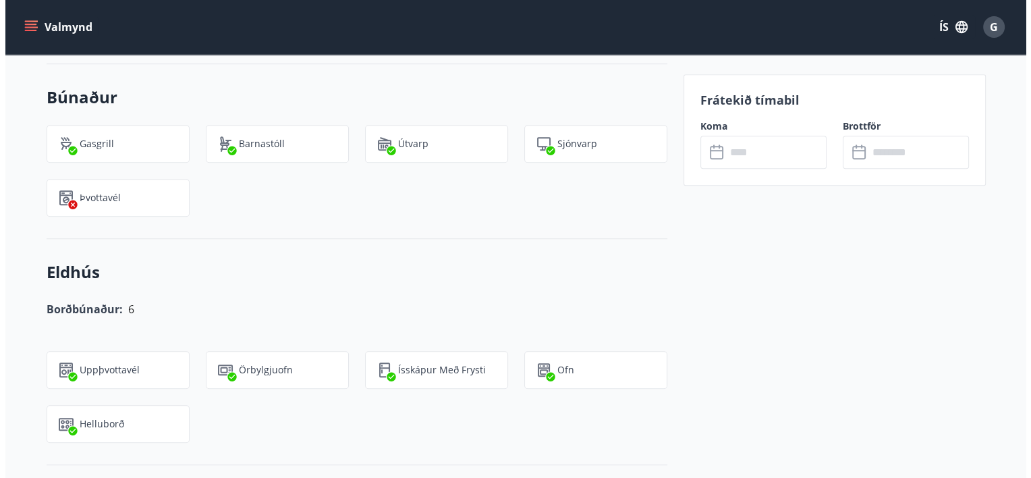
scroll to position [966, 0]
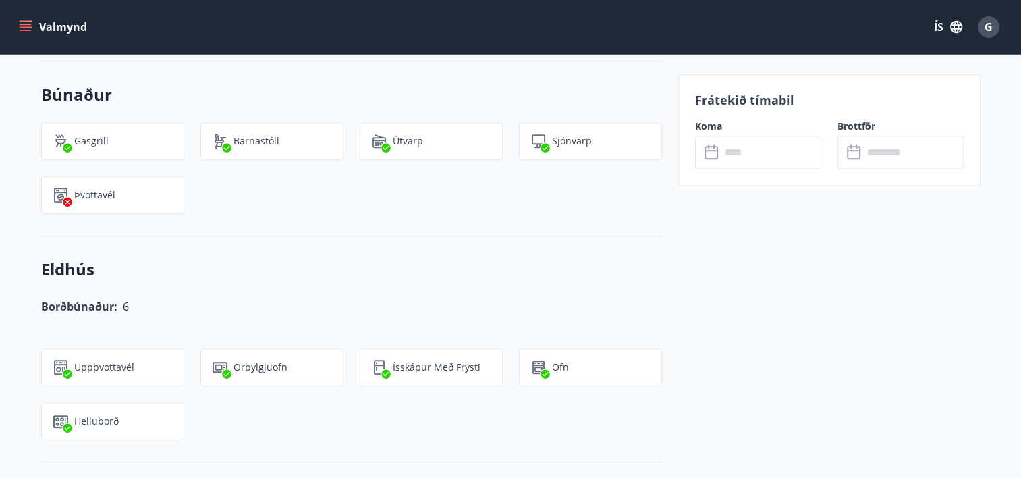
click at [732, 154] on input "text" at bounding box center [771, 152] width 101 height 33
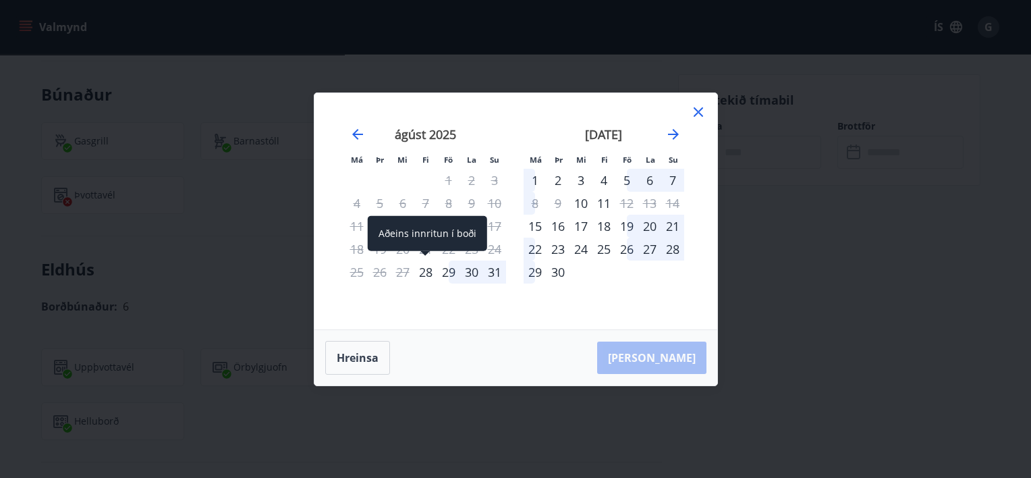
click at [425, 275] on div "28" at bounding box center [425, 271] width 23 height 23
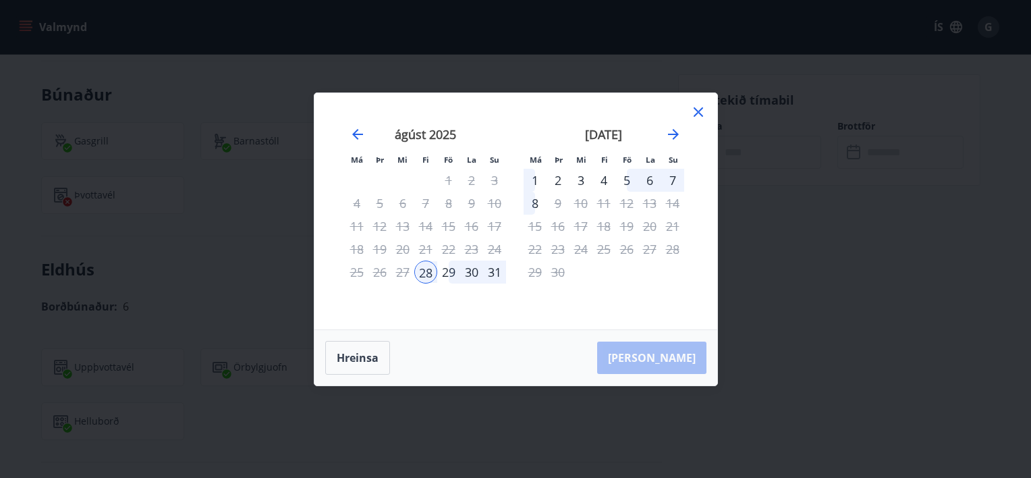
click at [472, 271] on div "30" at bounding box center [471, 271] width 23 height 23
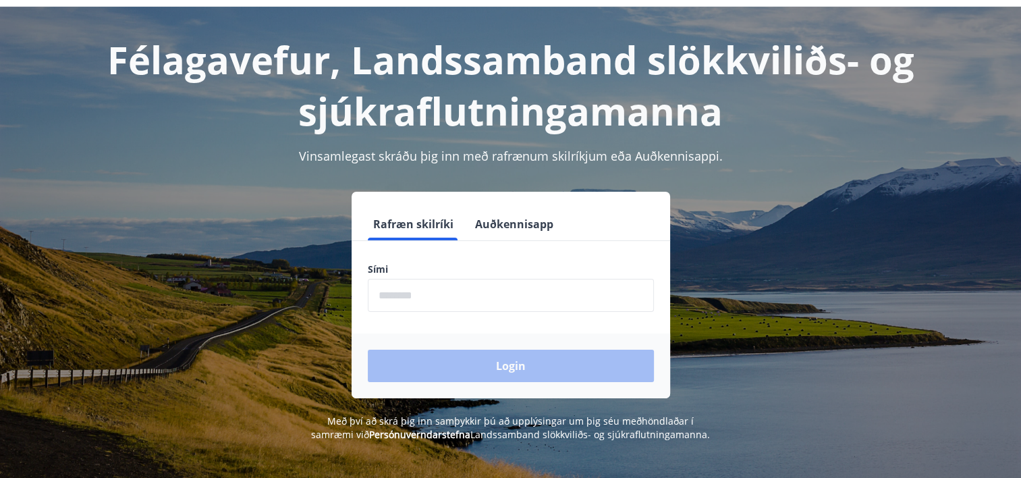
scroll to position [49, 0]
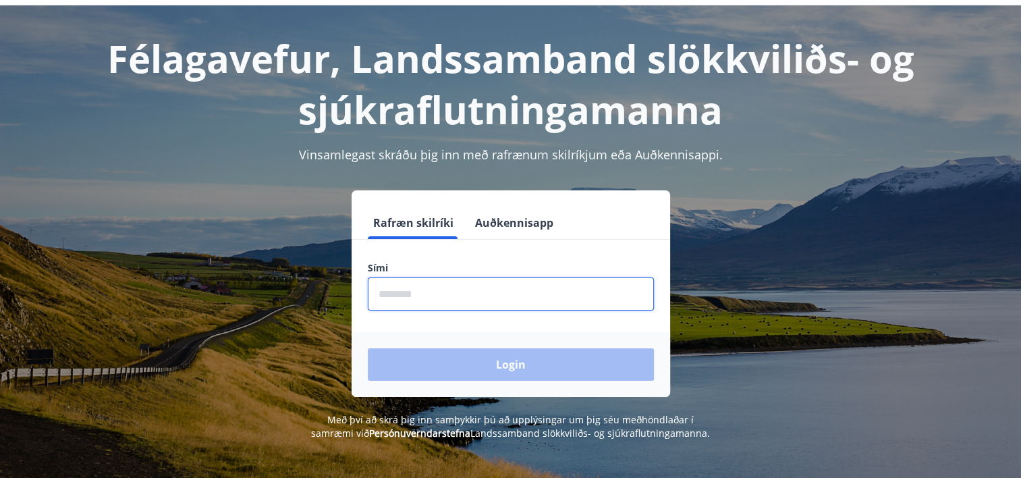
click at [386, 298] on input "phone" at bounding box center [511, 293] width 286 height 33
type input "********"
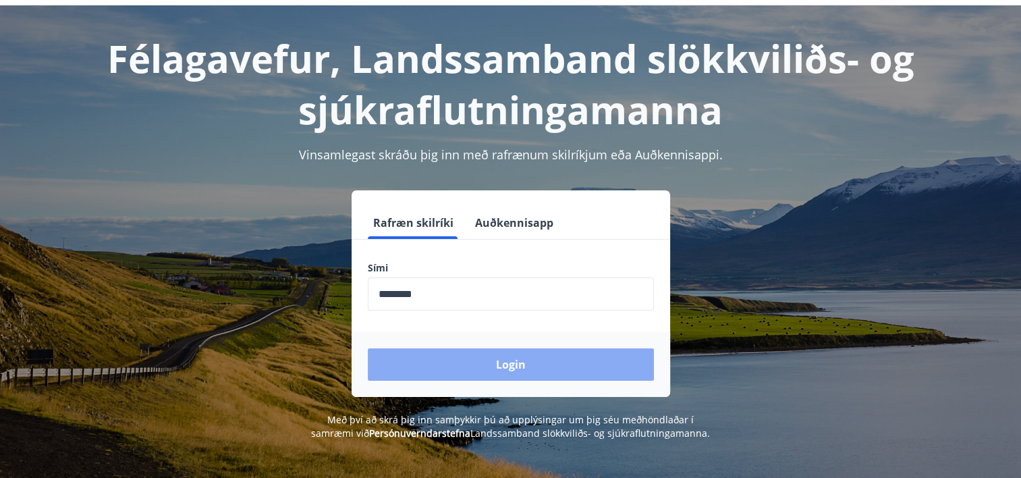
click at [497, 362] on button "Login" at bounding box center [511, 364] width 286 height 32
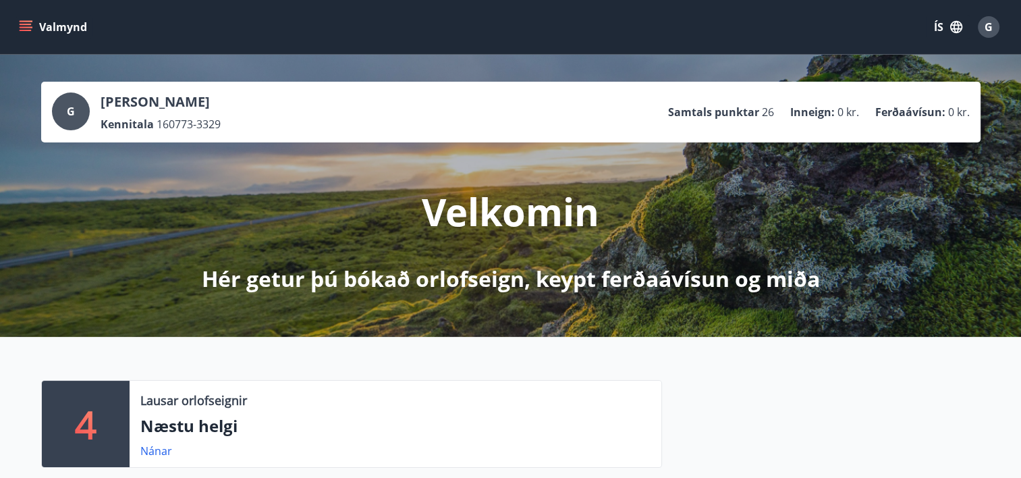
click at [30, 24] on icon "menu" at bounding box center [26, 24] width 12 height 1
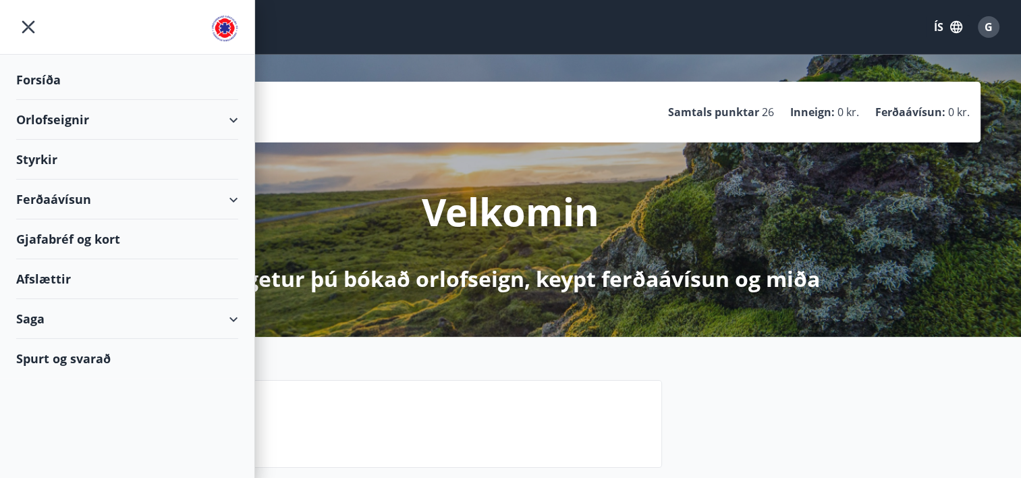
click at [58, 122] on div "Orlofseignir" at bounding box center [127, 120] width 222 height 40
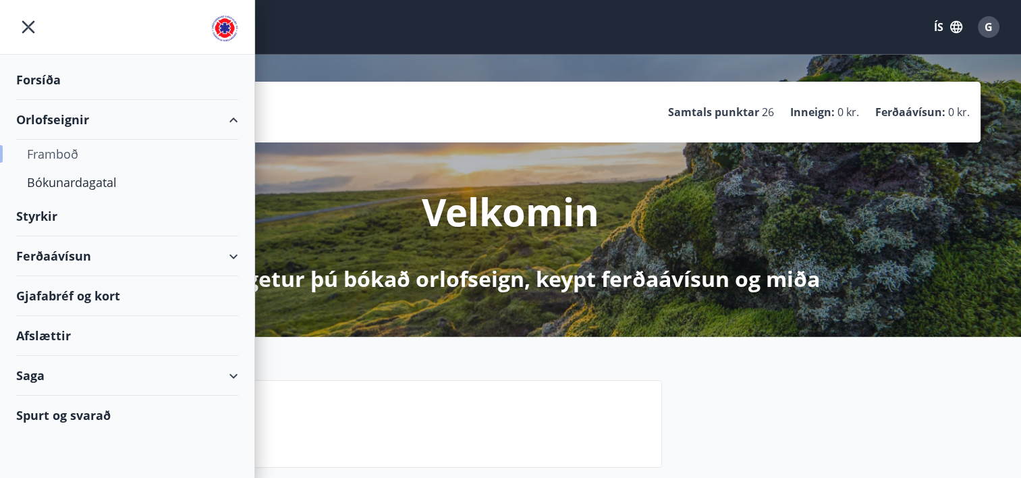
click at [62, 156] on div "Framboð" at bounding box center [127, 154] width 200 height 28
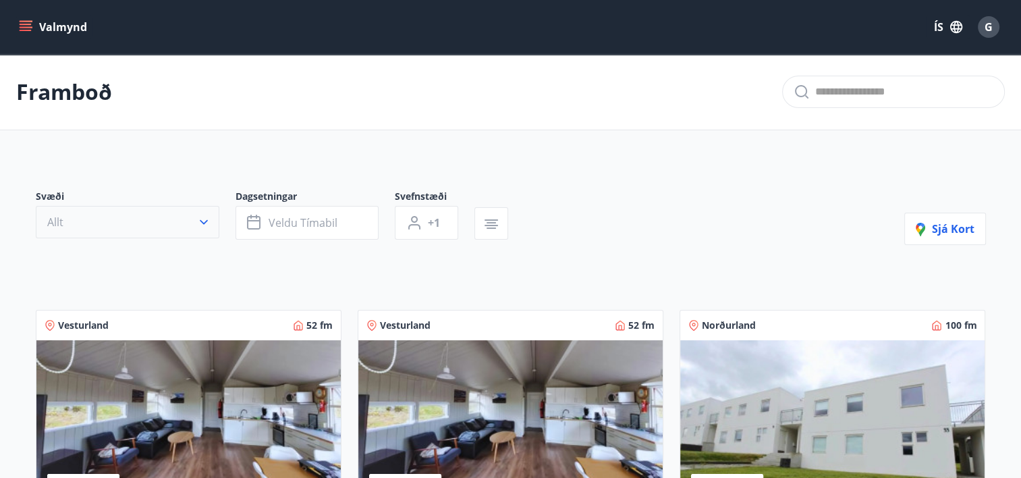
click at [200, 221] on icon "button" at bounding box center [204, 222] width 8 height 5
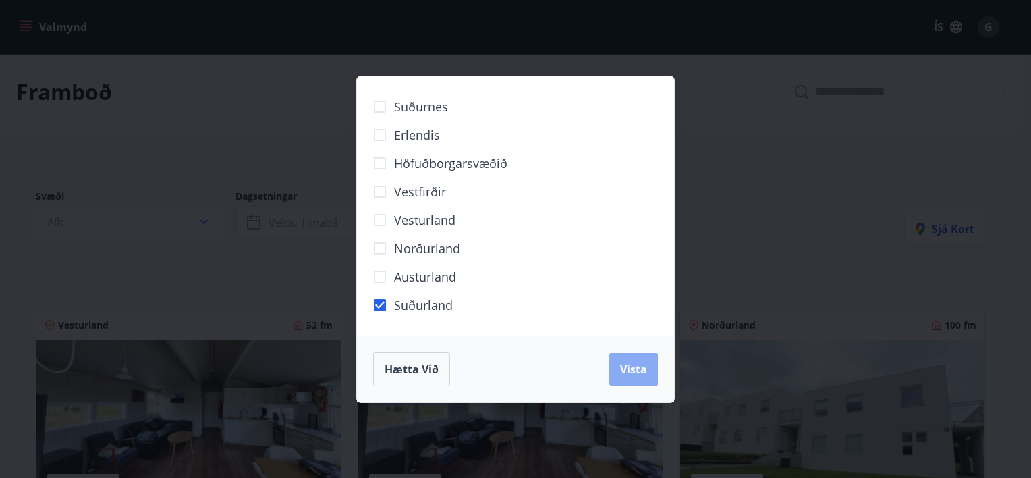
click at [639, 374] on span "Vista" at bounding box center [633, 369] width 27 height 15
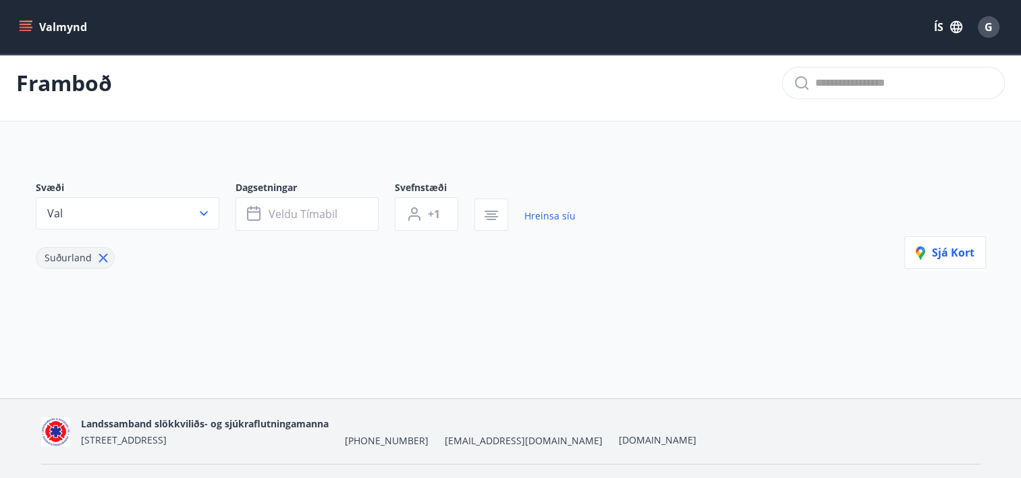
scroll to position [1, 0]
